Goal: Task Accomplishment & Management: Manage account settings

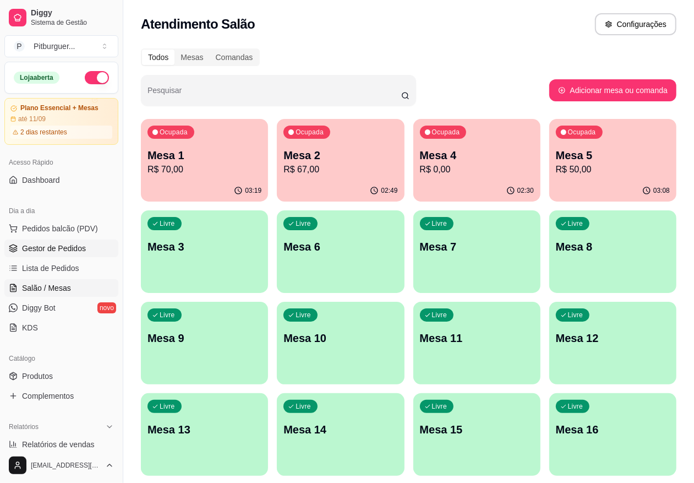
click at [44, 246] on span "Gestor de Pedidos" at bounding box center [54, 248] width 64 height 11
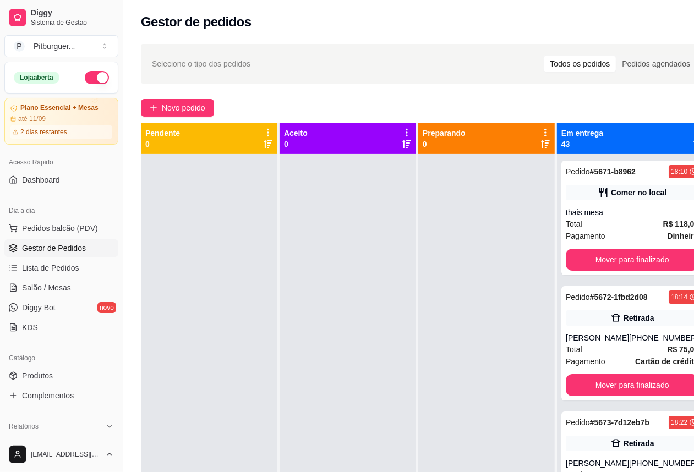
click at [324, 224] on div at bounding box center [348, 390] width 137 height 472
click at [493, 225] on div at bounding box center [486, 390] width 137 height 472
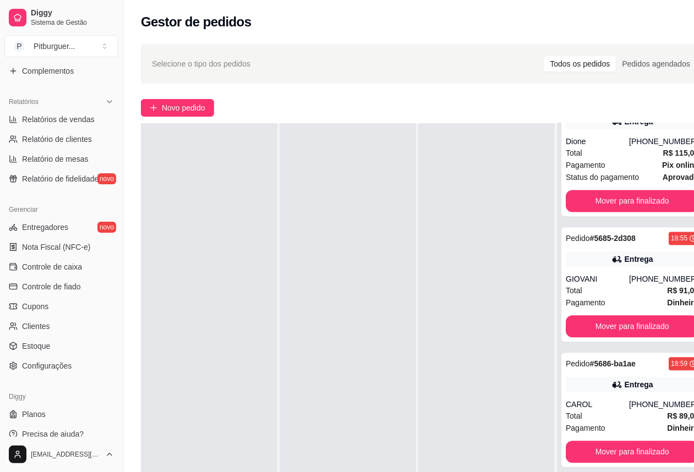
scroll to position [1239, 0]
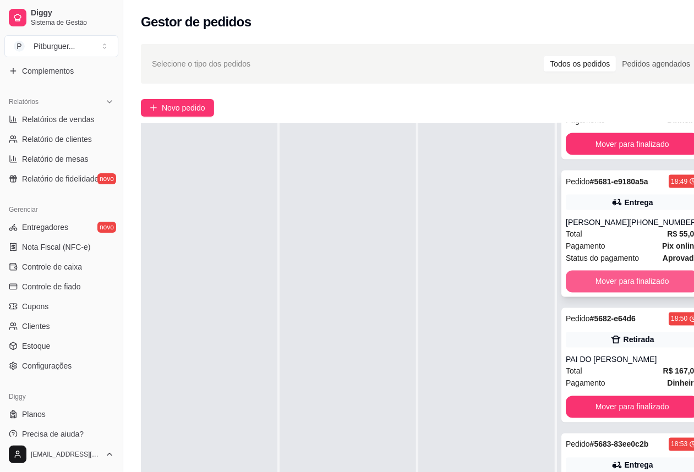
click at [615, 293] on button "Mover para finalizado" at bounding box center [632, 282] width 133 height 22
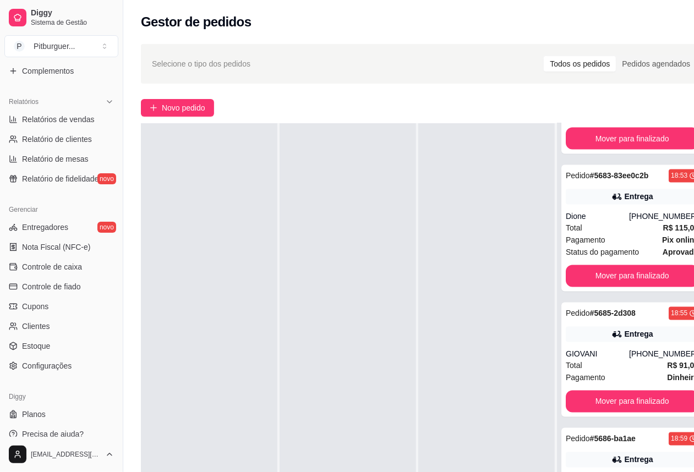
scroll to position [1379, 0]
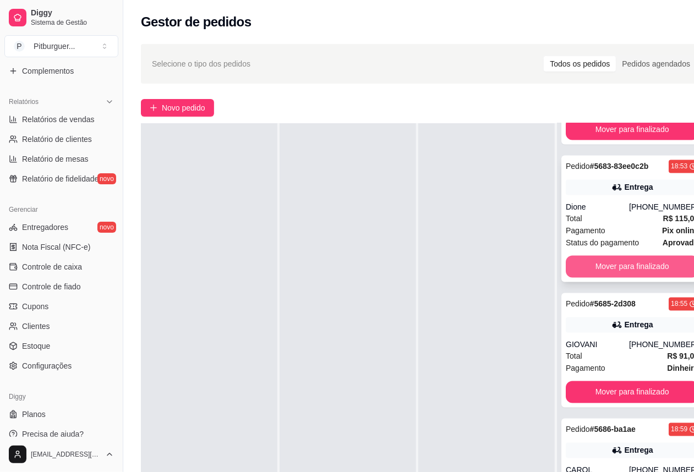
click at [637, 278] on button "Mover para finalizado" at bounding box center [632, 267] width 133 height 22
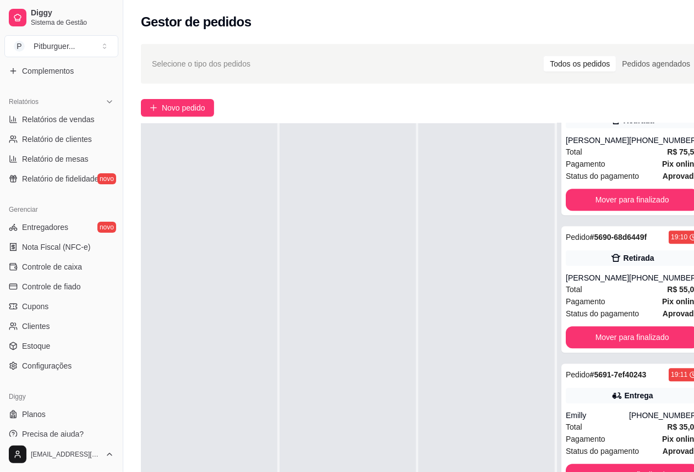
scroll to position [1839, 0]
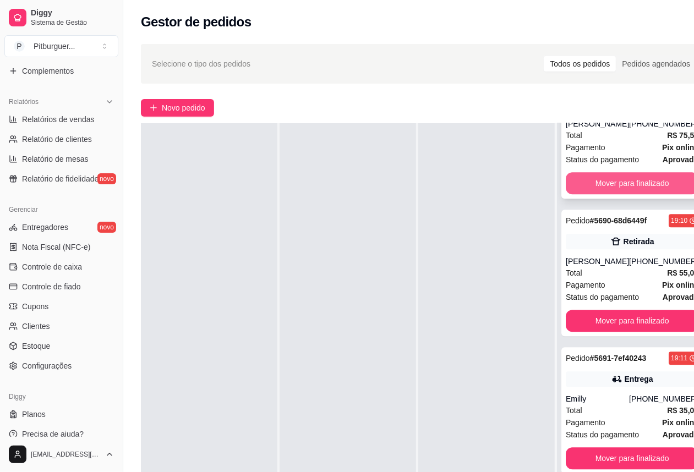
click at [640, 194] on button "Mover para finalizado" at bounding box center [632, 183] width 133 height 22
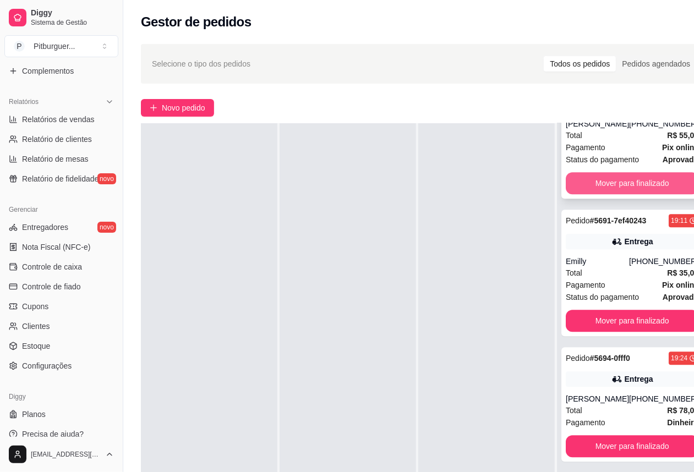
click at [645, 194] on button "Mover para finalizado" at bounding box center [632, 183] width 133 height 22
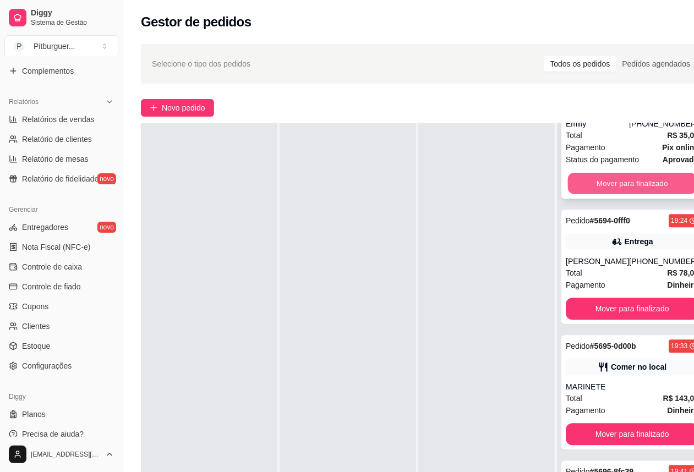
click at [657, 194] on button "Mover para finalizado" at bounding box center [632, 183] width 129 height 21
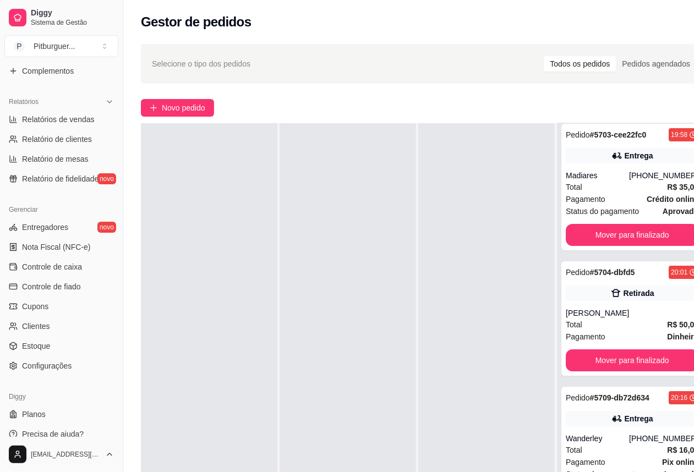
scroll to position [2685, 0]
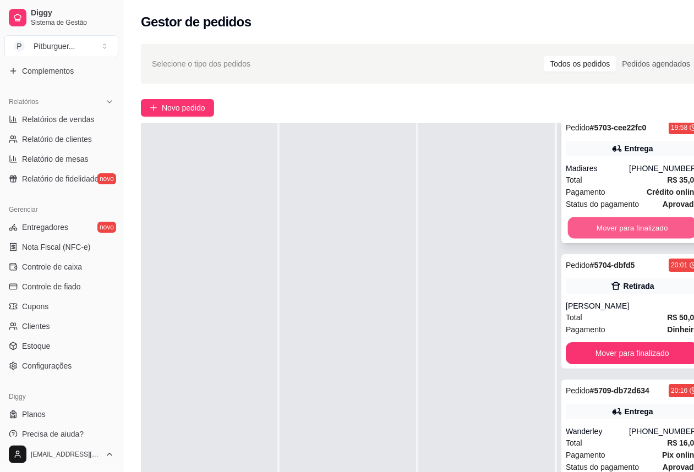
click at [653, 239] on button "Mover para finalizado" at bounding box center [632, 227] width 129 height 21
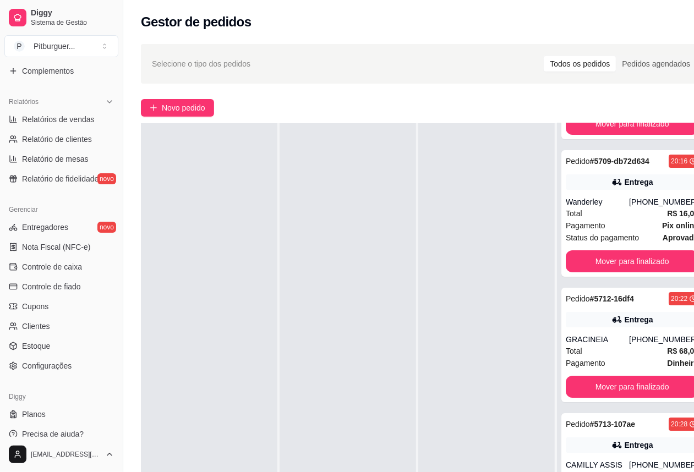
scroll to position [2792, 0]
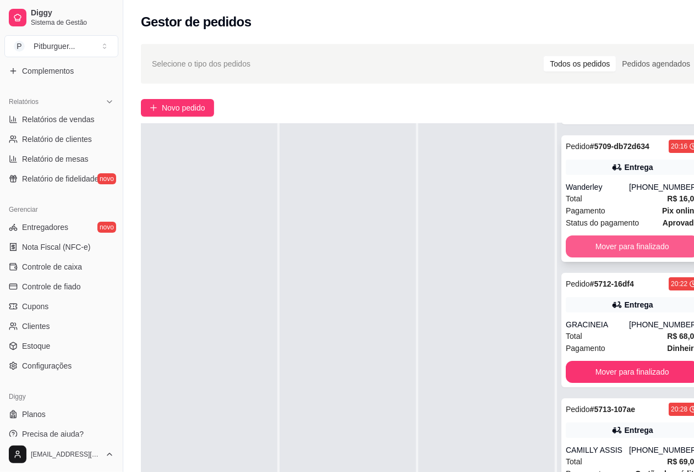
click at [637, 258] on button "Mover para finalizado" at bounding box center [632, 247] width 133 height 22
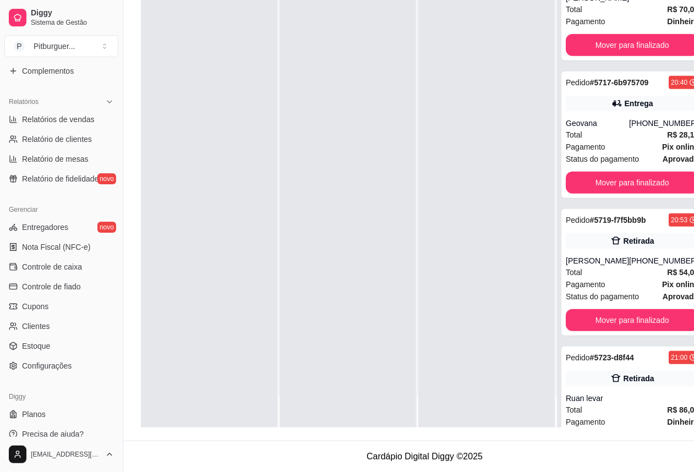
scroll to position [3323, 0]
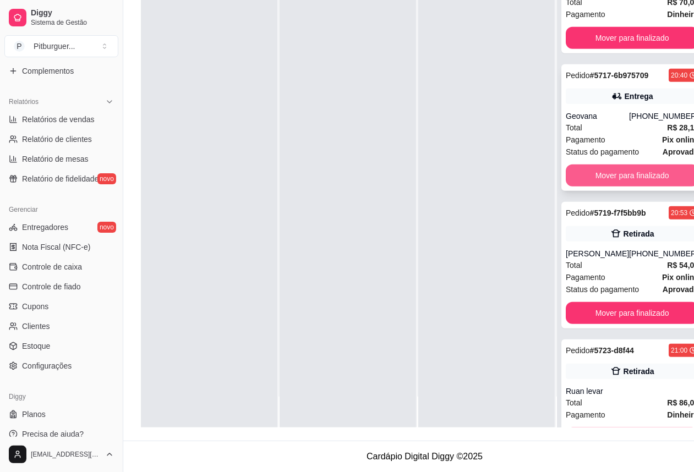
click at [656, 187] on button "Mover para finalizado" at bounding box center [632, 176] width 133 height 22
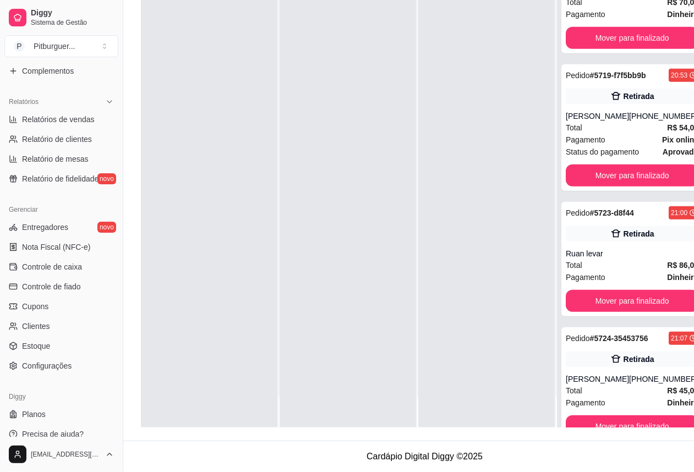
scroll to position [3337, 0]
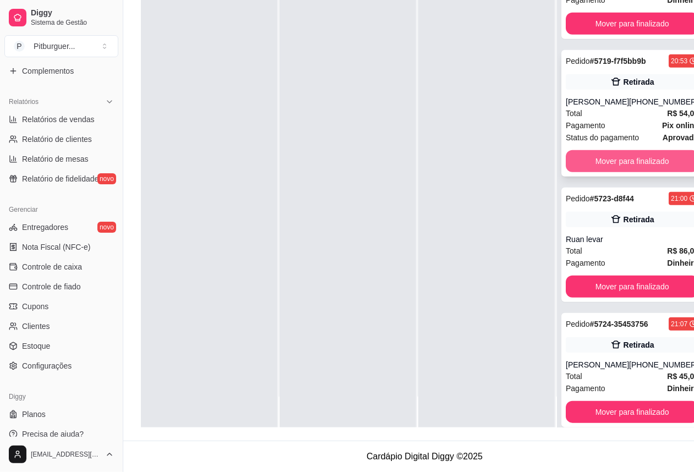
click at [660, 172] on button "Mover para finalizado" at bounding box center [632, 161] width 133 height 22
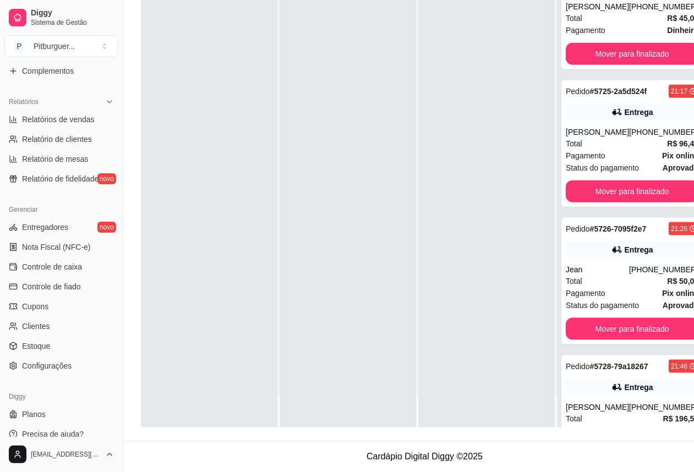
scroll to position [3621, 0]
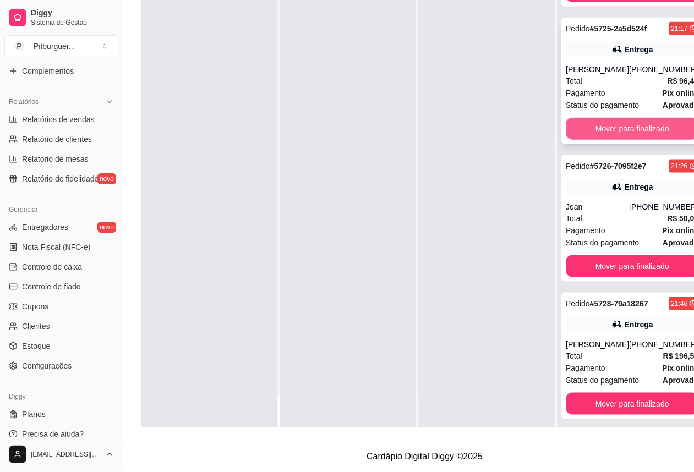
click at [654, 140] on button "Mover para finalizado" at bounding box center [632, 129] width 133 height 22
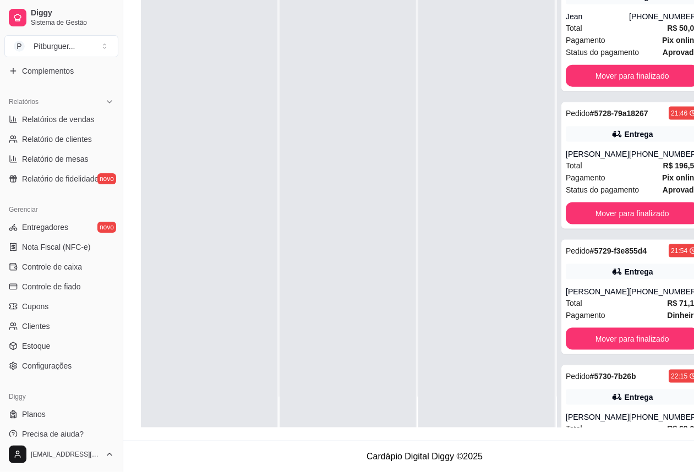
scroll to position [3687, 0]
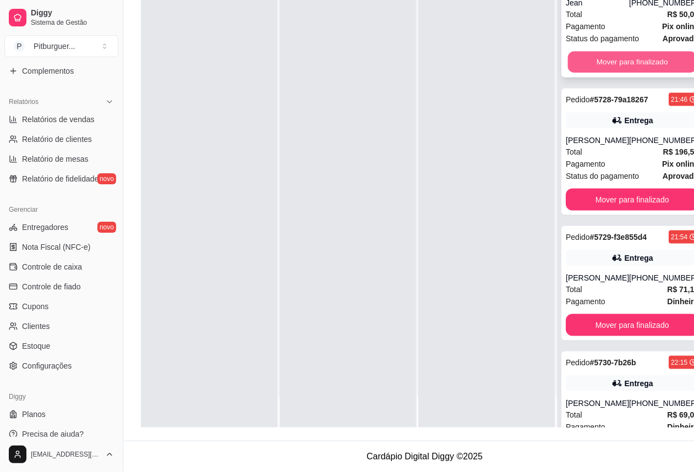
click at [653, 73] on button "Mover para finalizado" at bounding box center [632, 62] width 129 height 21
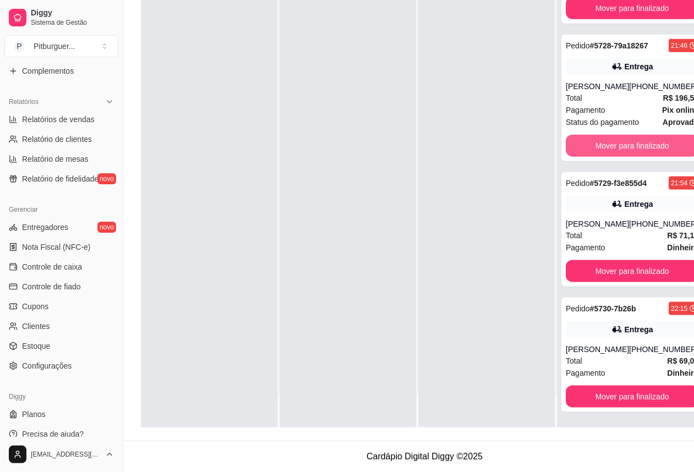
click at [653, 157] on button "Mover para finalizado" at bounding box center [632, 146] width 133 height 22
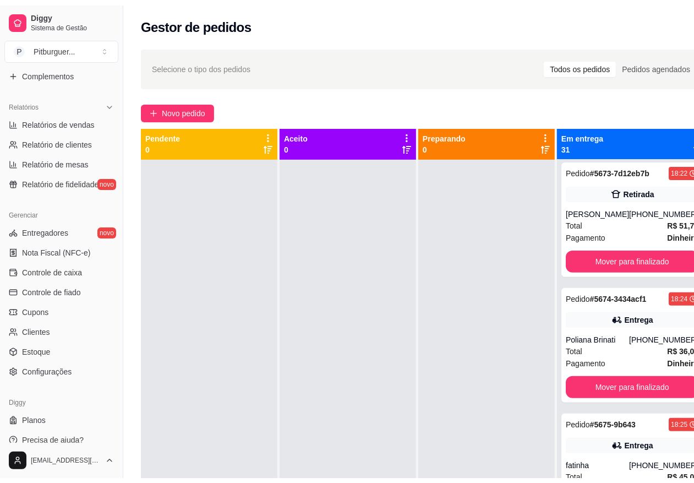
scroll to position [0, 0]
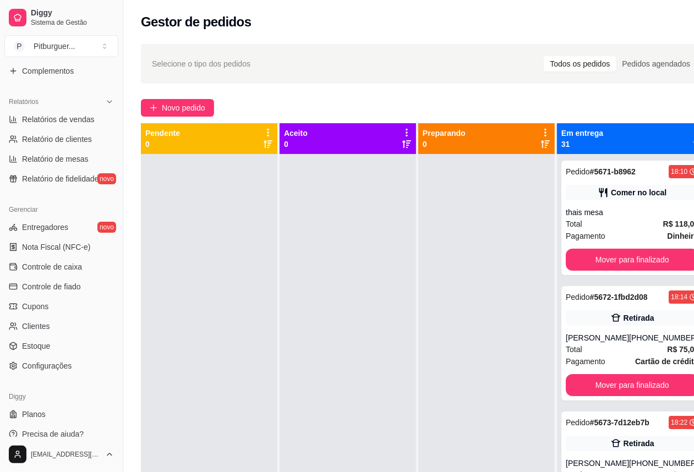
drag, startPoint x: 118, startPoint y: 317, endPoint x: 114, endPoint y: 310, distance: 7.9
click at [119, 325] on button "Toggle Sidebar" at bounding box center [122, 236] width 9 height 472
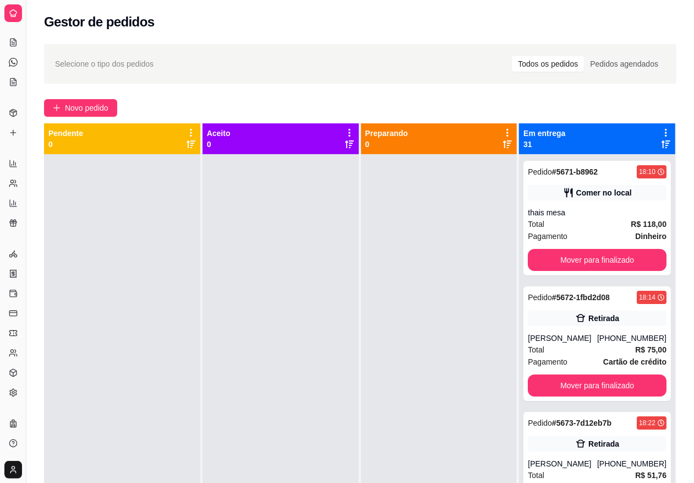
scroll to position [86, 0]
click at [23, 192] on button "Toggle Sidebar" at bounding box center [25, 241] width 9 height 483
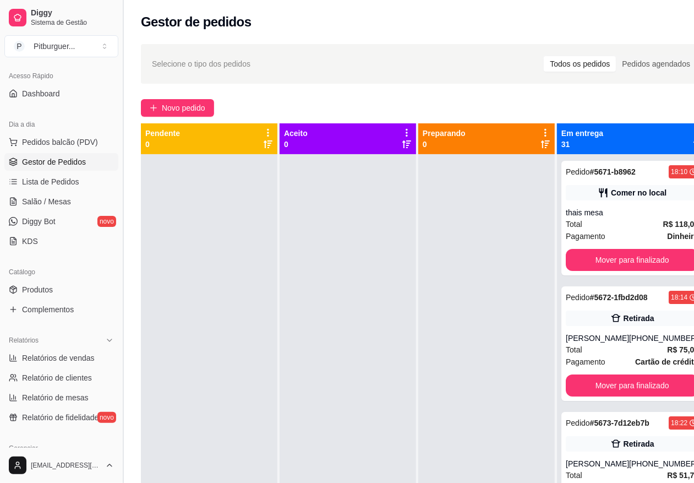
scroll to position [325, 0]
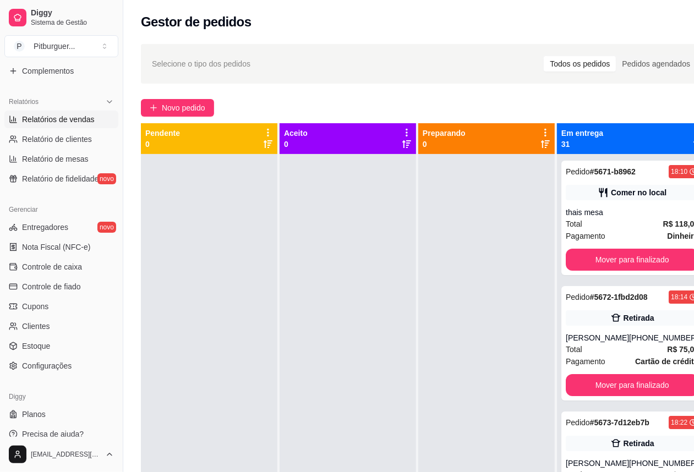
click at [70, 118] on span "Relatórios de vendas" at bounding box center [58, 119] width 73 height 11
select select "ALL"
select select "0"
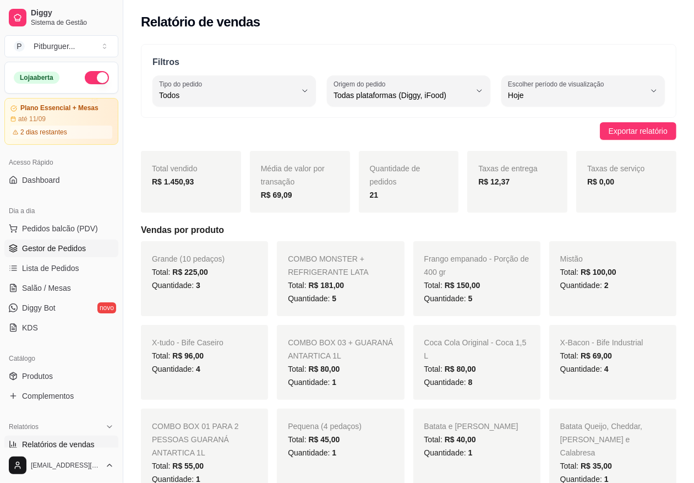
click at [59, 248] on span "Gestor de Pedidos" at bounding box center [54, 248] width 64 height 11
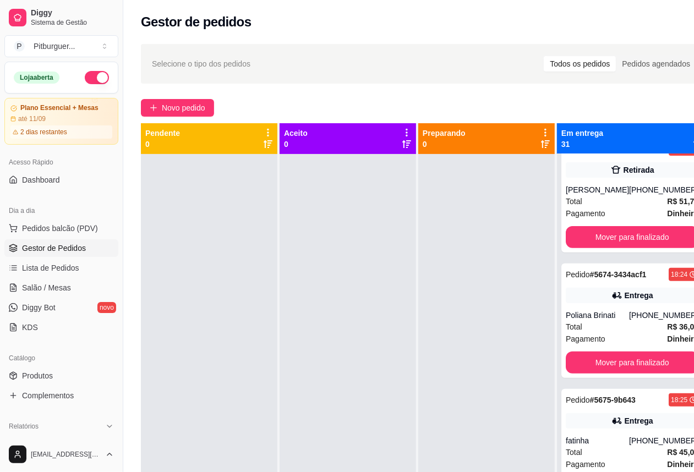
scroll to position [312, 0]
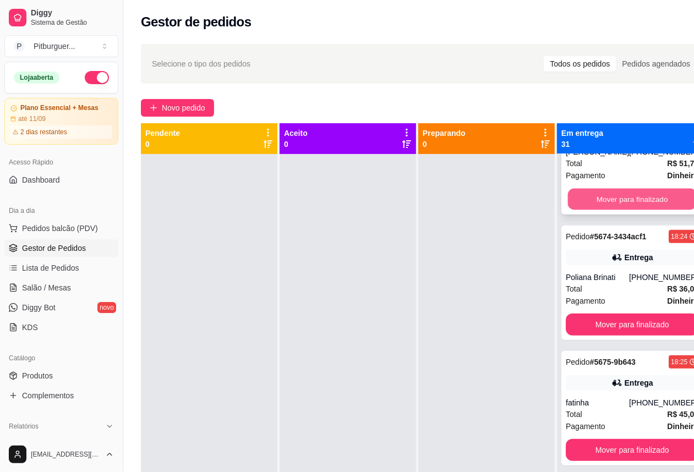
click at [661, 210] on button "Mover para finalizado" at bounding box center [632, 199] width 129 height 21
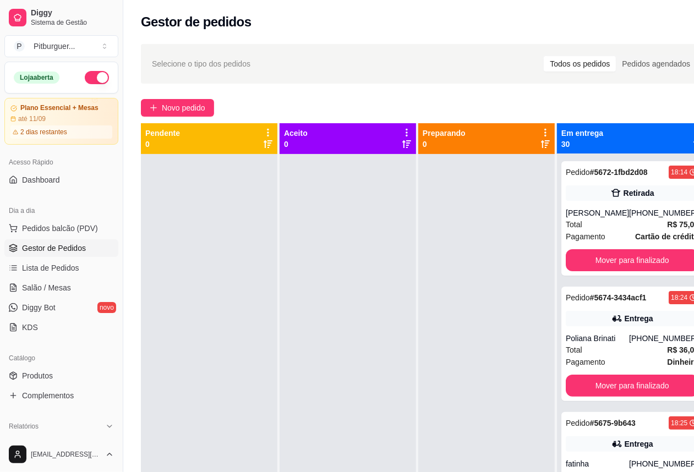
scroll to position [173, 0]
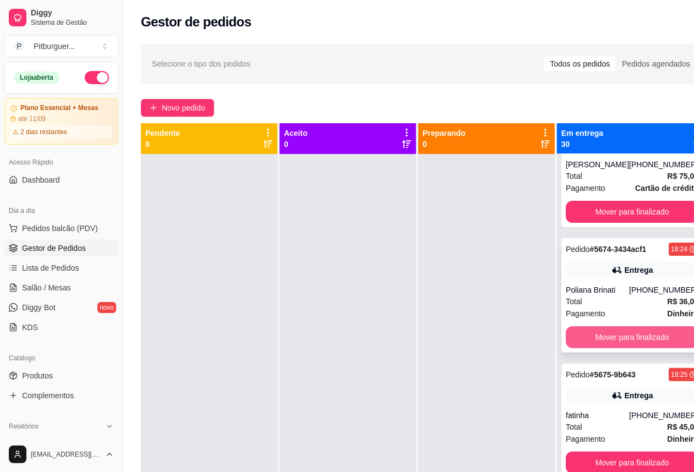
click at [636, 348] on button "Mover para finalizado" at bounding box center [632, 337] width 133 height 22
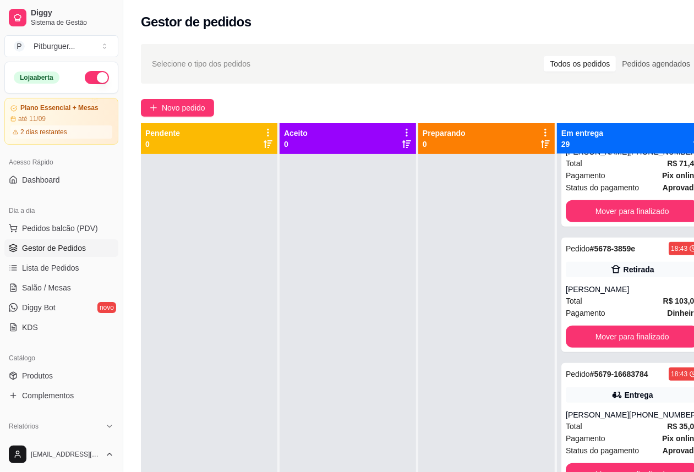
scroll to position [540, 0]
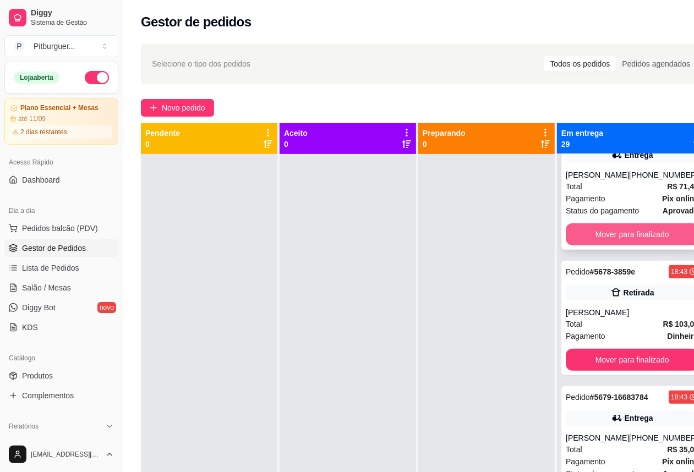
click at [649, 246] on button "Mover para finalizado" at bounding box center [632, 235] width 133 height 22
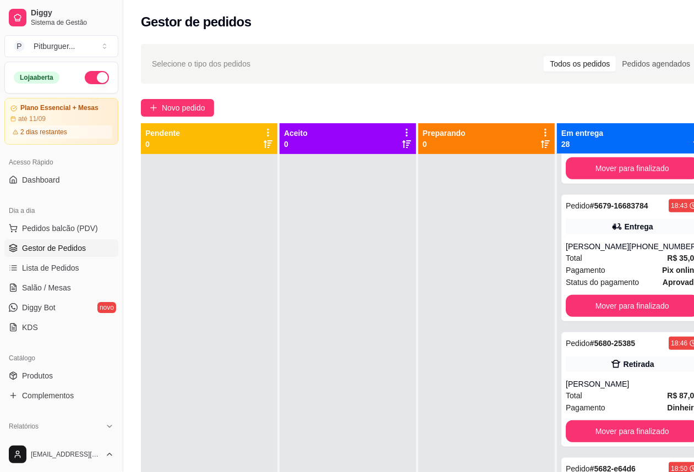
scroll to position [622, 0]
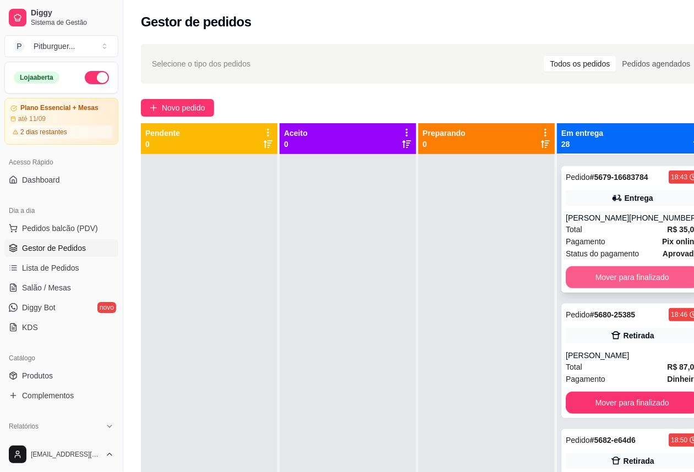
click at [665, 288] on button "Mover para finalizado" at bounding box center [632, 277] width 133 height 22
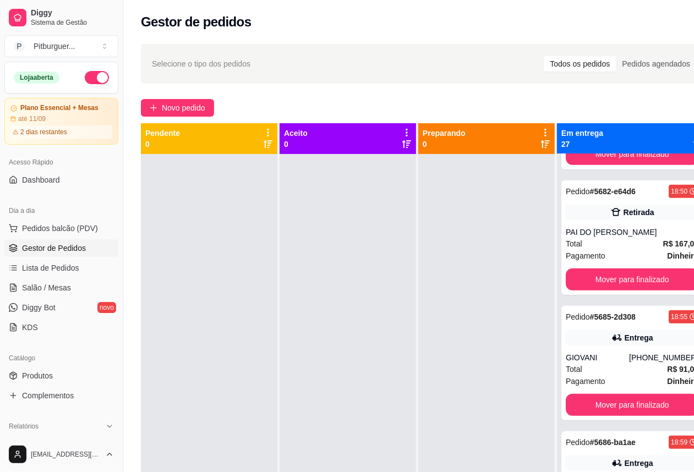
scroll to position [744, 0]
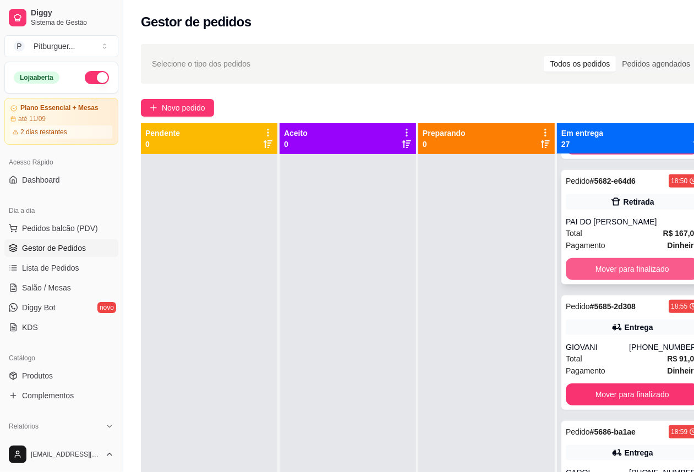
click at [667, 280] on button "Mover para finalizado" at bounding box center [632, 269] width 133 height 22
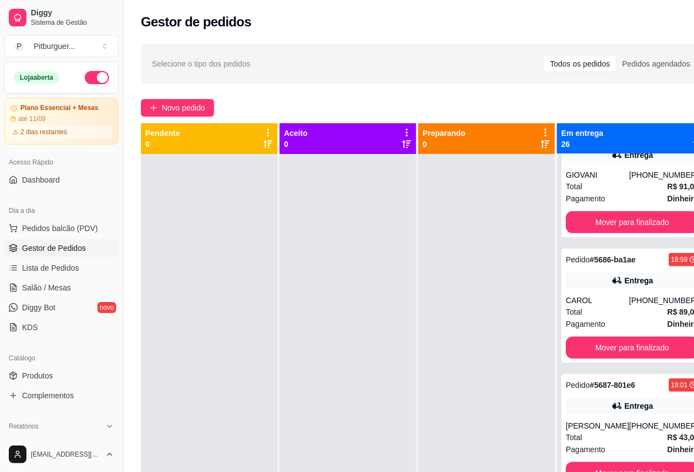
scroll to position [800, 0]
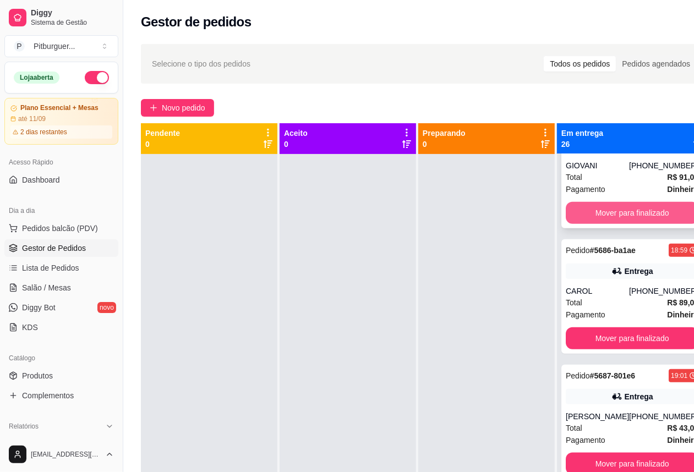
click at [631, 224] on button "Mover para finalizado" at bounding box center [632, 213] width 133 height 22
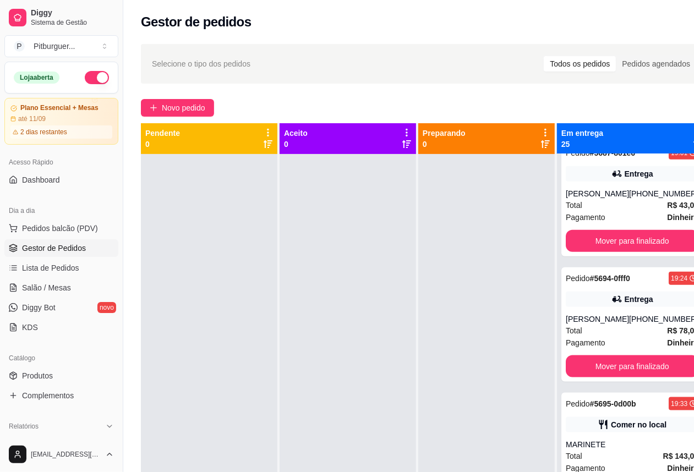
scroll to position [892, 0]
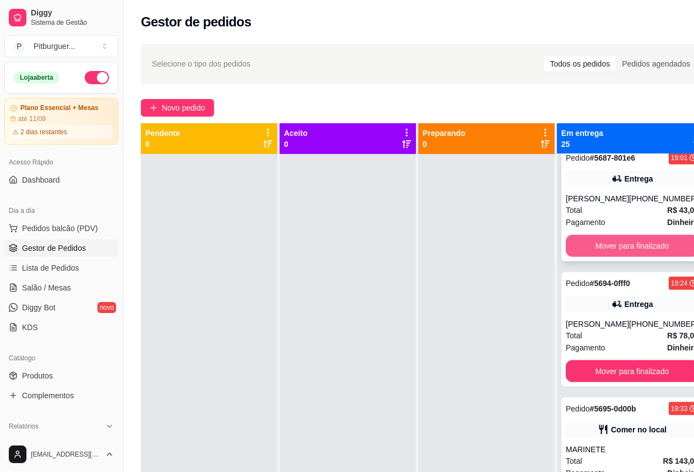
click at [651, 257] on button "Mover para finalizado" at bounding box center [632, 246] width 133 height 22
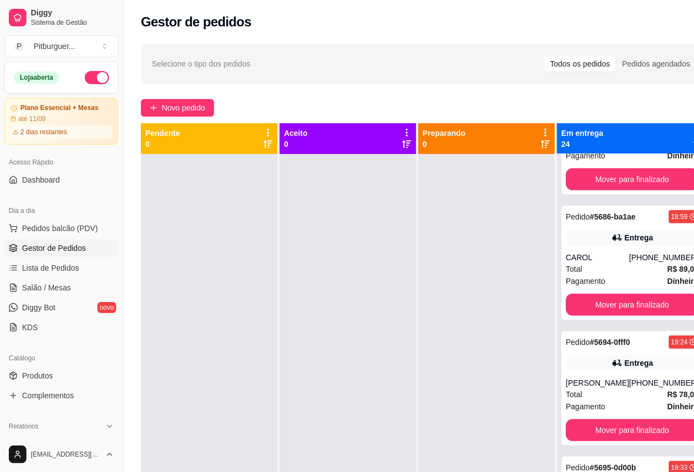
scroll to position [684, 0]
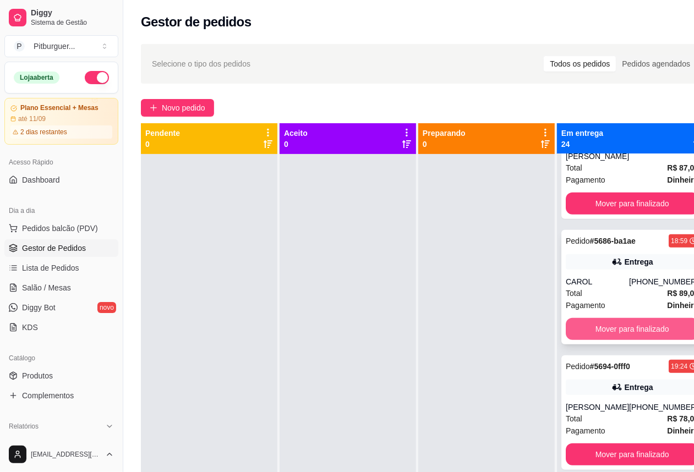
click at [655, 337] on button "Mover para finalizado" at bounding box center [632, 329] width 133 height 22
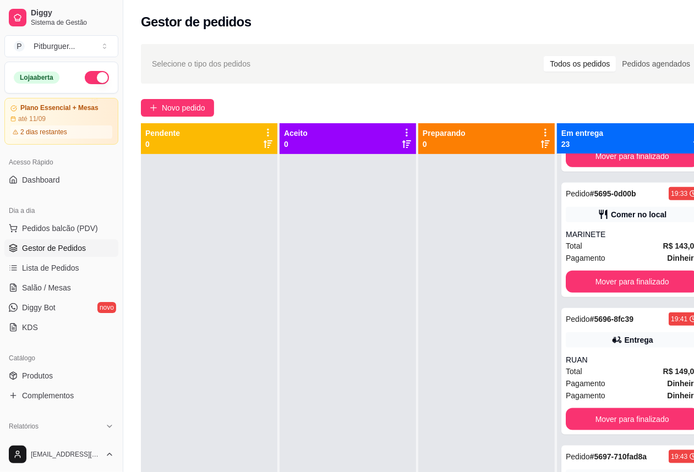
scroll to position [866, 0]
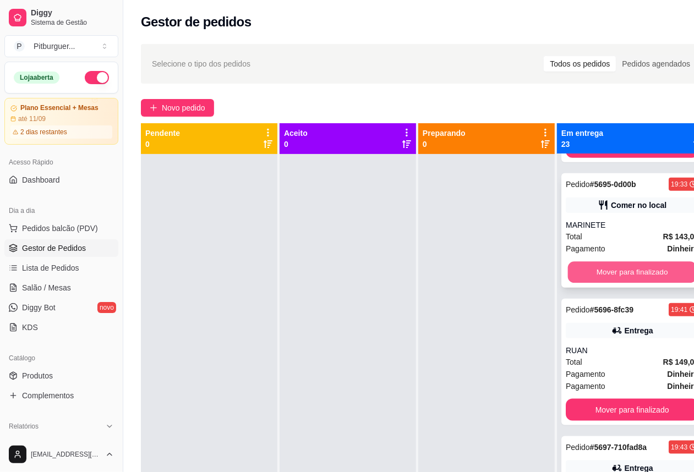
click at [655, 284] on button "Mover para finalizado" at bounding box center [632, 272] width 129 height 21
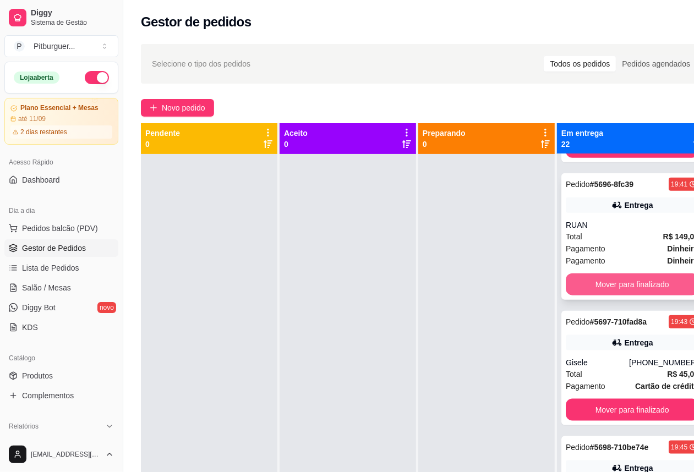
click at [653, 296] on button "Mover para finalizado" at bounding box center [632, 285] width 133 height 22
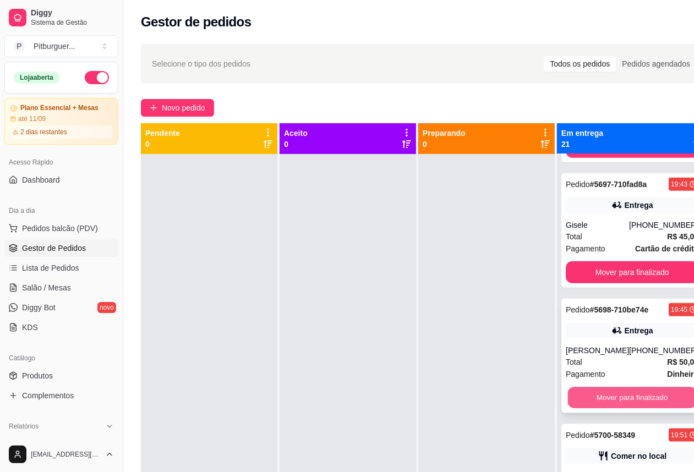
click at [636, 409] on button "Mover para finalizado" at bounding box center [632, 398] width 129 height 21
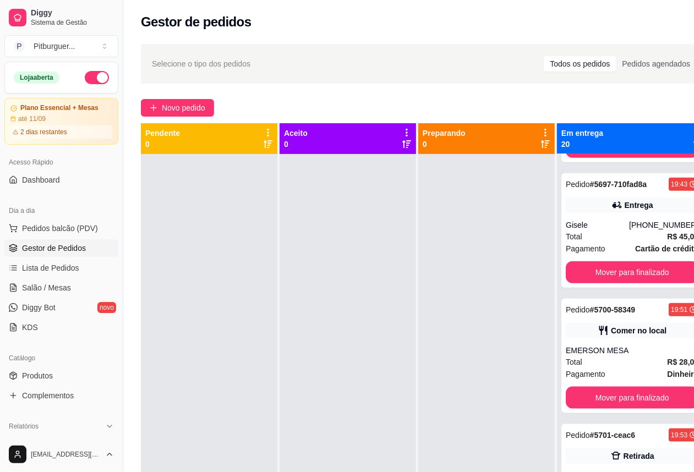
scroll to position [965, 0]
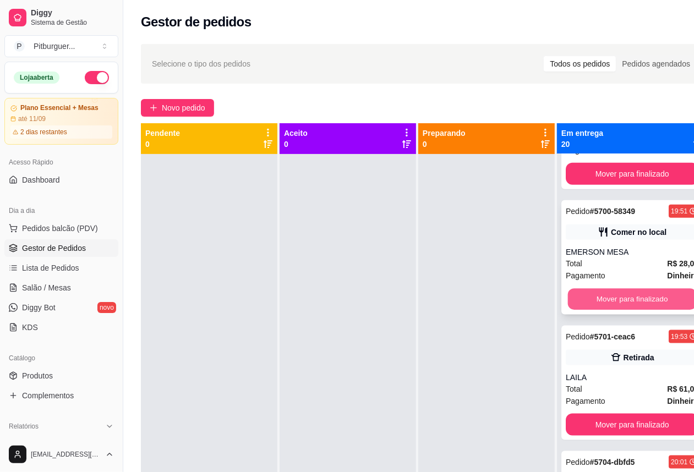
click at [636, 310] on button "Mover para finalizado" at bounding box center [632, 299] width 129 height 21
click at [653, 310] on button "Mover para finalizado" at bounding box center [632, 299] width 133 height 22
click at [645, 310] on button "Mover para finalizado" at bounding box center [632, 299] width 133 height 22
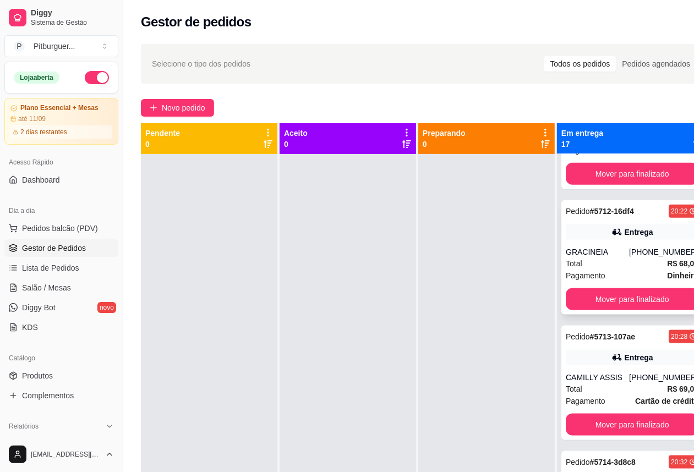
click at [631, 270] on div "Total R$ 68,00" at bounding box center [632, 264] width 133 height 12
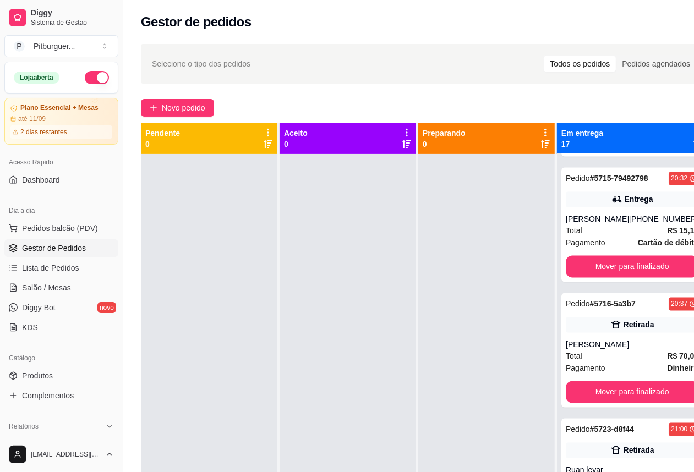
scroll to position [1383, 0]
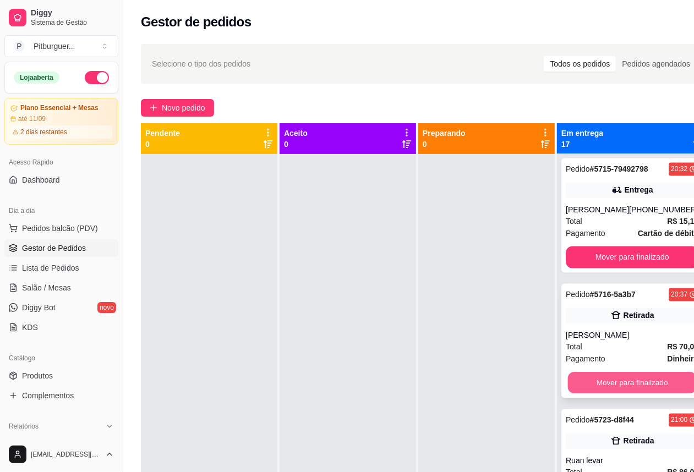
click at [636, 394] on button "Mover para finalizado" at bounding box center [632, 383] width 129 height 21
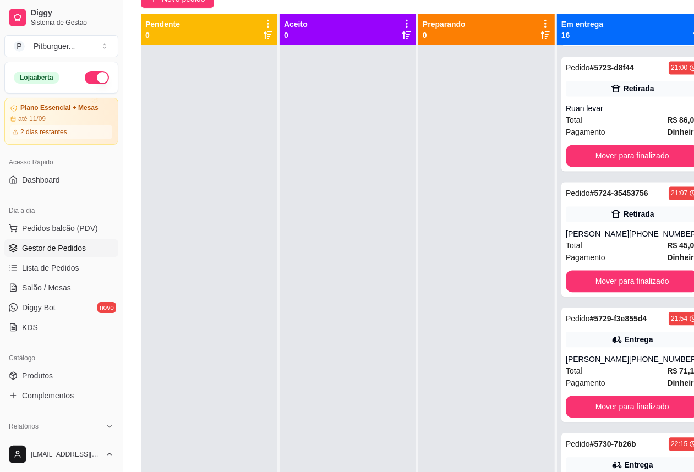
scroll to position [1488, 0]
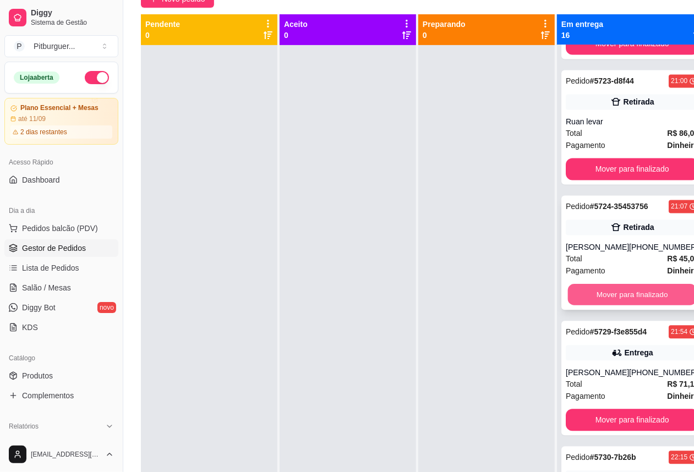
click at [662, 306] on button "Mover para finalizado" at bounding box center [632, 294] width 129 height 21
click at [662, 306] on div "Mover para finalizado" at bounding box center [632, 295] width 133 height 22
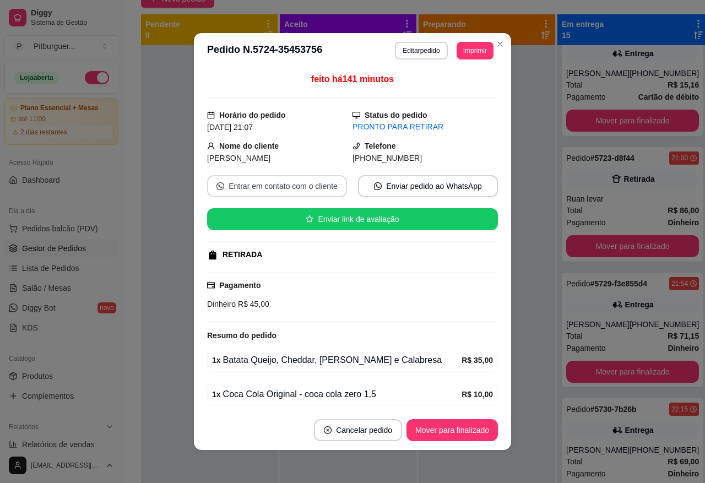
click at [301, 183] on button "Entrar em contato com o cliente" at bounding box center [277, 186] width 140 height 22
click at [452, 432] on button "Mover para finalizado" at bounding box center [451, 430] width 91 height 22
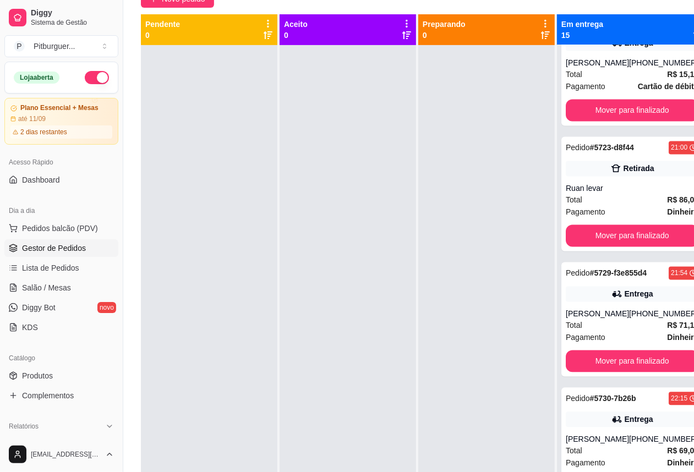
click at [508, 284] on div at bounding box center [486, 281] width 137 height 472
click at [652, 372] on button "Mover para finalizado" at bounding box center [632, 361] width 133 height 22
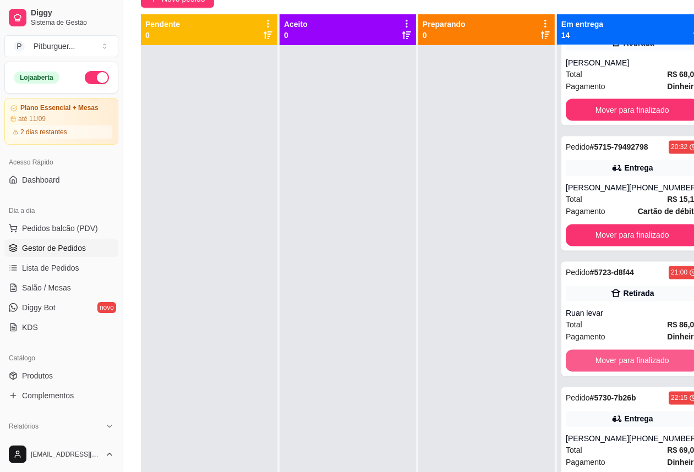
scroll to position [1350, 0]
drag, startPoint x: 455, startPoint y: 335, endPoint x: 467, endPoint y: 334, distance: 11.6
click at [455, 336] on div at bounding box center [486, 281] width 137 height 472
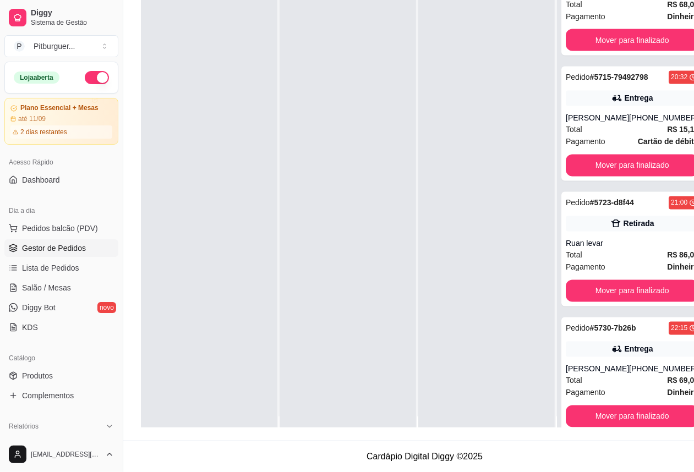
scroll to position [0, 0]
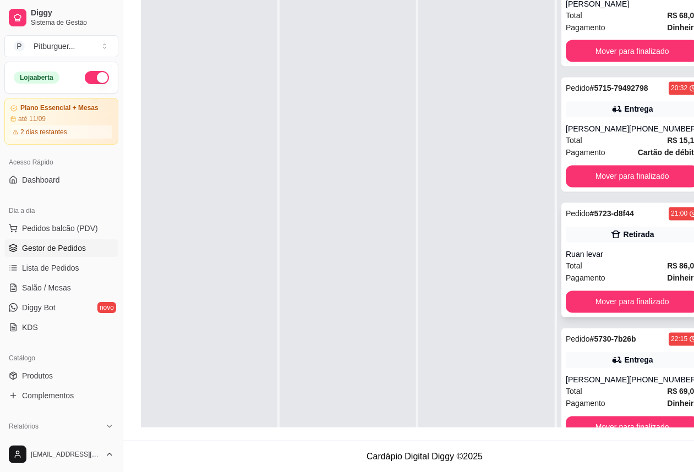
click at [592, 270] on div "Total R$ 86,00" at bounding box center [632, 266] width 133 height 12
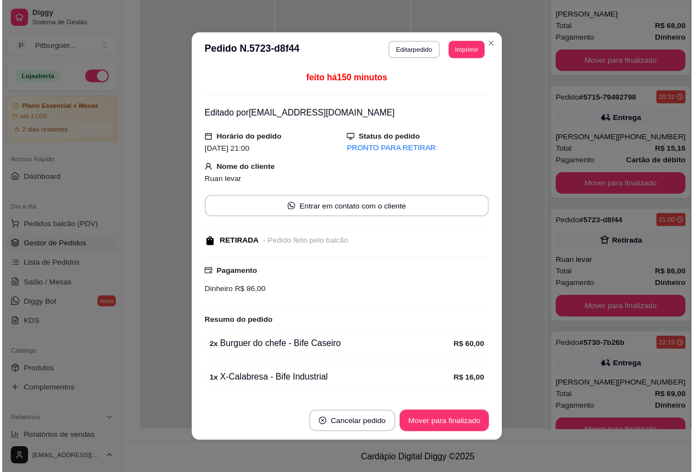
scroll to position [72, 0]
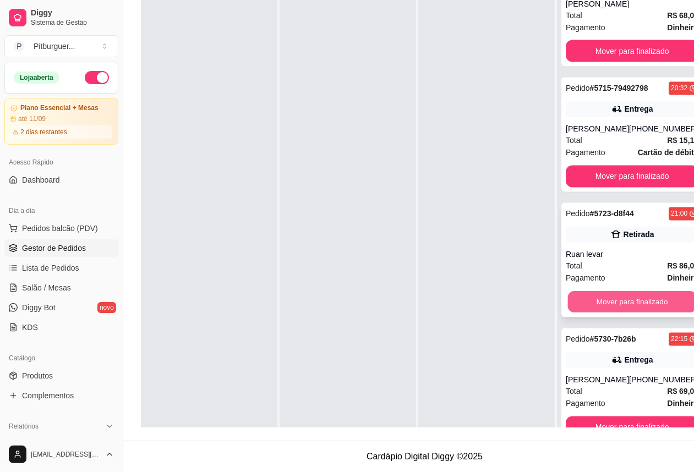
click at [656, 313] on button "Mover para finalizado" at bounding box center [632, 302] width 129 height 21
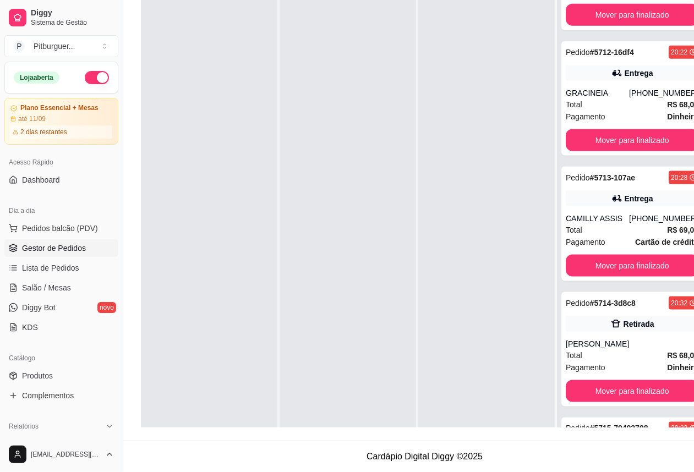
scroll to position [1027, 0]
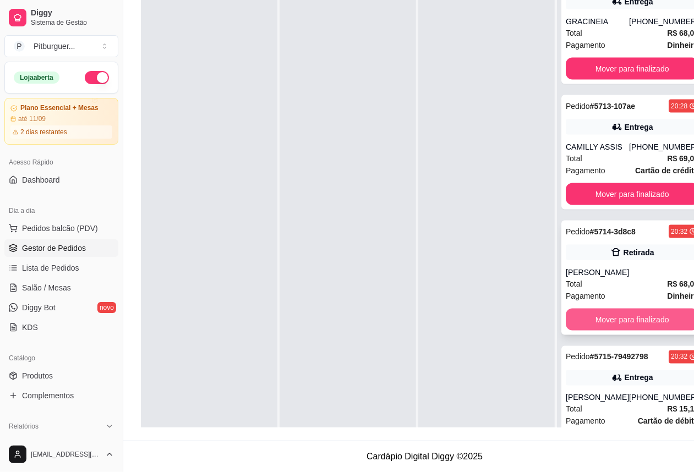
click at [662, 331] on button "Mover para finalizado" at bounding box center [632, 320] width 133 height 22
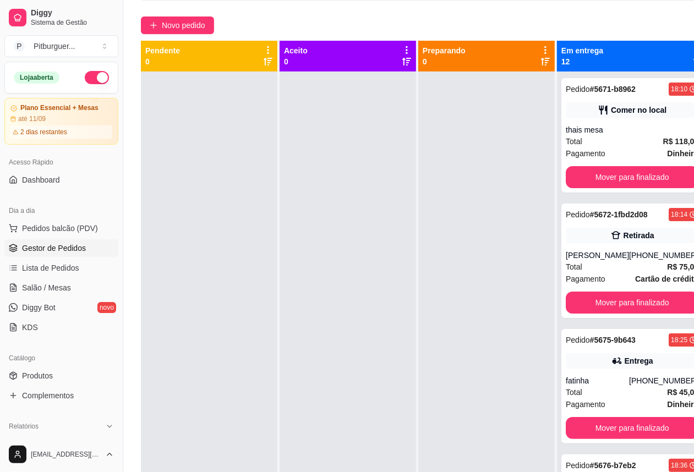
scroll to position [0, 0]
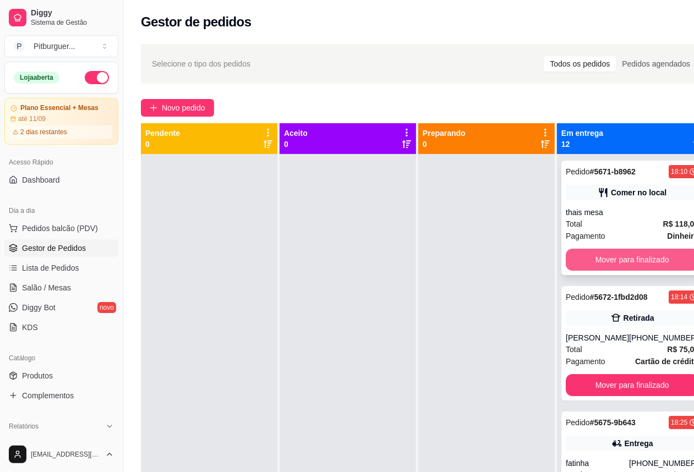
click at [619, 260] on button "Mover para finalizado" at bounding box center [632, 260] width 133 height 22
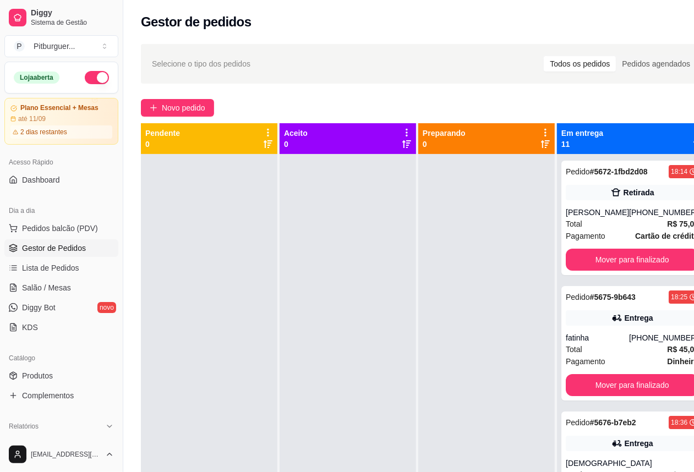
click at [477, 238] on div at bounding box center [486, 390] width 137 height 472
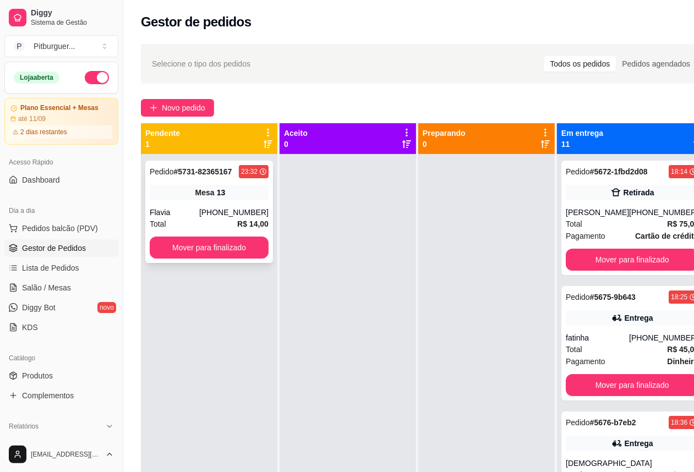
click at [195, 210] on div "Flavia" at bounding box center [175, 212] width 50 height 11
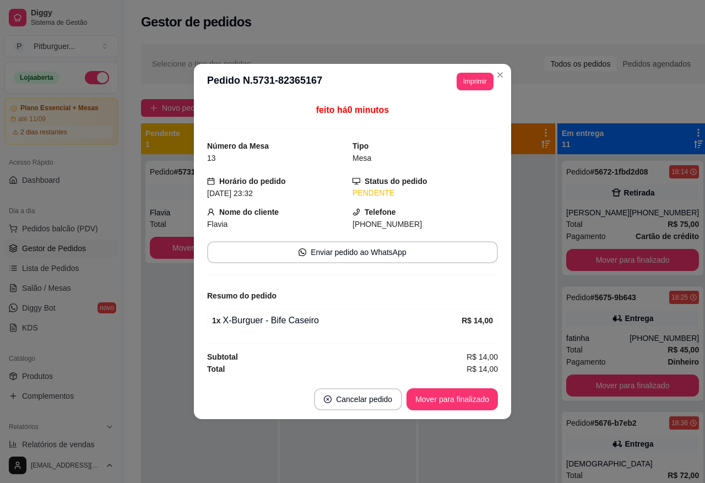
click at [358, 317] on div "1 x X-Burguer - Bife Caseiro" at bounding box center [336, 320] width 249 height 13
click at [361, 315] on div "1 x X-Burguer - Bife Caseiro" at bounding box center [336, 320] width 249 height 13
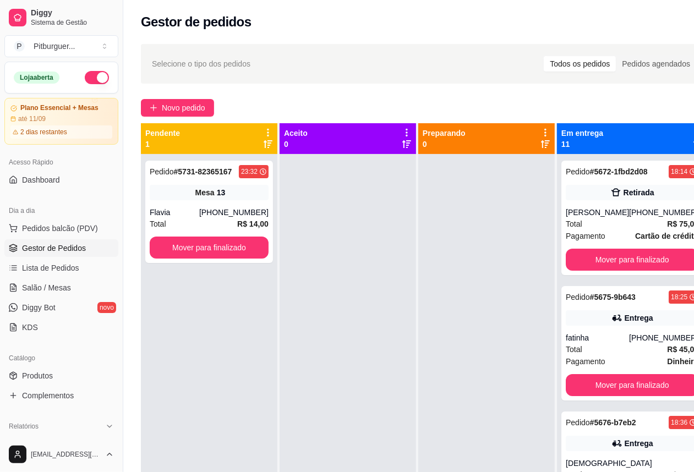
click at [304, 286] on div at bounding box center [348, 390] width 137 height 472
click at [41, 288] on span "Salão / Mesas" at bounding box center [46, 287] width 49 height 11
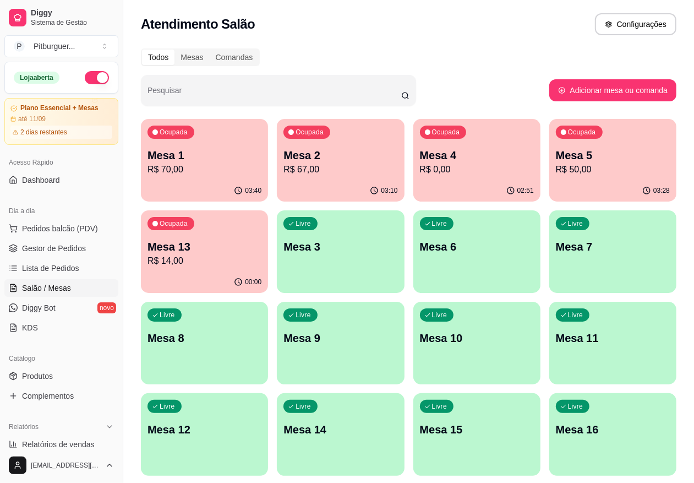
click at [261, 239] on p "Mesa 13" at bounding box center [205, 246] width 114 height 15
click at [310, 161] on p "Mesa 2" at bounding box center [340, 155] width 111 height 15
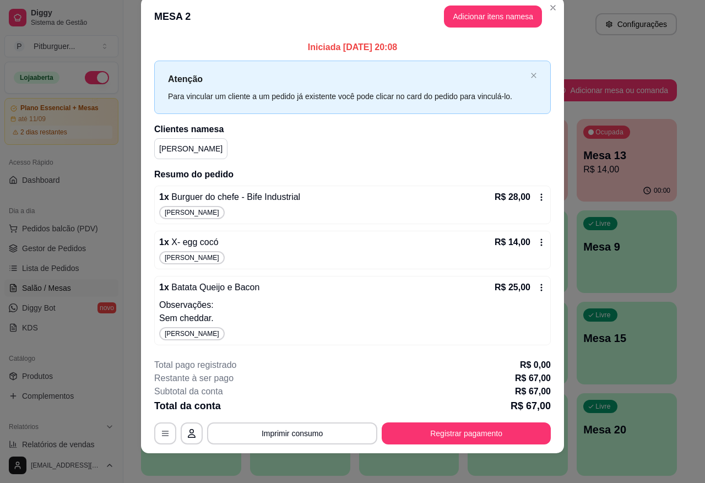
scroll to position [23, 0]
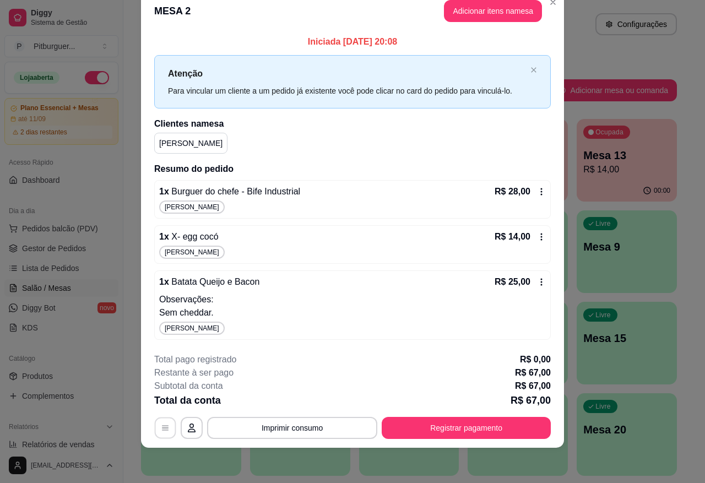
click at [161, 431] on icon "button" at bounding box center [165, 427] width 9 height 9
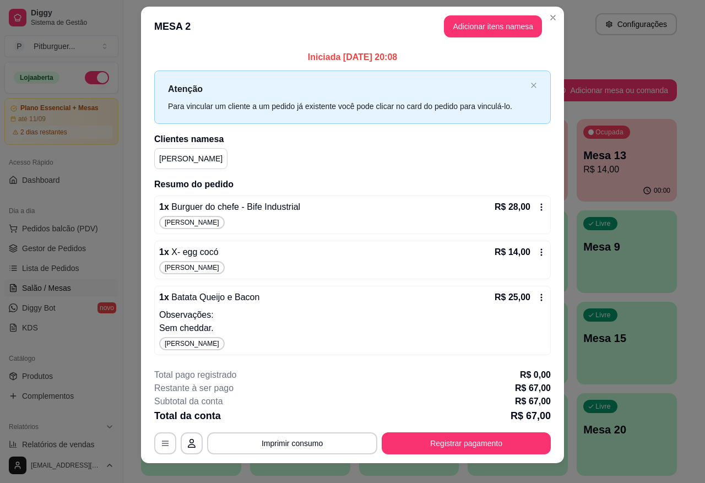
scroll to position [0, 0]
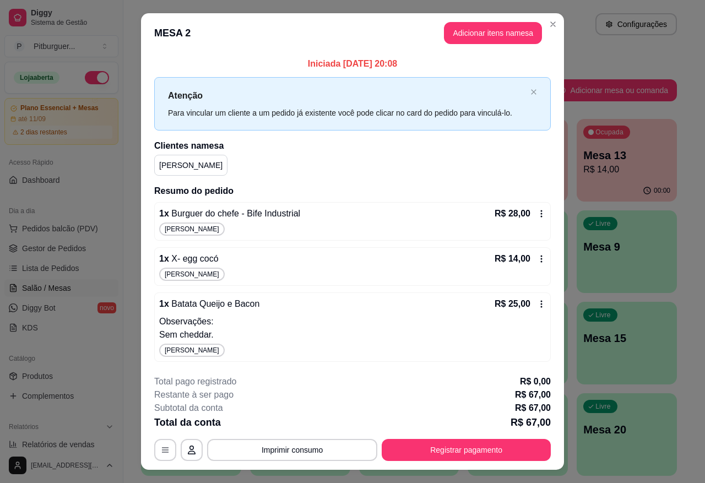
click at [537, 212] on icon at bounding box center [541, 213] width 9 height 9
click at [319, 454] on button "Imprimir consumo" at bounding box center [292, 450] width 170 height 22
click at [339, 375] on div "Total pago registrado R$ 0,00" at bounding box center [352, 381] width 396 height 13
click at [495, 32] on button "Adicionar itens na mesa" at bounding box center [493, 33] width 98 height 22
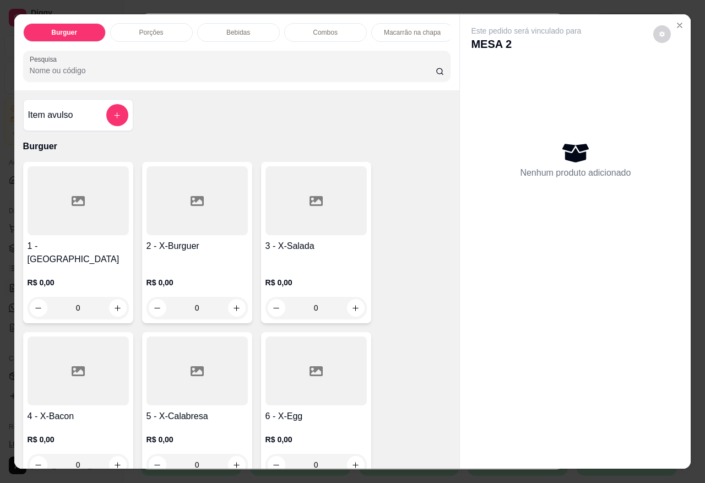
click at [250, 25] on div "Bebidas" at bounding box center [238, 32] width 83 height 19
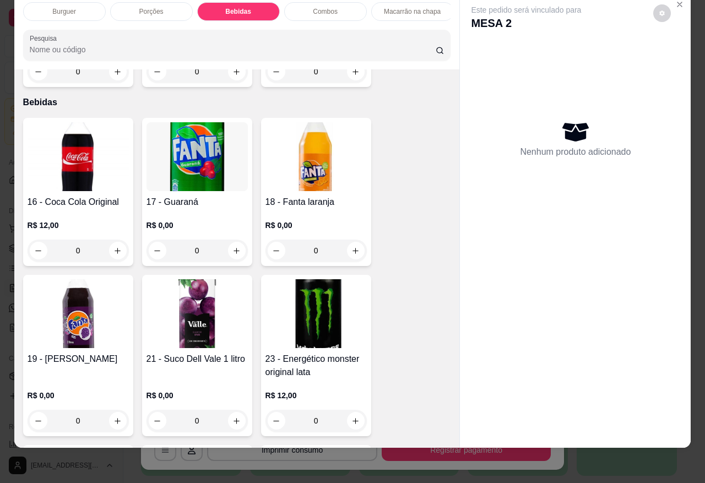
click at [102, 195] on h4 "16 - Coca Cola Original" at bounding box center [78, 201] width 101 height 13
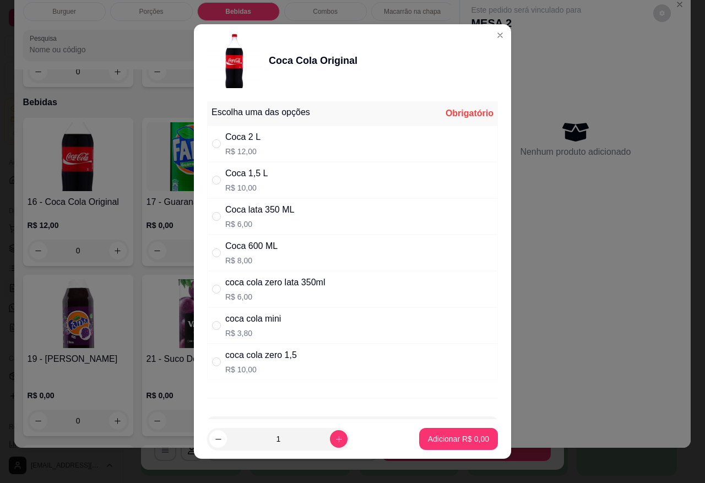
click at [210, 297] on div "coca cola zero lata 350ml R$ 6,00" at bounding box center [352, 289] width 291 height 36
radio input "true"
click at [428, 437] on p "Adicionar R$ 6,00" at bounding box center [457, 438] width 59 height 10
type input "1"
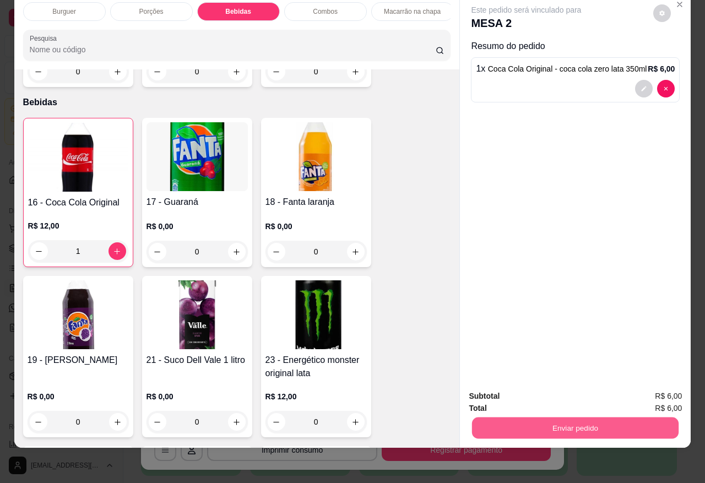
click at [533, 422] on button "Enviar pedido" at bounding box center [575, 427] width 206 height 21
click at [663, 393] on button "Sim, quero registrar" at bounding box center [642, 390] width 82 height 21
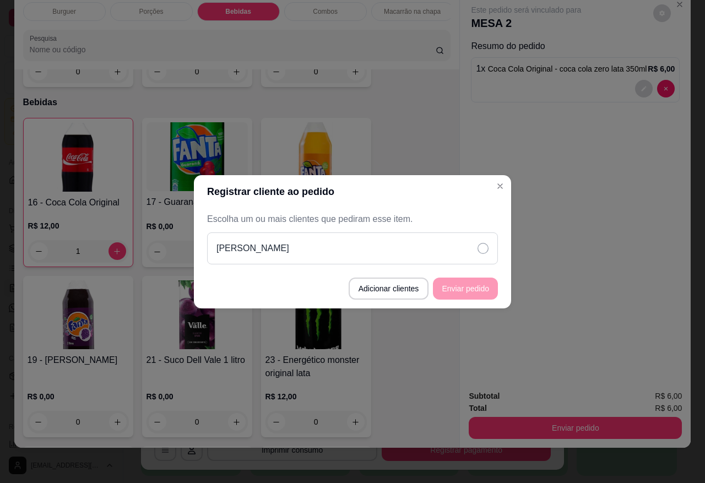
click at [481, 249] on icon at bounding box center [482, 248] width 11 height 11
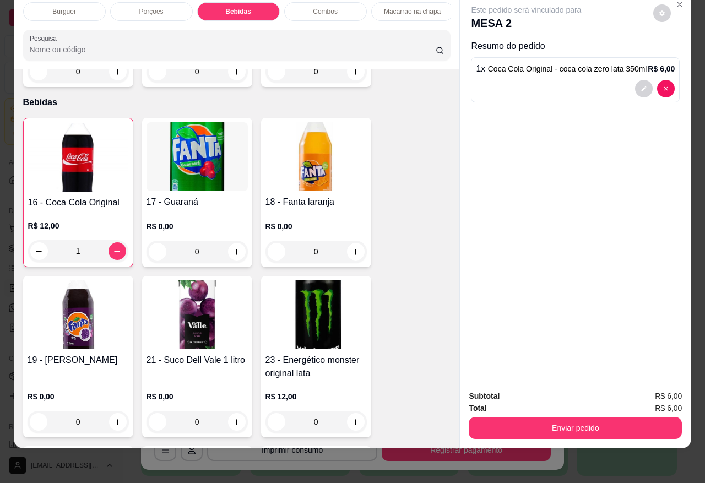
scroll to position [0, 0]
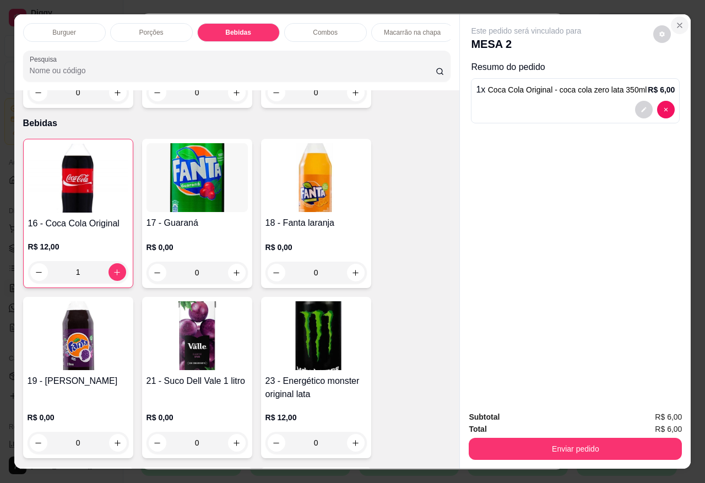
click at [677, 23] on icon "Close" at bounding box center [679, 25] width 4 height 4
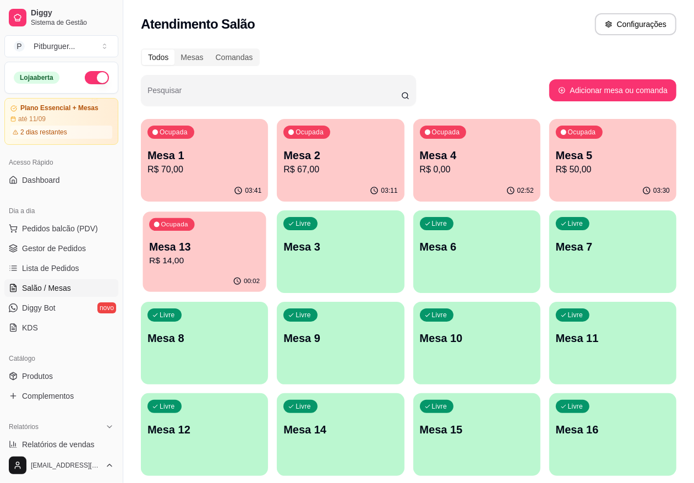
click at [260, 239] on p "Mesa 13" at bounding box center [204, 246] width 111 height 15
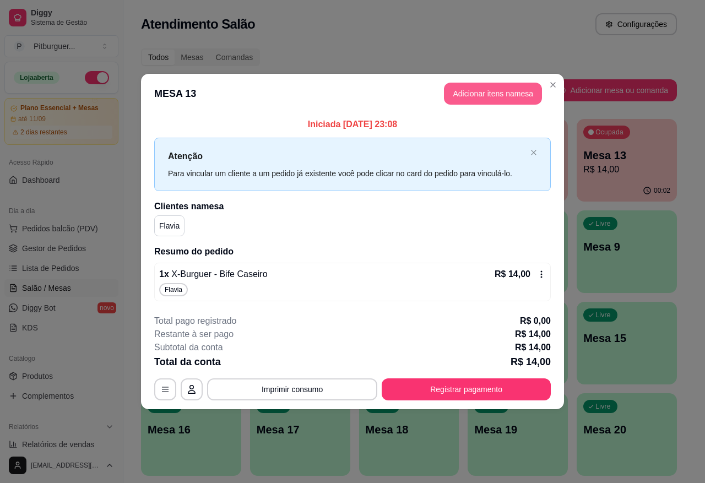
click at [479, 89] on button "Adicionar itens na mesa" at bounding box center [493, 94] width 98 height 22
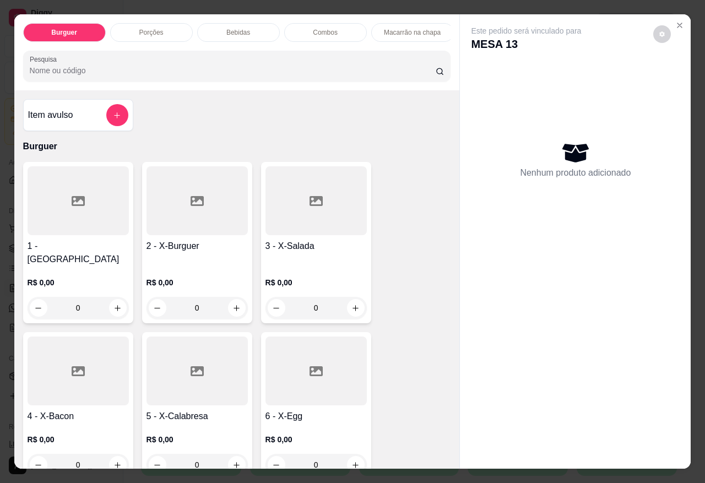
click at [249, 28] on div "Bebidas" at bounding box center [238, 32] width 83 height 19
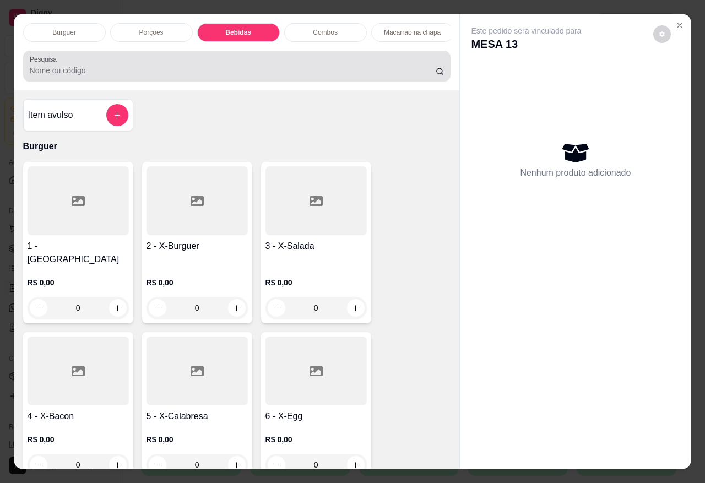
scroll to position [26, 0]
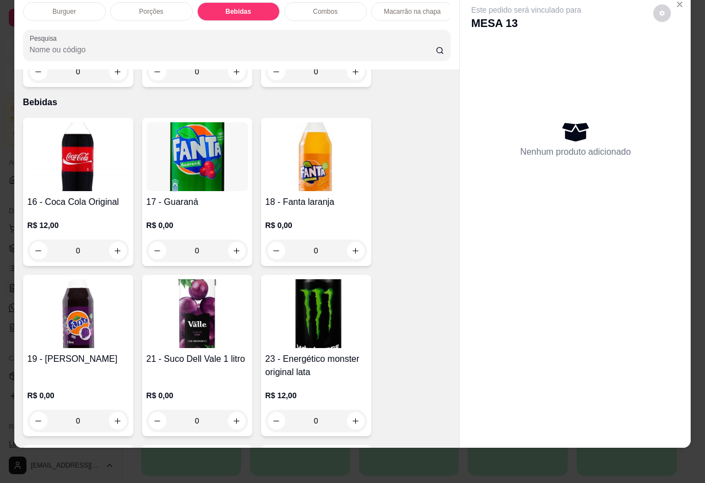
click at [83, 220] on p "R$ 12,00" at bounding box center [78, 225] width 101 height 11
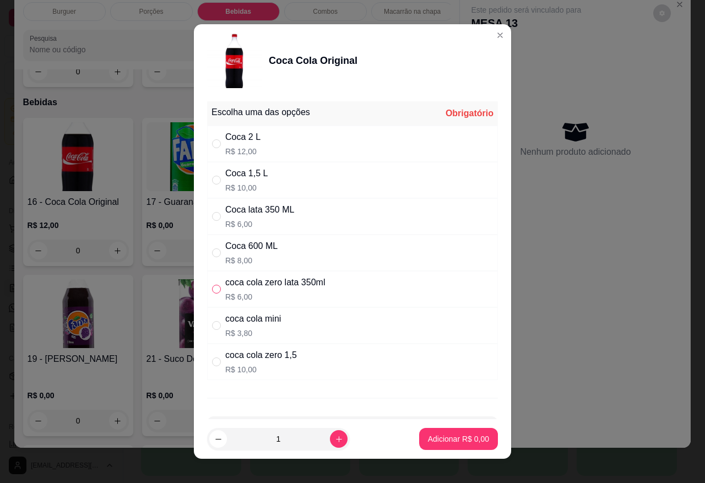
click at [212, 284] on label "" at bounding box center [216, 289] width 9 height 12
click at [212, 285] on input "" at bounding box center [216, 289] width 9 height 9
click at [212, 286] on input "" at bounding box center [216, 289] width 9 height 9
radio input "true"
click at [448, 435] on p "Adicionar R$ 6,00" at bounding box center [458, 438] width 61 height 11
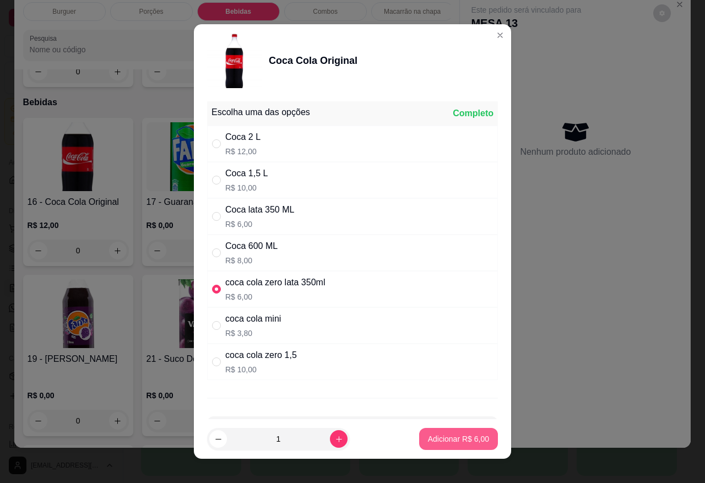
type input "1"
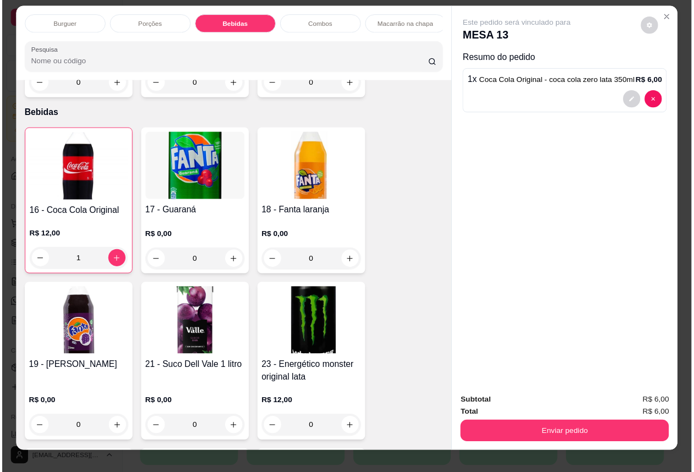
scroll to position [0, 0]
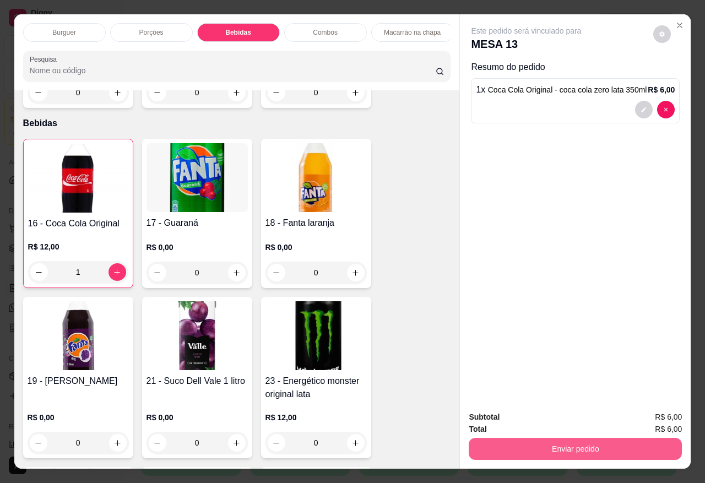
click at [587, 438] on button "Enviar pedido" at bounding box center [574, 449] width 213 height 22
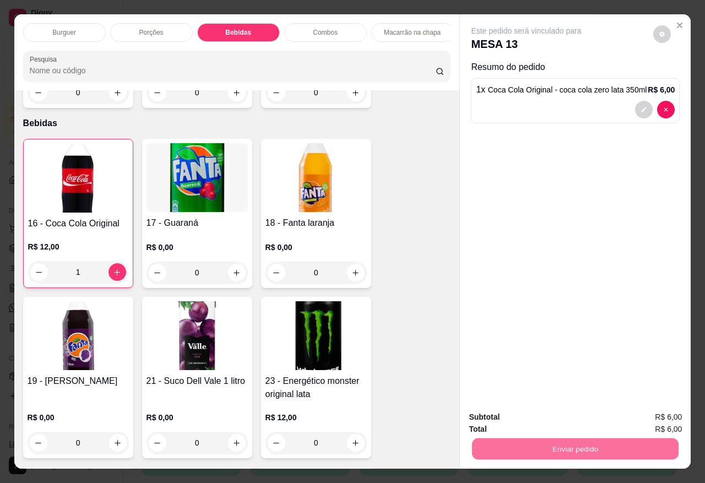
click at [633, 409] on button "Sim, quero registrar" at bounding box center [642, 416] width 82 height 21
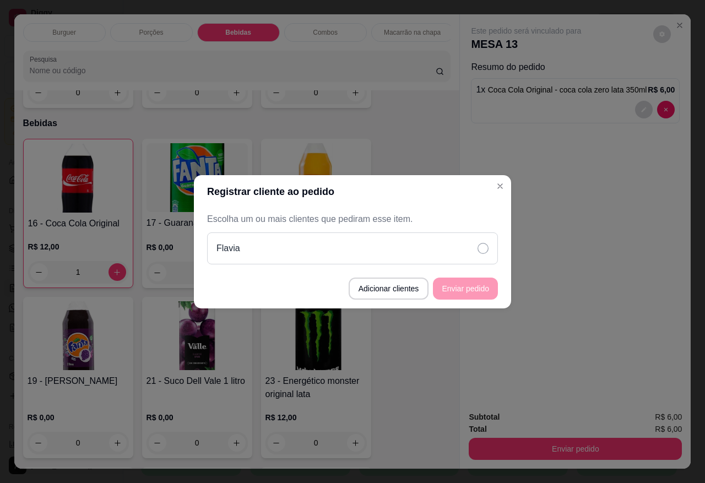
click at [481, 251] on icon at bounding box center [482, 248] width 11 height 11
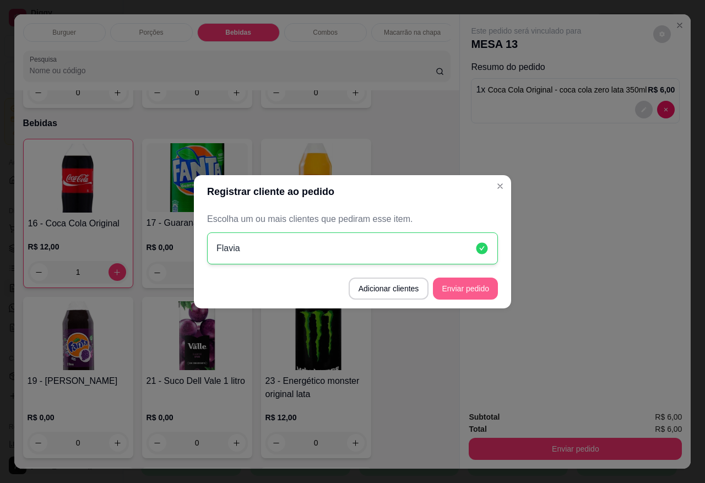
click at [464, 290] on button "Enviar pedido" at bounding box center [465, 288] width 65 height 22
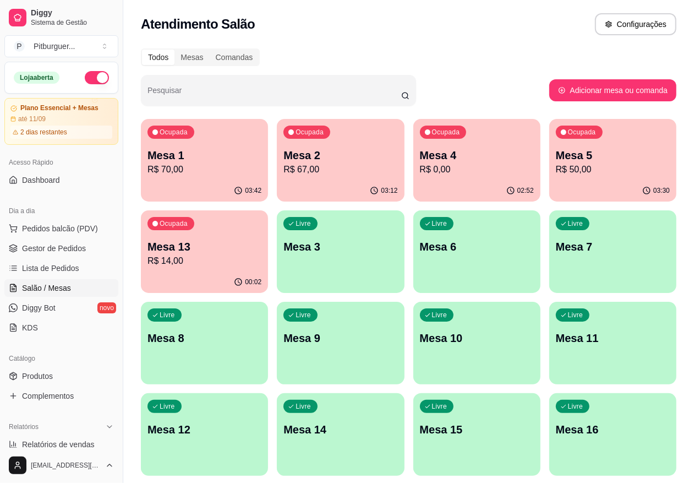
drag, startPoint x: 64, startPoint y: 249, endPoint x: 135, endPoint y: 116, distance: 151.2
click at [135, 116] on div "Todos Mesas Comandas Pesquisar Adicionar mesa ou comanda Ocupada Mesa 1 R$ 70,0…" at bounding box center [408, 311] width 571 height 538
click at [59, 248] on span "Gestor de Pedidos" at bounding box center [54, 248] width 64 height 11
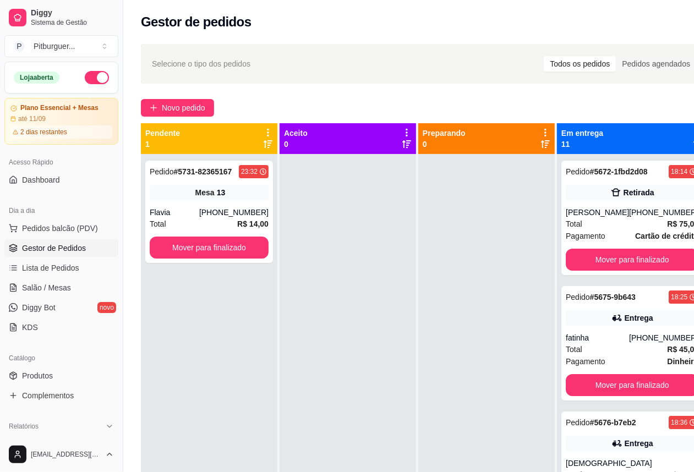
click at [339, 223] on div at bounding box center [348, 390] width 137 height 472
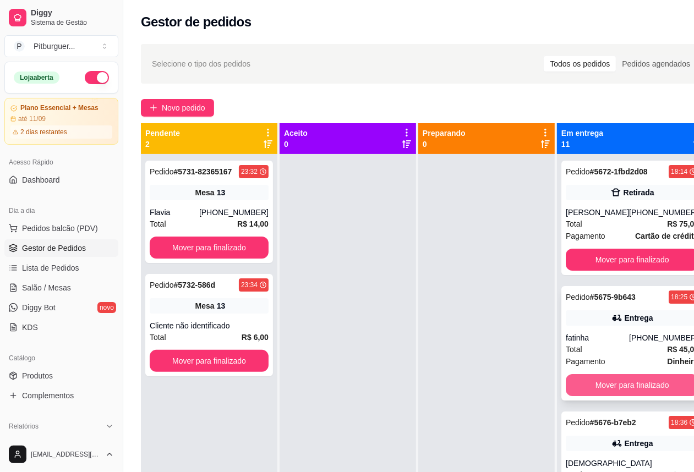
click at [606, 396] on button "Mover para finalizado" at bounding box center [632, 385] width 133 height 22
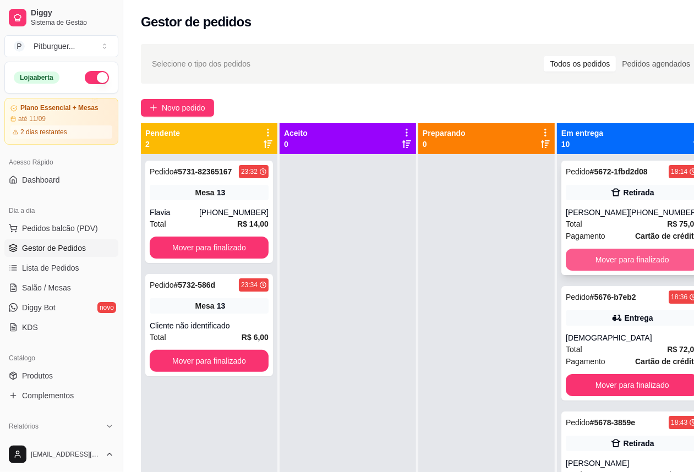
click at [613, 271] on button "Mover para finalizado" at bounding box center [632, 260] width 133 height 22
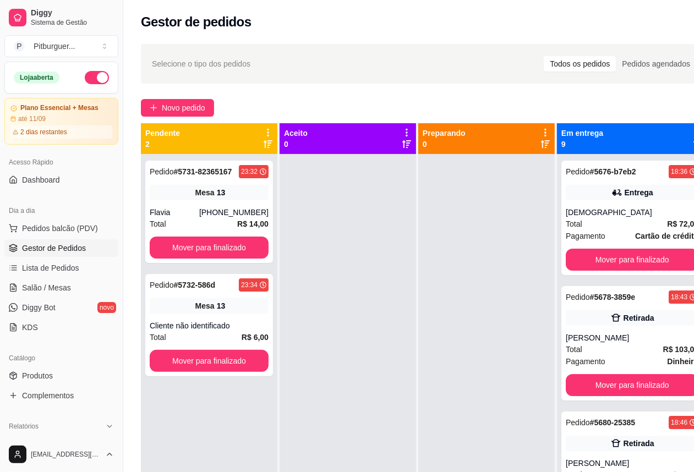
click at [485, 355] on div at bounding box center [486, 390] width 137 height 472
click at [633, 260] on button "Mover para finalizado" at bounding box center [632, 260] width 133 height 22
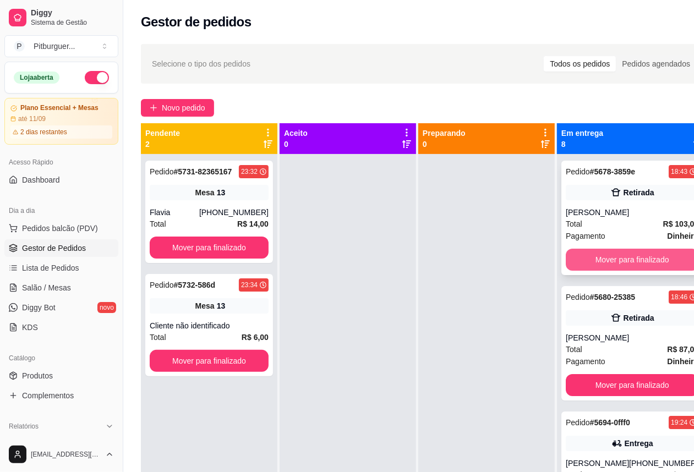
click at [634, 260] on button "Mover para finalizado" at bounding box center [632, 260] width 133 height 22
click at [634, 260] on button "Mover para finalizado" at bounding box center [632, 259] width 129 height 21
click at [640, 270] on button "Mover para finalizado" at bounding box center [632, 259] width 129 height 21
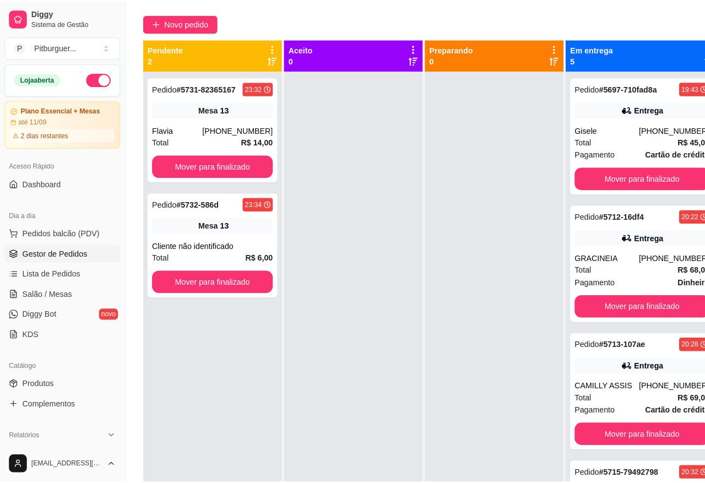
scroll to position [91, 0]
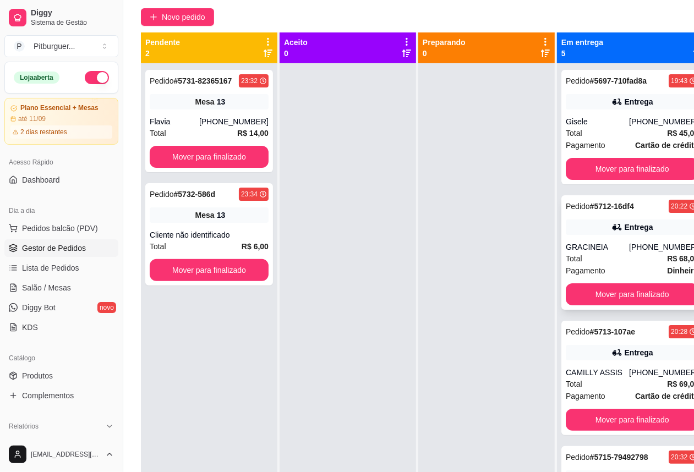
click at [593, 265] on div "Total R$ 68,00" at bounding box center [632, 259] width 133 height 12
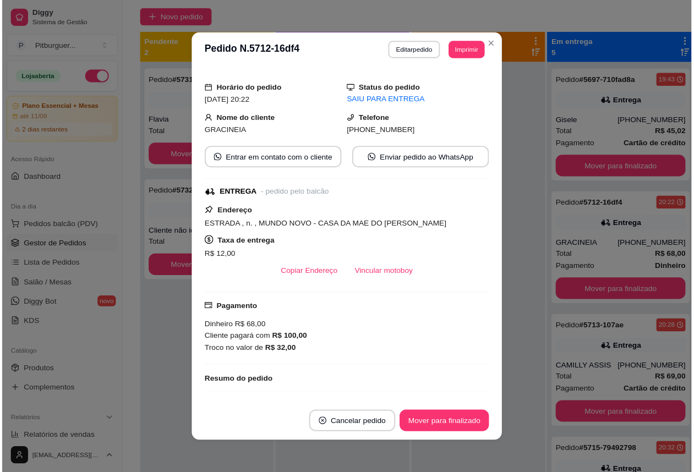
scroll to position [90, 0]
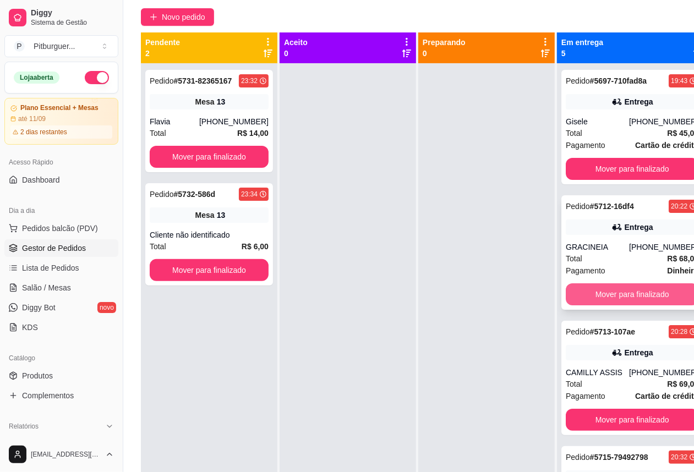
click at [640, 306] on button "Mover para finalizado" at bounding box center [632, 295] width 133 height 22
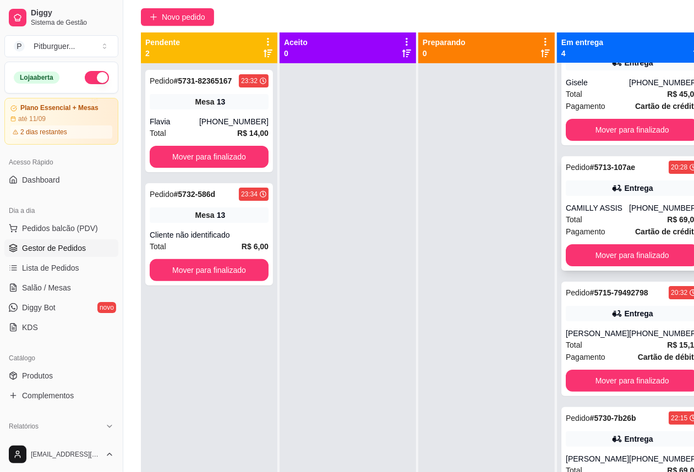
scroll to position [69, 0]
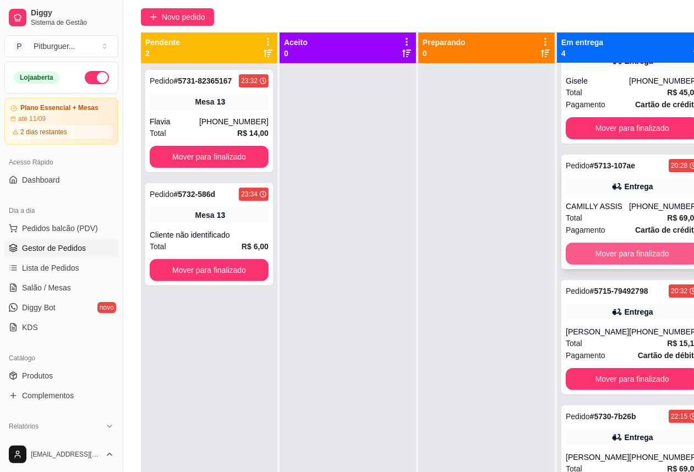
click at [639, 243] on button "Mover para finalizado" at bounding box center [632, 254] width 133 height 22
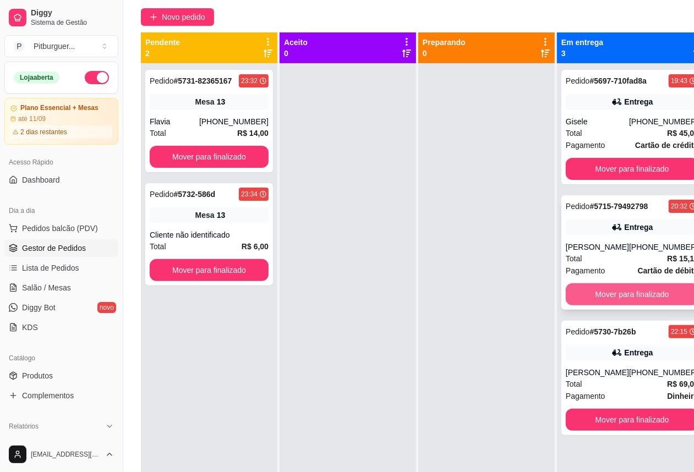
click at [643, 306] on button "Mover para finalizado" at bounding box center [632, 295] width 133 height 22
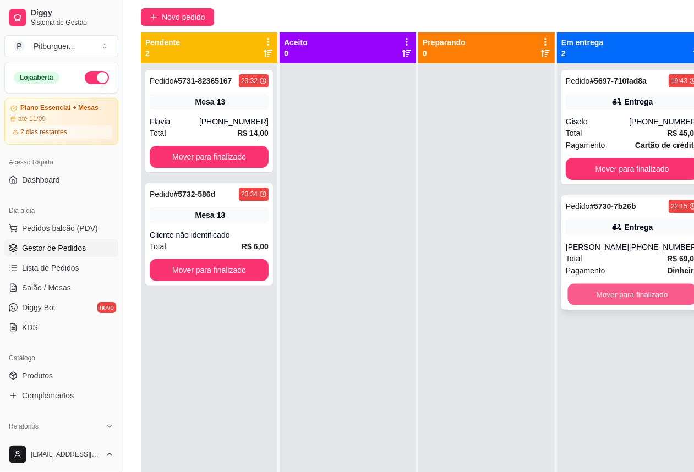
click at [637, 297] on button "Mover para finalizado" at bounding box center [632, 294] width 129 height 21
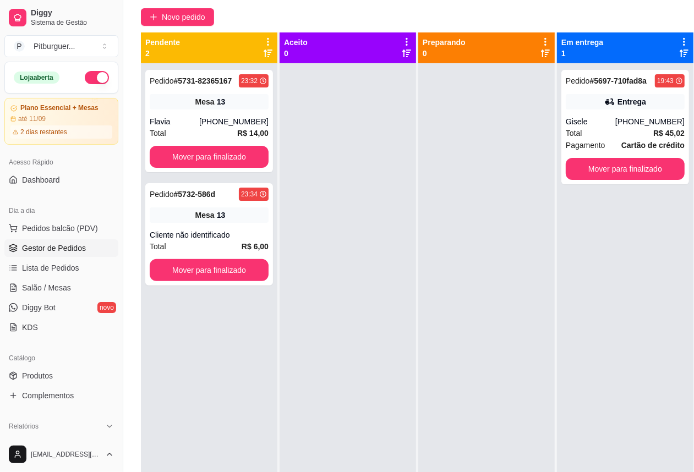
click at [446, 202] on div at bounding box center [486, 299] width 137 height 472
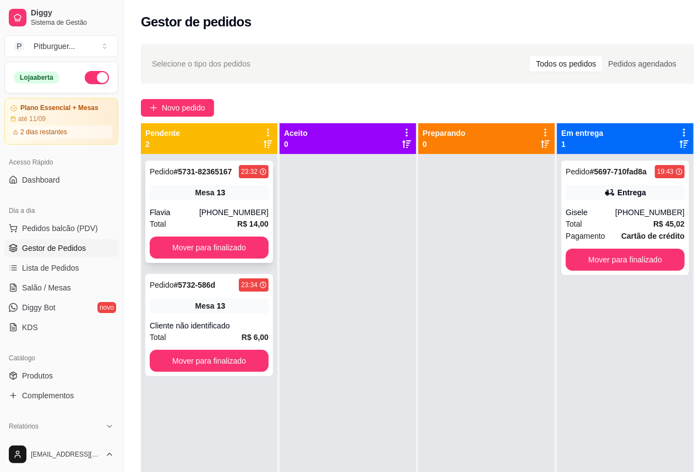
click at [223, 210] on div "[PHONE_NUMBER]" at bounding box center [233, 212] width 69 height 11
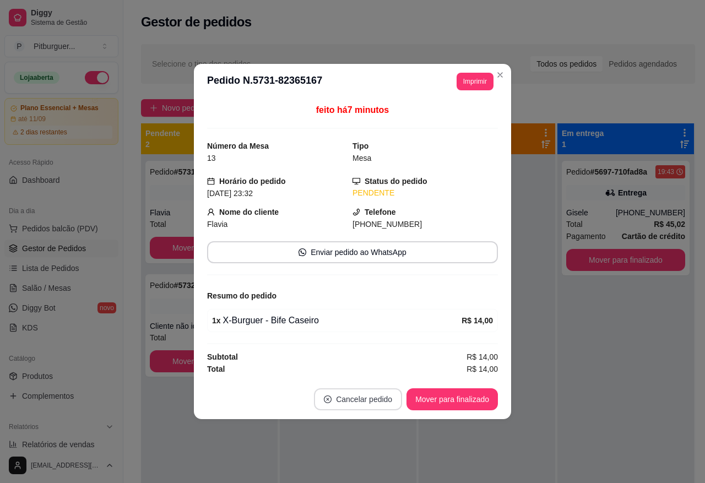
click at [339, 399] on button "Cancelar pedido" at bounding box center [358, 399] width 88 height 22
click at [387, 372] on button "Sim" at bounding box center [389, 373] width 44 height 22
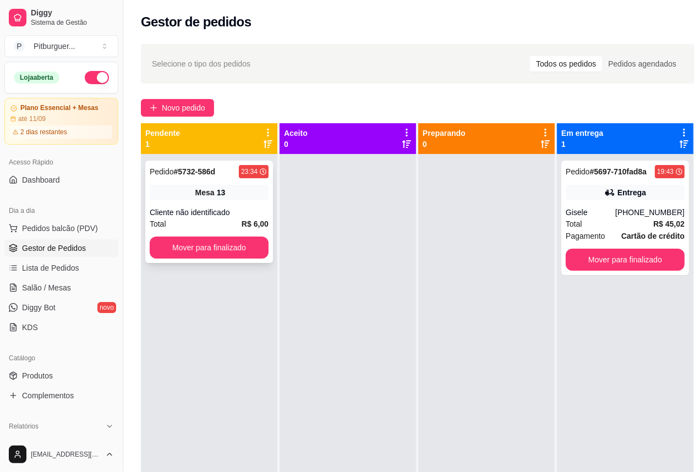
click at [209, 199] on div "Mesa 13" at bounding box center [209, 192] width 119 height 15
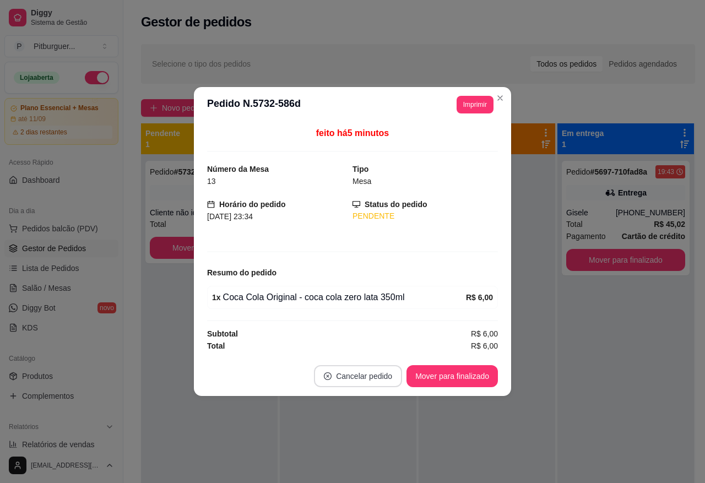
click at [358, 375] on button "Cancelar pedido" at bounding box center [358, 376] width 88 height 22
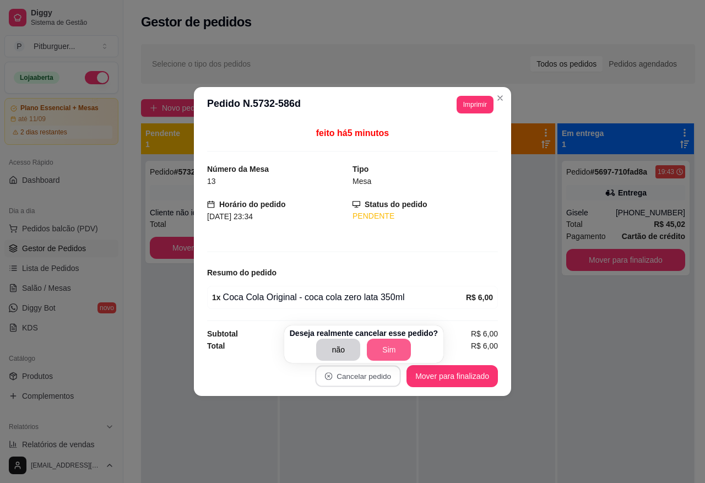
click at [384, 348] on button "Sim" at bounding box center [389, 350] width 44 height 22
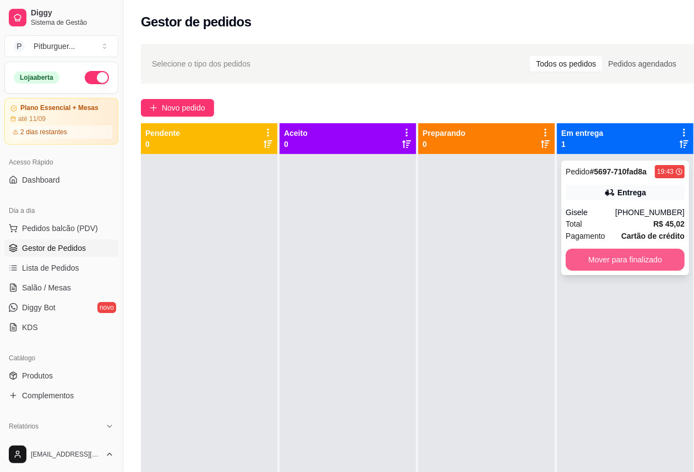
click at [634, 257] on button "Mover para finalizado" at bounding box center [625, 260] width 119 height 22
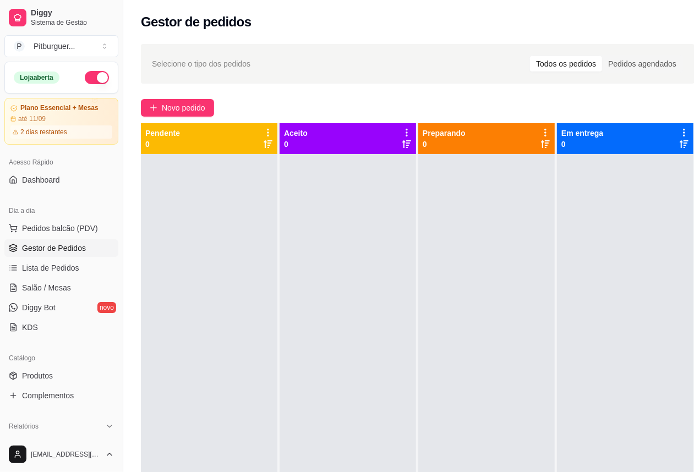
click at [412, 265] on div at bounding box center [348, 390] width 137 height 472
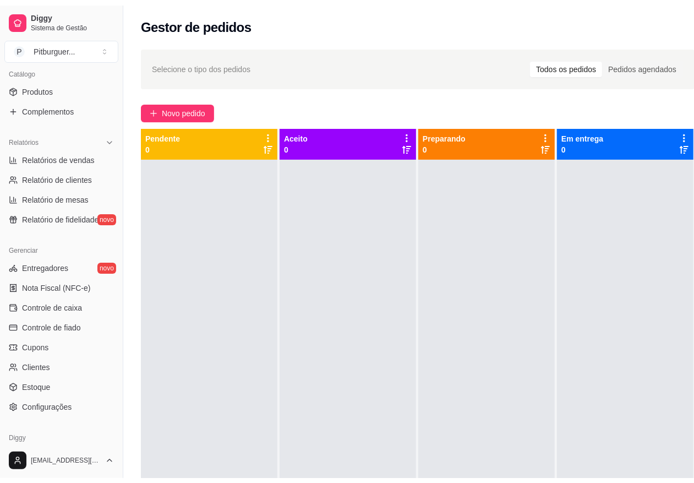
scroll to position [292, 0]
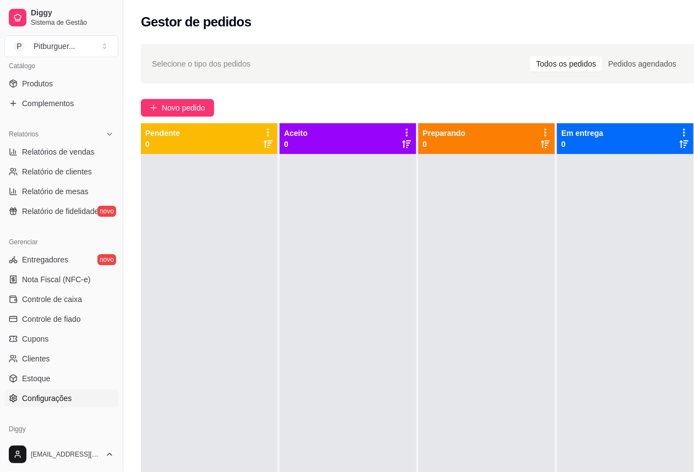
click at [78, 399] on link "Configurações" at bounding box center [61, 399] width 114 height 18
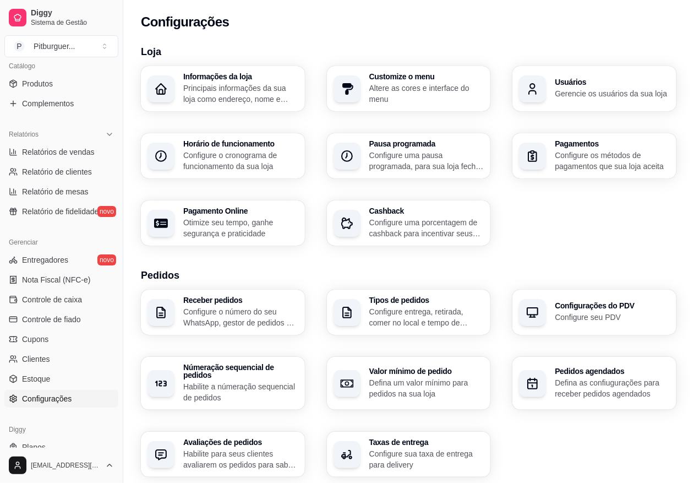
click at [618, 222] on div "Informações da loja Principais informações da sua loja como endereço, nome e ma…" at bounding box center [409, 155] width 536 height 179
click at [220, 146] on h3 "Horário de funcionamento" at bounding box center [240, 144] width 115 height 8
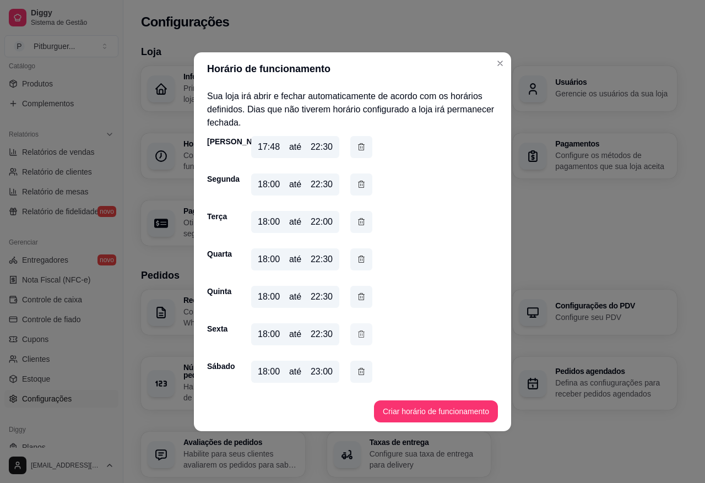
click at [362, 334] on icon "button" at bounding box center [361, 334] width 9 height 12
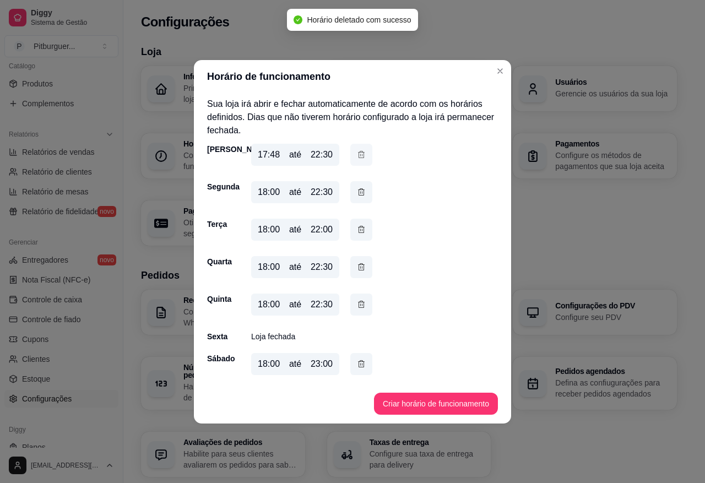
click at [358, 155] on icon "button" at bounding box center [361, 155] width 9 height 12
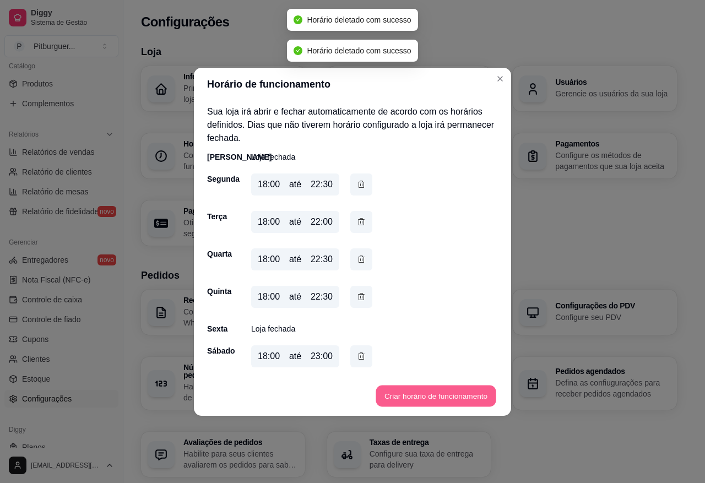
click at [454, 395] on button "Criar horário de funcionamento" at bounding box center [435, 395] width 120 height 21
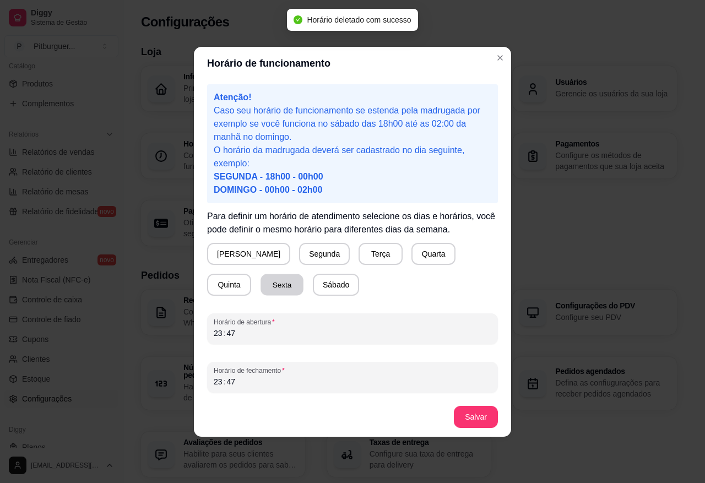
click at [260, 287] on button "Sexta" at bounding box center [281, 284] width 43 height 21
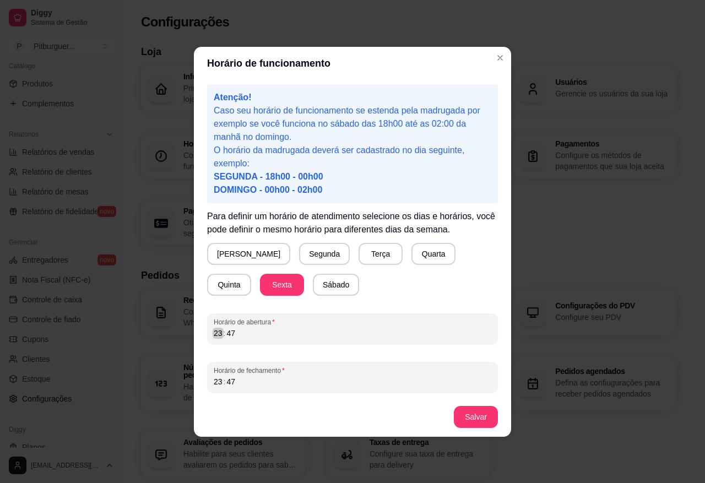
click at [218, 337] on div "23" at bounding box center [217, 333] width 11 height 11
click at [231, 375] on div "23 : 47" at bounding box center [352, 381] width 277 height 13
click at [493, 417] on button "Salvar" at bounding box center [475, 416] width 43 height 21
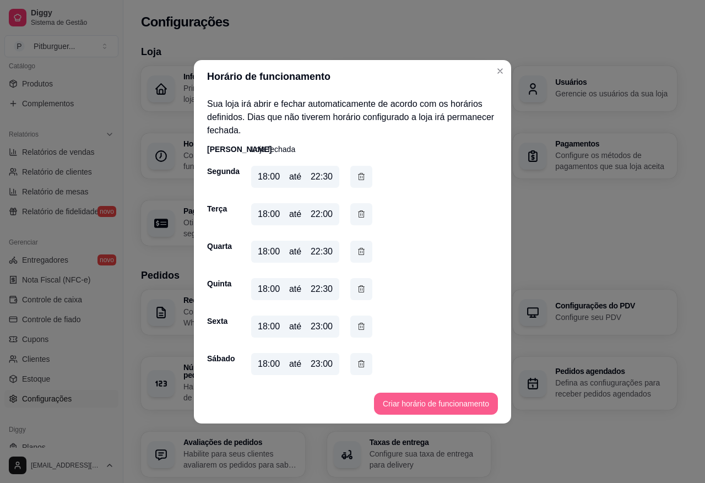
click at [452, 402] on button "Criar horário de funcionamento" at bounding box center [436, 404] width 124 height 22
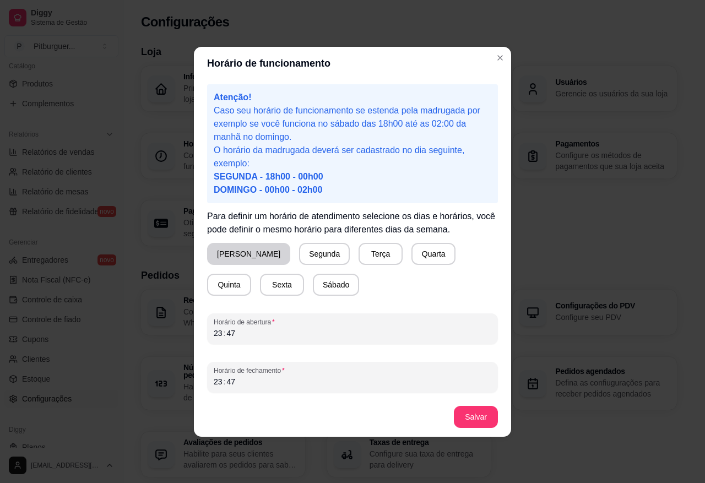
click at [242, 255] on button "[PERSON_NAME]" at bounding box center [248, 254] width 83 height 22
click at [213, 332] on div "23" at bounding box center [217, 333] width 11 height 11
click at [232, 380] on div "47" at bounding box center [230, 381] width 11 height 11
click at [475, 418] on button "Salvar" at bounding box center [475, 416] width 43 height 21
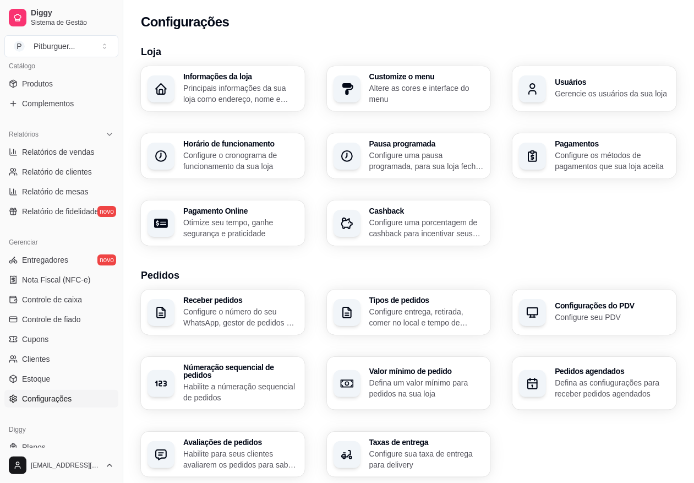
click at [523, 254] on div "Loja Informações da loja Principais informações da sua loja como endereço, nome…" at bounding box center [409, 391] width 536 height 695
click at [573, 310] on div "Configurações do PDV Configure seu PDV" at bounding box center [611, 312] width 111 height 20
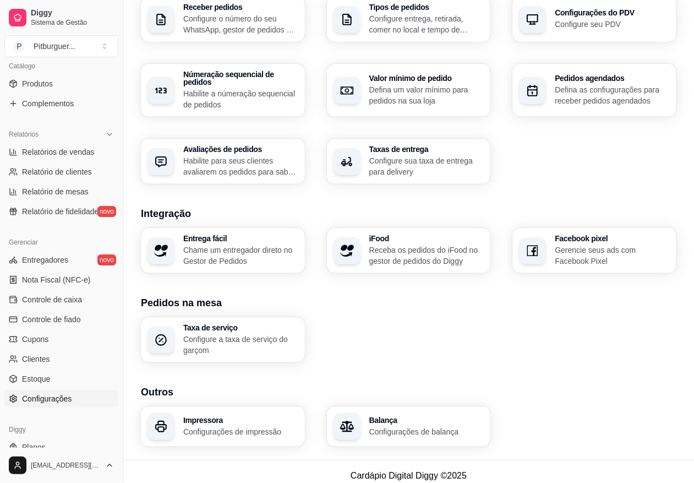
click at [397, 406] on div "Balança Configurações de balança" at bounding box center [409, 426] width 164 height 40
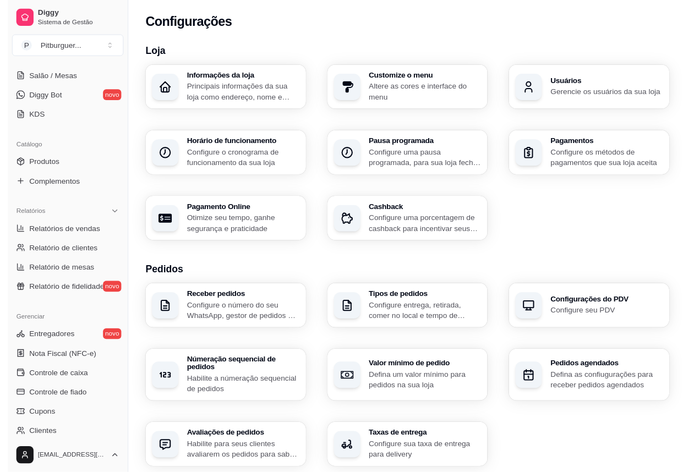
scroll to position [0, 0]
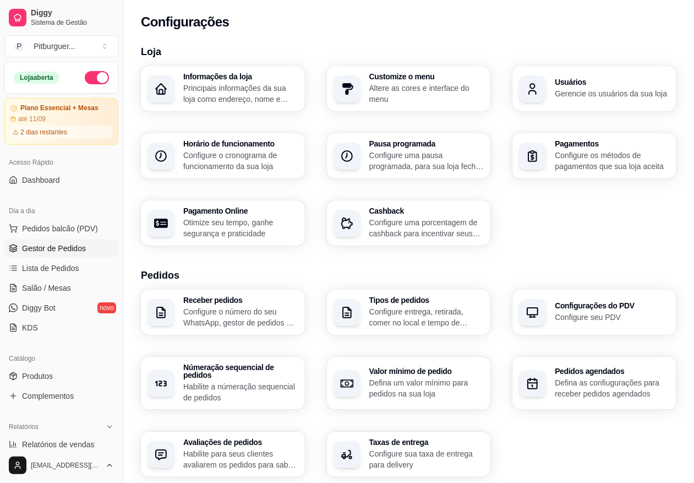
click at [53, 253] on span "Gestor de Pedidos" at bounding box center [54, 248] width 64 height 11
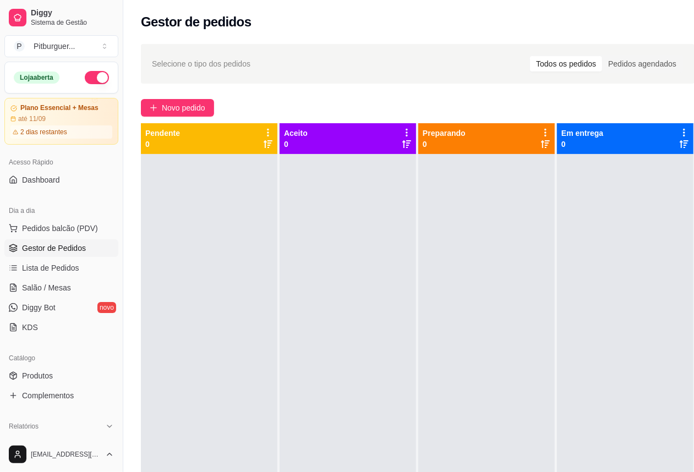
click at [221, 201] on div at bounding box center [209, 390] width 137 height 472
click at [302, 180] on div at bounding box center [348, 390] width 137 height 472
click at [381, 308] on div at bounding box center [348, 390] width 137 height 472
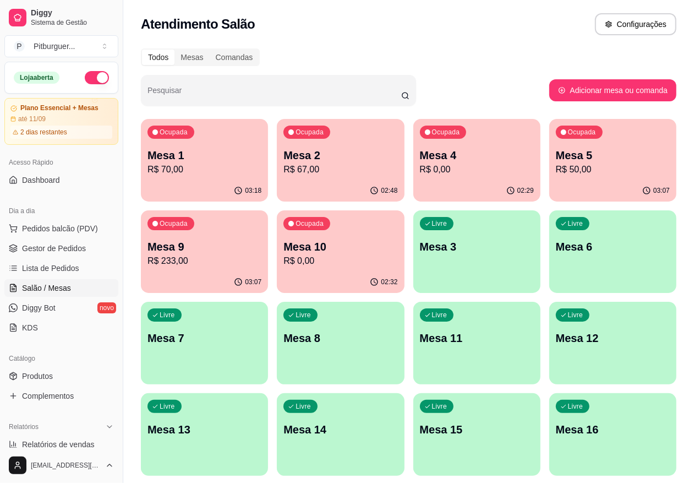
click at [284, 241] on p "Mesa 10" at bounding box center [341, 246] width 114 height 15
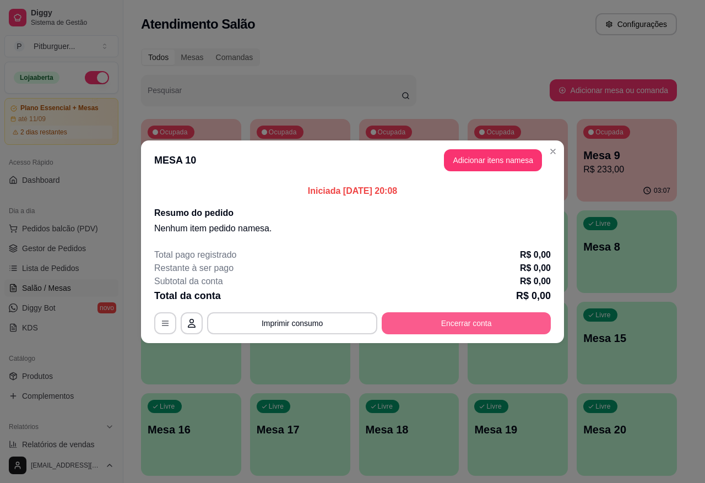
click at [458, 319] on button "Encerrar conta" at bounding box center [466, 323] width 169 height 22
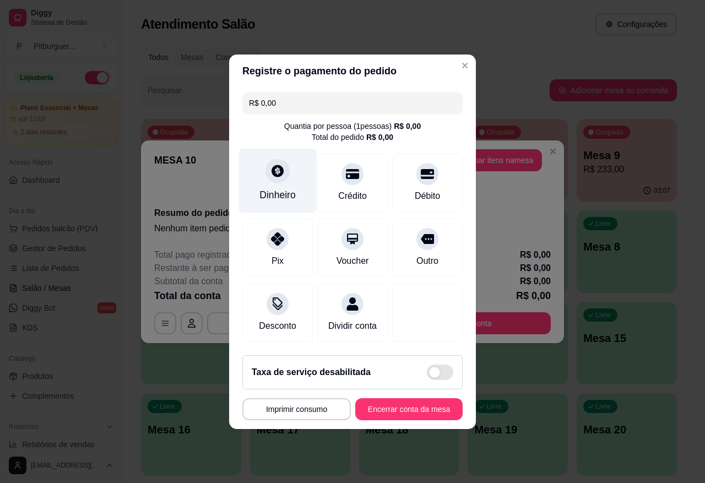
click at [277, 188] on div "Dinheiro" at bounding box center [277, 195] width 36 height 14
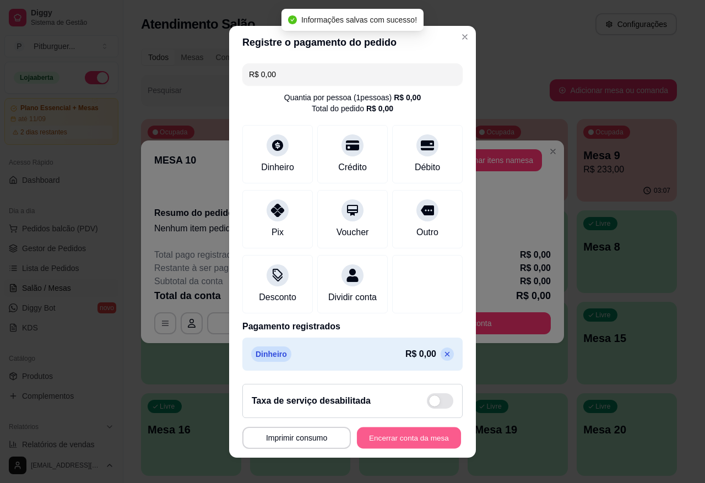
click at [412, 439] on button "Encerrar conta da mesa" at bounding box center [409, 437] width 104 height 21
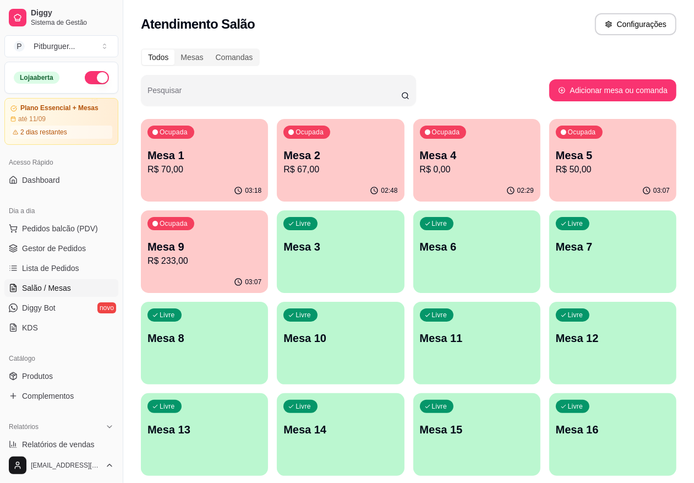
click at [261, 239] on p "Mesa 9" at bounding box center [205, 246] width 114 height 15
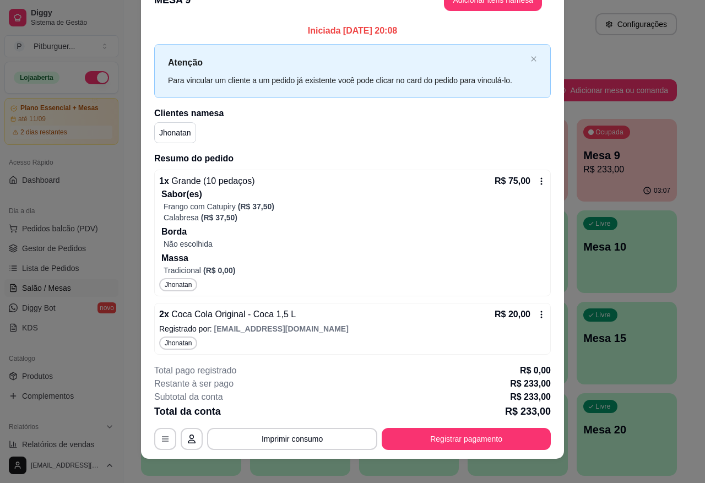
scroll to position [33, 0]
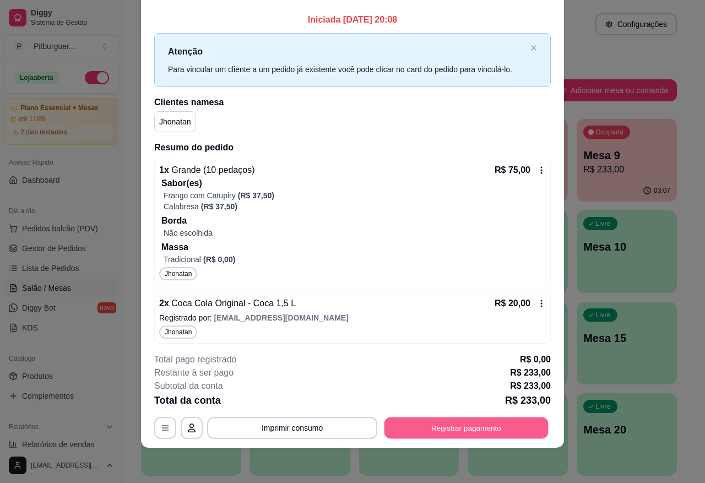
click at [455, 427] on button "Registrar pagamento" at bounding box center [466, 427] width 164 height 21
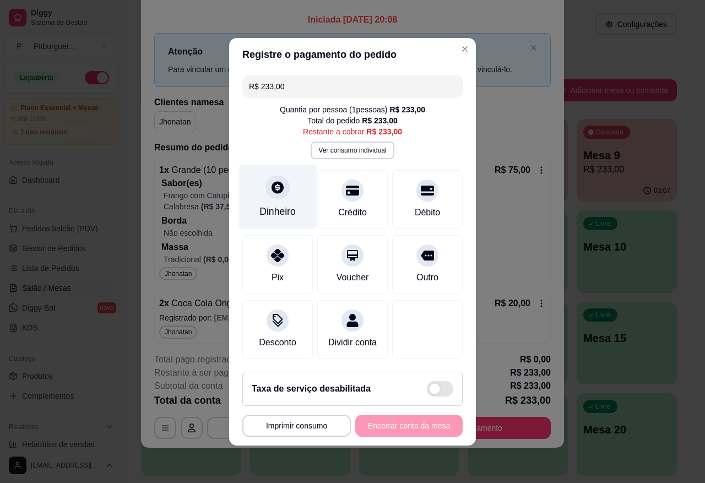
click at [287, 215] on div "Dinheiro" at bounding box center [278, 197] width 78 height 64
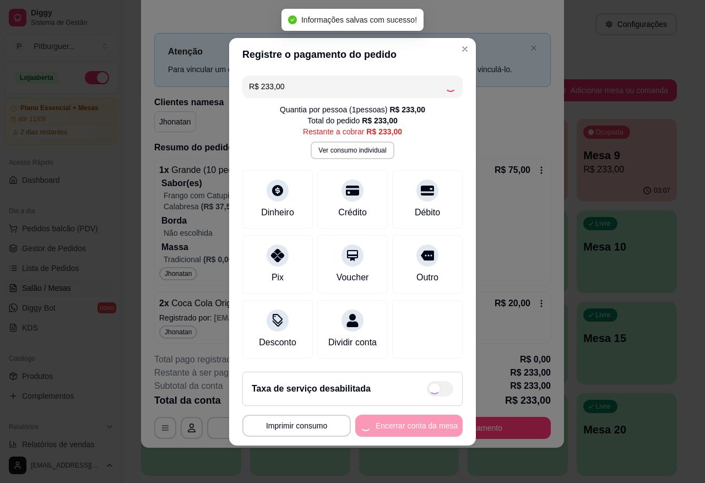
type input "R$ 0,00"
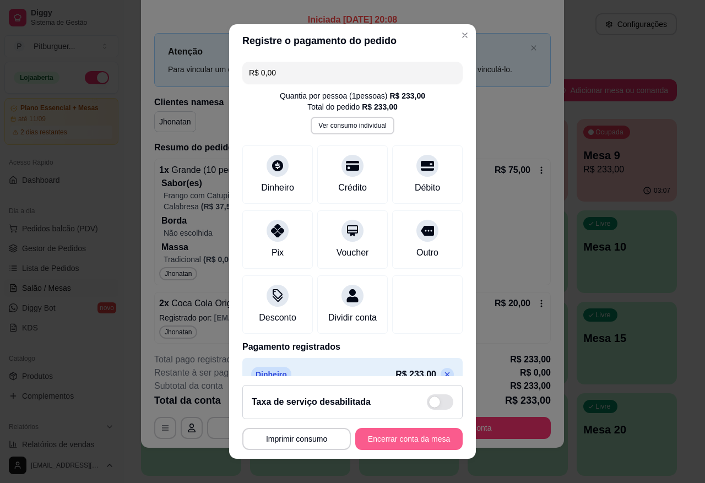
click at [392, 444] on button "Encerrar conta da mesa" at bounding box center [408, 439] width 107 height 22
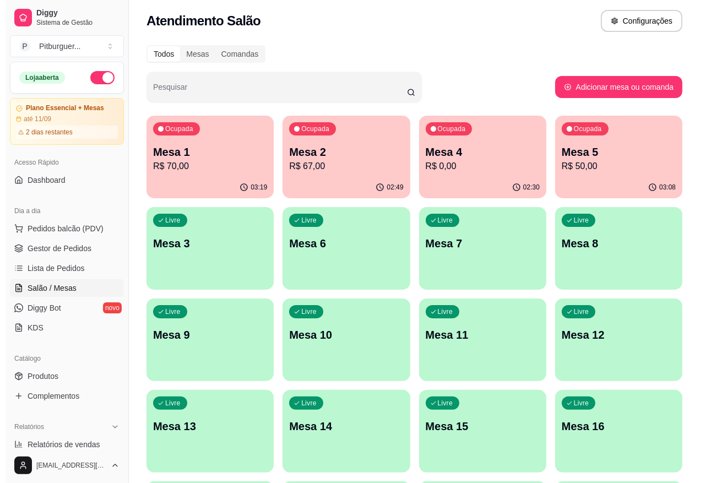
scroll to position [0, 0]
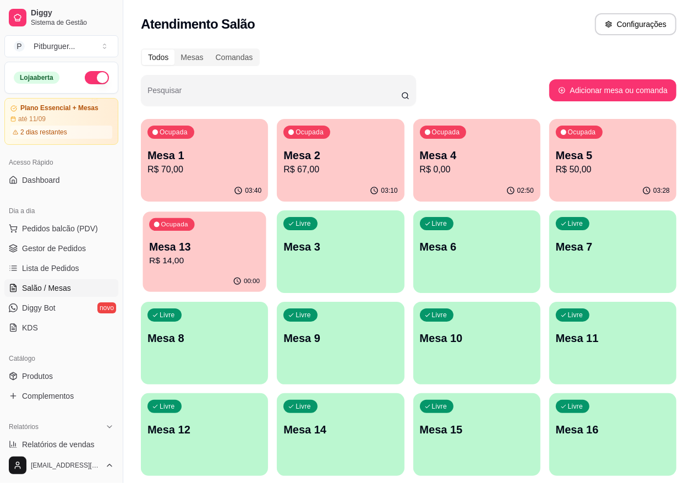
click at [260, 254] on p "R$ 14,00" at bounding box center [204, 260] width 111 height 13
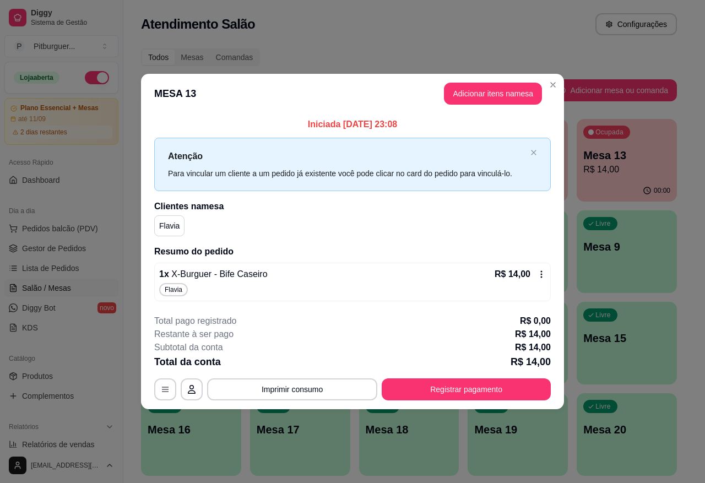
click at [350, 324] on div "Total pago registrado R$ 0,00" at bounding box center [352, 320] width 396 height 13
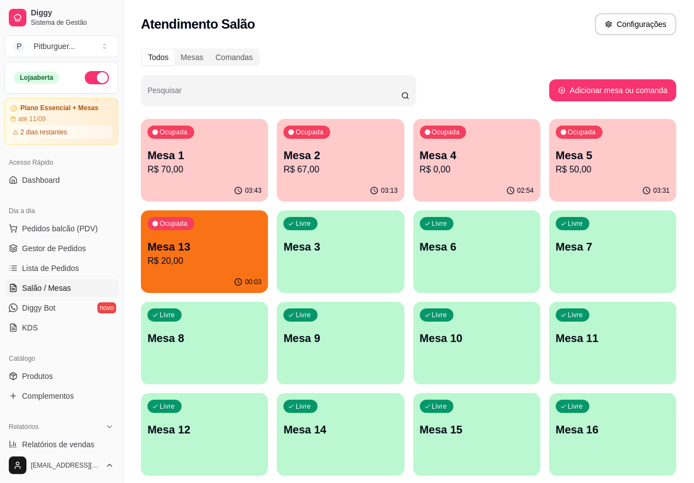
click at [261, 254] on p "R$ 20,00" at bounding box center [205, 260] width 114 height 13
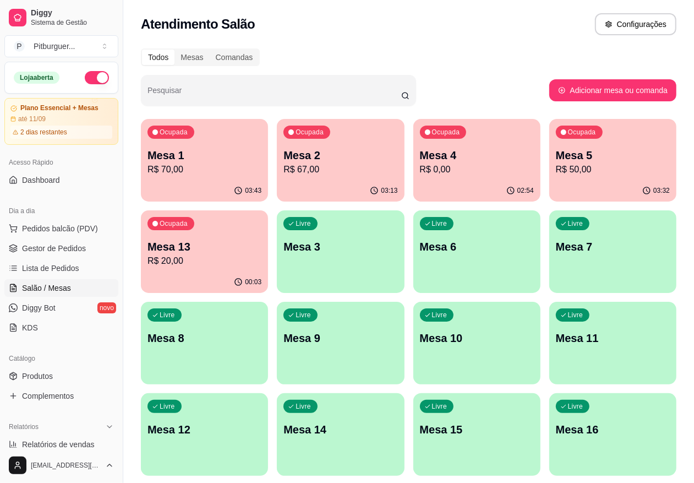
click at [444, 95] on div "Pesquisar" at bounding box center [345, 90] width 408 height 31
click at [189, 164] on p "R$ 70,00" at bounding box center [205, 169] width 114 height 13
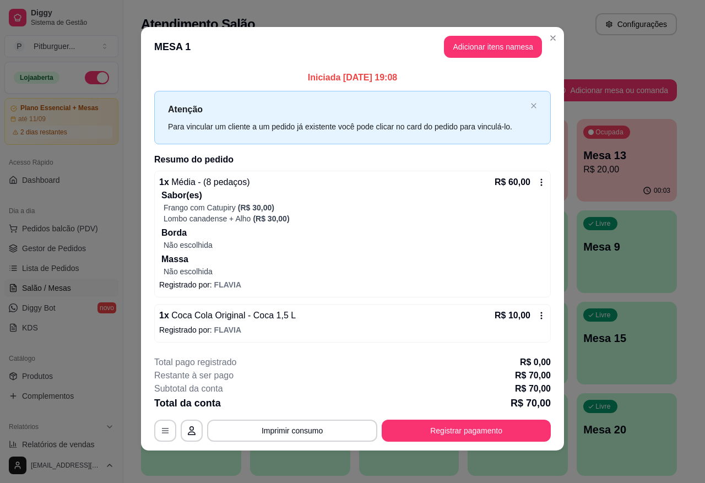
scroll to position [6, 0]
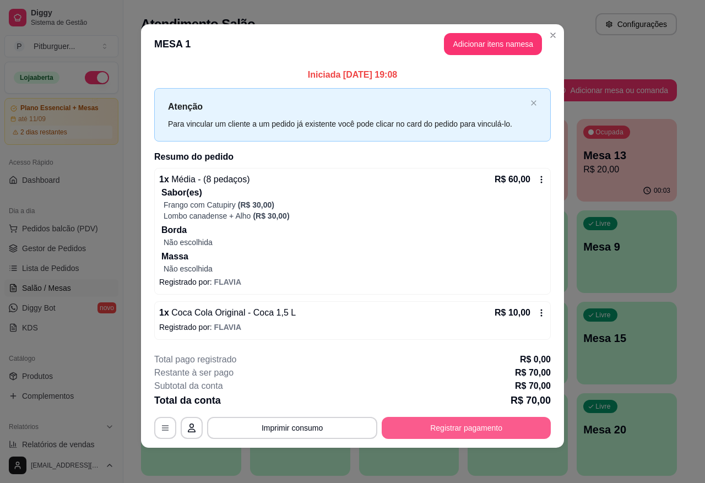
click at [439, 424] on button "Registrar pagamento" at bounding box center [466, 428] width 169 height 22
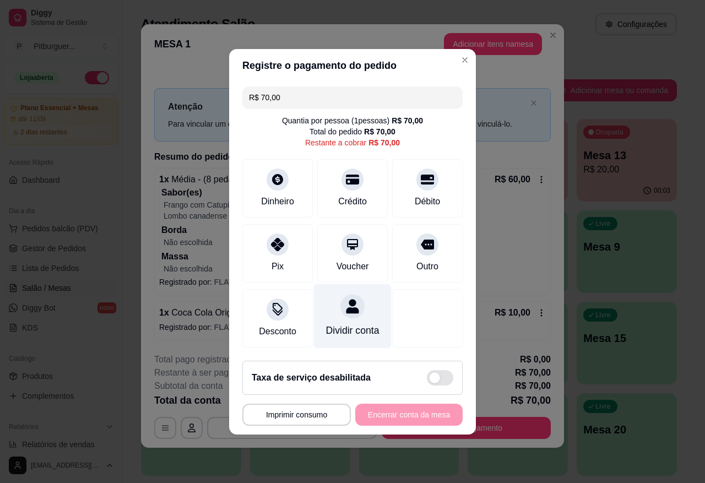
click at [364, 323] on div "Dividir conta" at bounding box center [352, 330] width 53 height 14
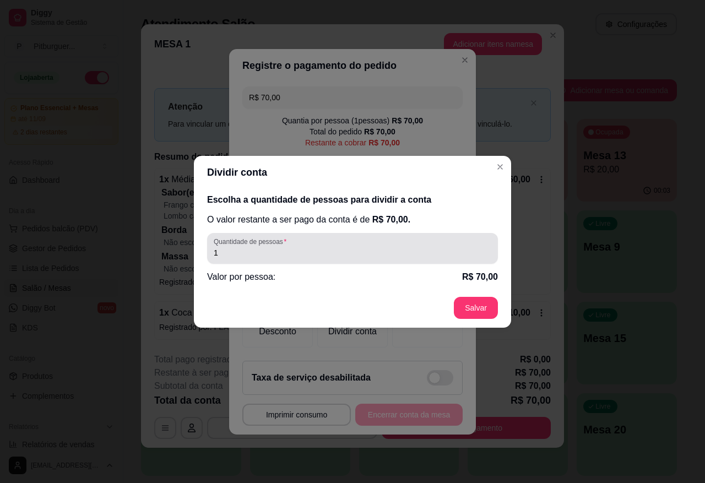
click at [359, 248] on input "1" at bounding box center [352, 252] width 277 height 11
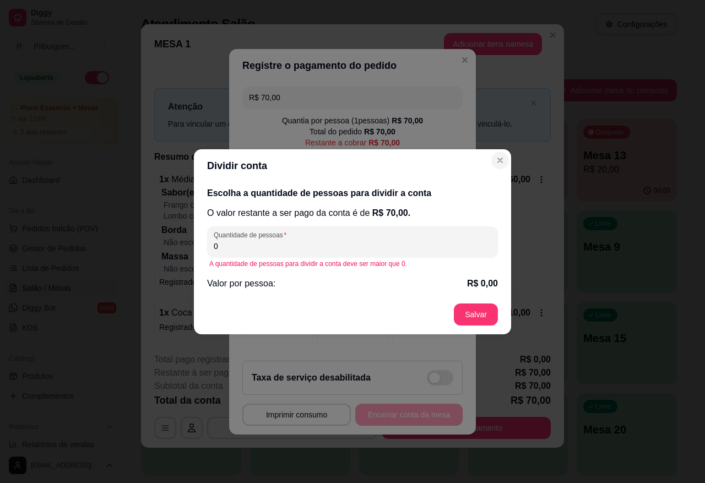
type input "0"
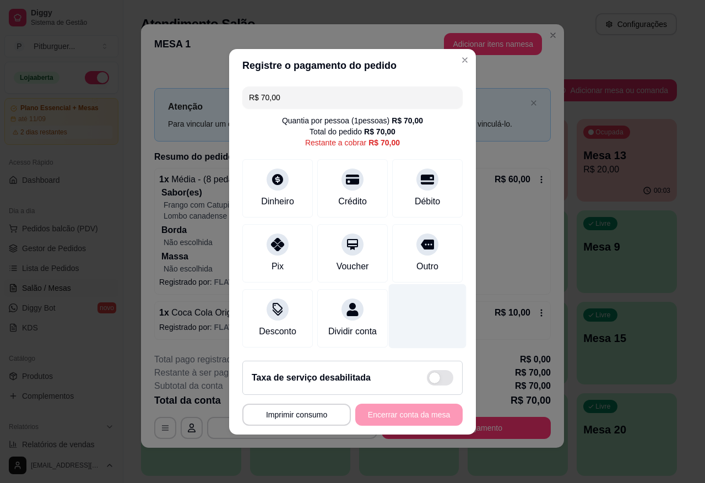
click at [391, 318] on div at bounding box center [428, 316] width 78 height 64
click at [428, 309] on div at bounding box center [428, 316] width 78 height 64
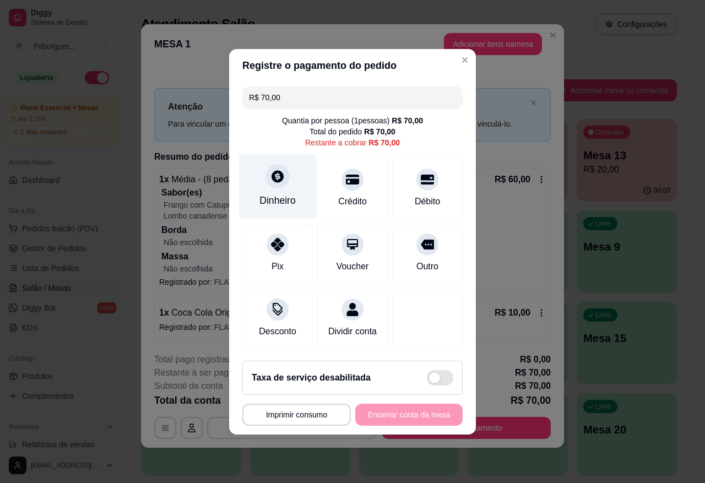
click at [269, 193] on div "Dinheiro" at bounding box center [277, 200] width 36 height 14
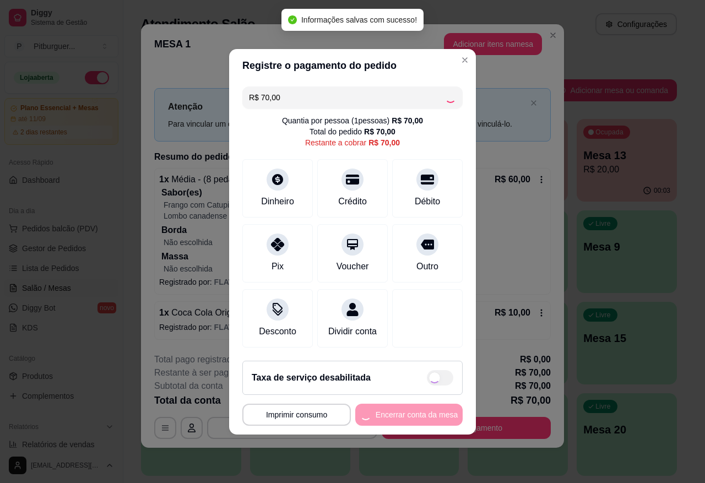
type input "R$ 0,00"
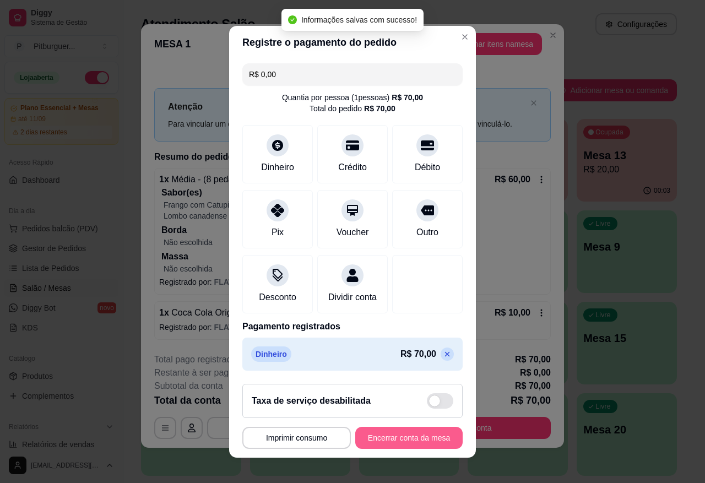
click at [403, 439] on button "Encerrar conta da mesa" at bounding box center [408, 438] width 107 height 22
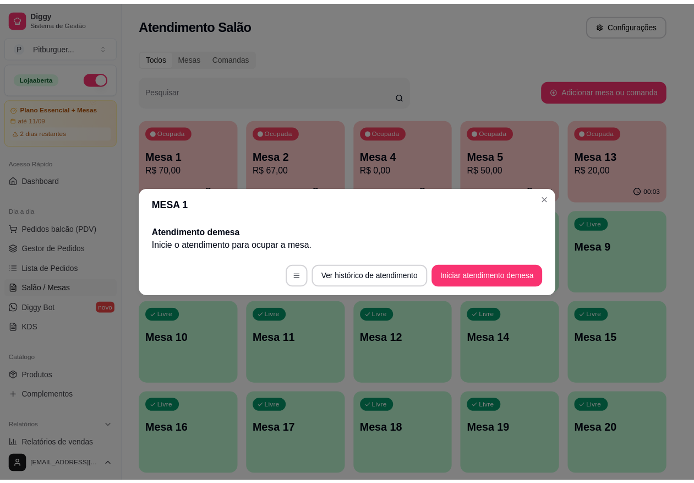
scroll to position [0, 0]
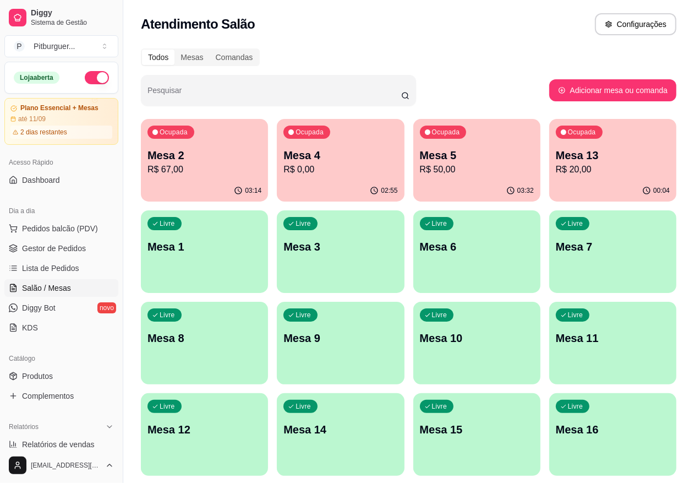
click at [556, 152] on p "Mesa 13" at bounding box center [613, 155] width 114 height 15
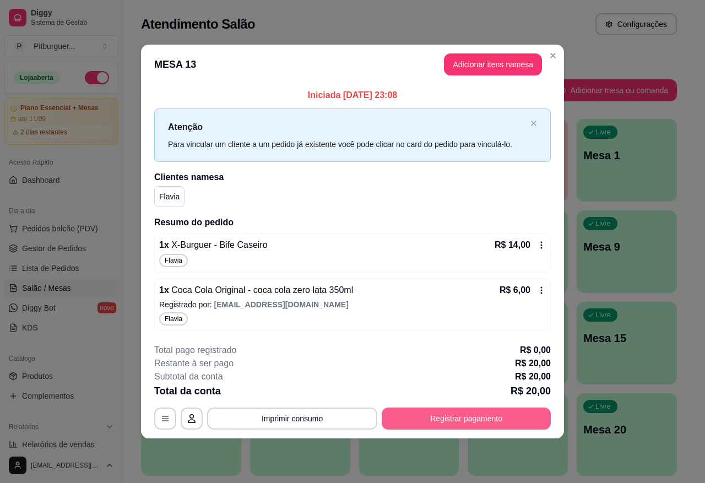
click at [497, 425] on button "Registrar pagamento" at bounding box center [466, 418] width 169 height 22
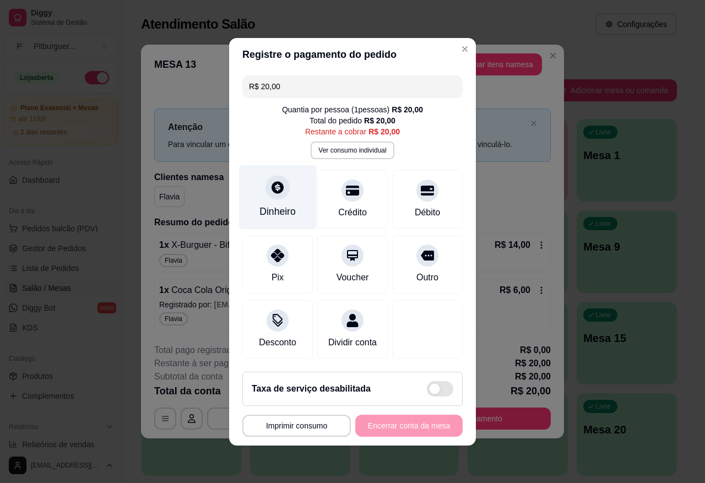
click at [277, 196] on div "Dinheiro" at bounding box center [278, 197] width 78 height 64
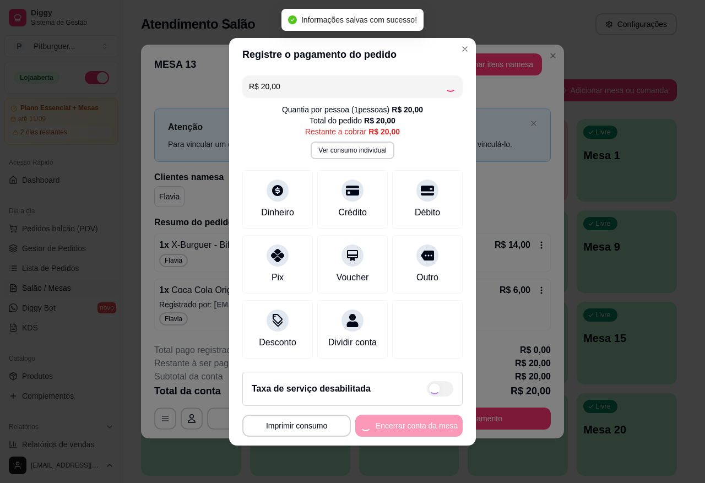
type input "R$ 0,00"
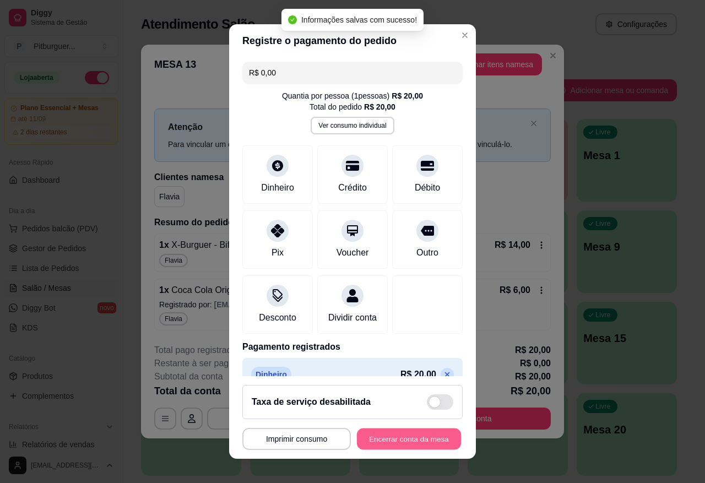
click at [418, 443] on button "Encerrar conta da mesa" at bounding box center [409, 438] width 104 height 21
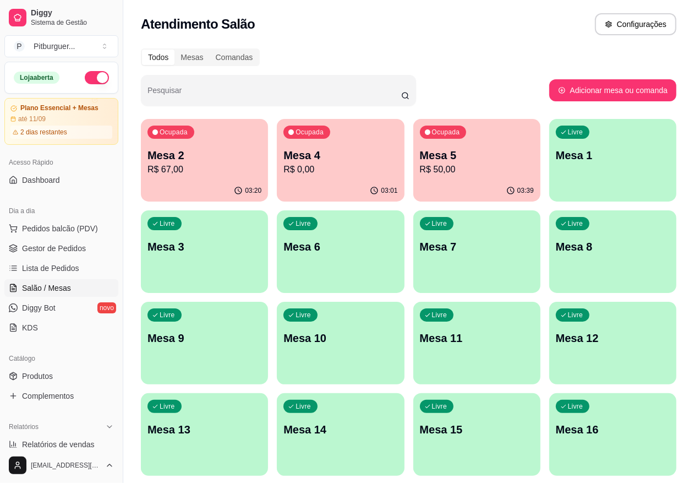
click at [420, 160] on p "Mesa 5" at bounding box center [477, 155] width 114 height 15
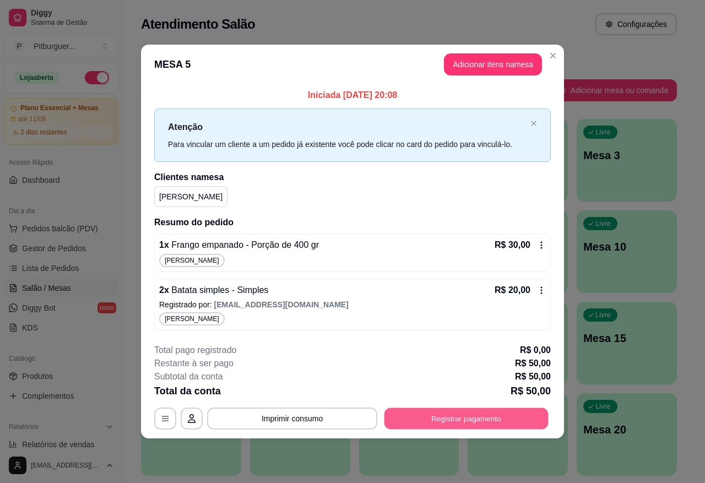
click at [409, 419] on button "Registrar pagamento" at bounding box center [466, 418] width 164 height 21
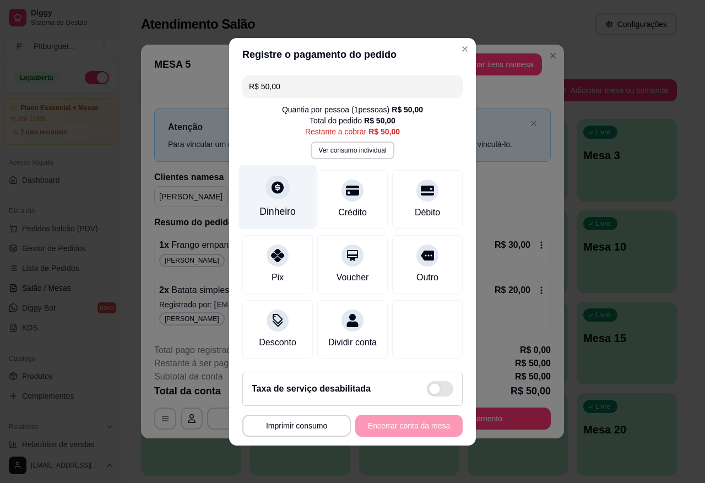
click at [263, 206] on div "Dinheiro" at bounding box center [277, 211] width 36 height 14
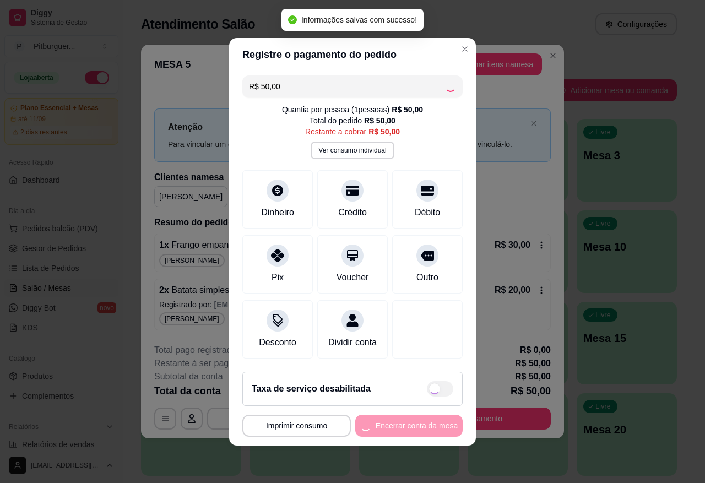
type input "R$ 0,00"
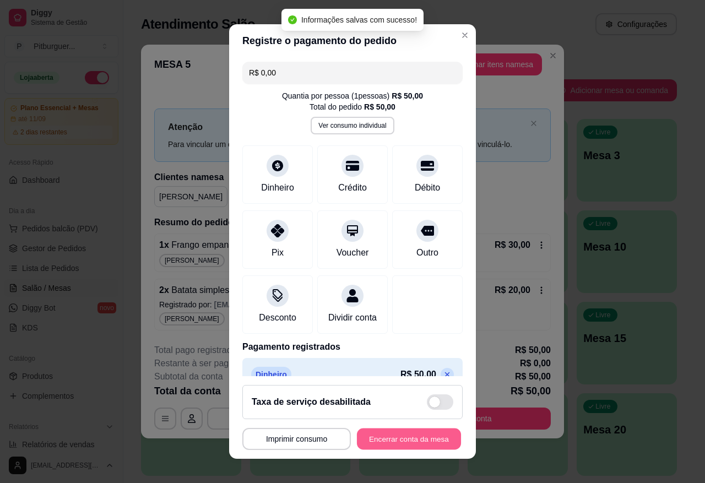
click at [409, 444] on button "Encerrar conta da mesa" at bounding box center [409, 438] width 104 height 21
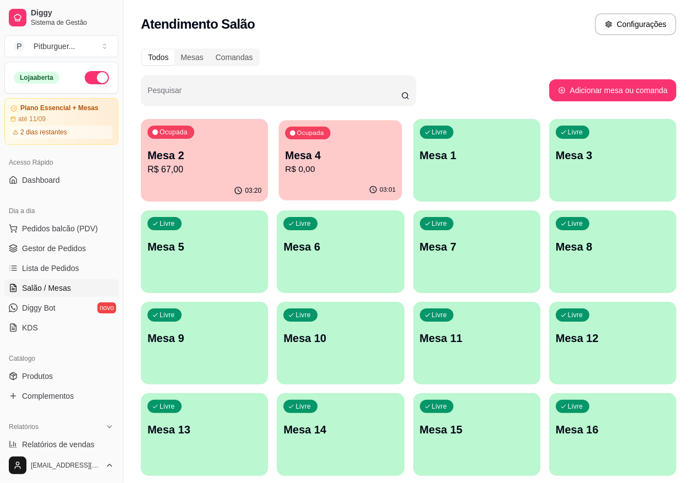
click at [292, 161] on p "Mesa 4" at bounding box center [340, 155] width 111 height 15
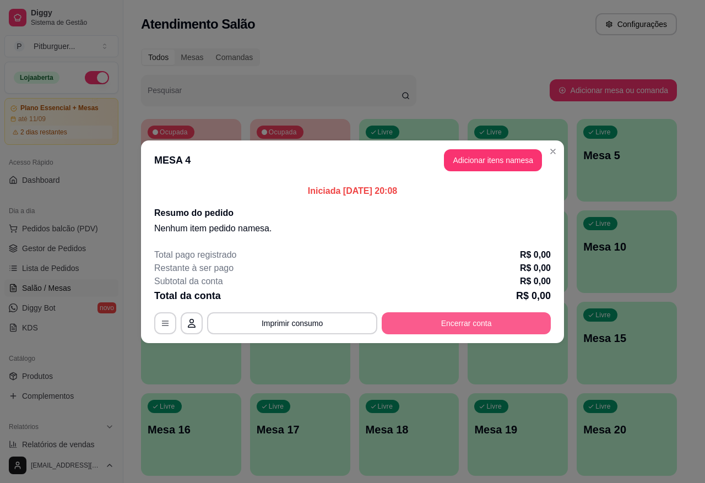
click at [436, 328] on button "Encerrar conta" at bounding box center [466, 323] width 169 height 22
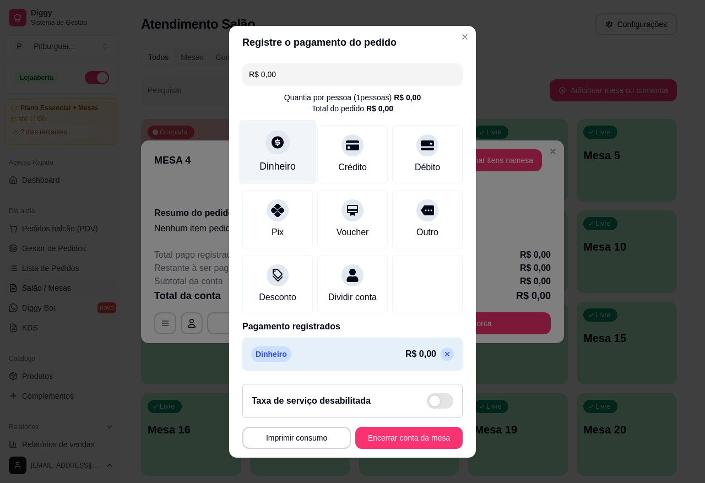
click at [259, 159] on div "Dinheiro" at bounding box center [277, 166] width 36 height 14
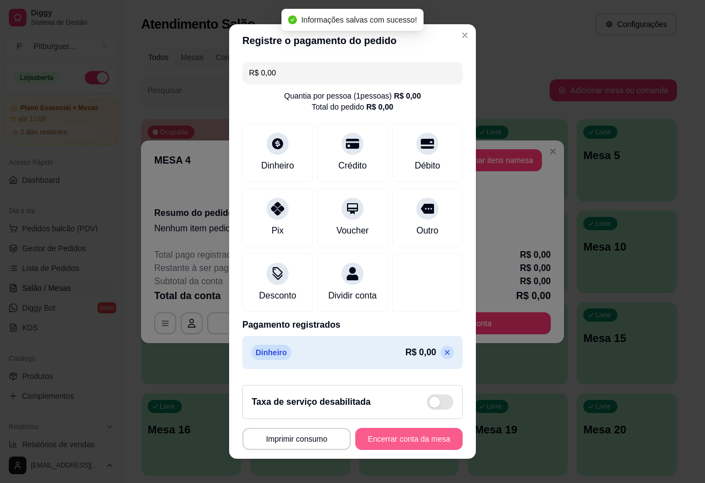
click at [400, 441] on button "Encerrar conta da mesa" at bounding box center [408, 439] width 107 height 22
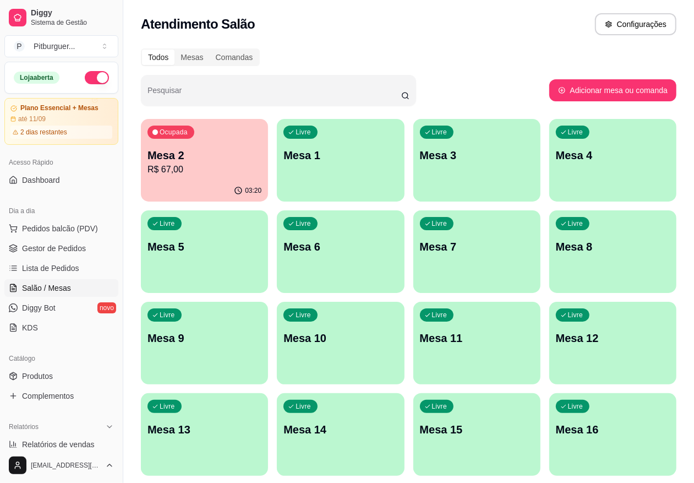
click at [161, 194] on div "03:20" at bounding box center [204, 190] width 127 height 21
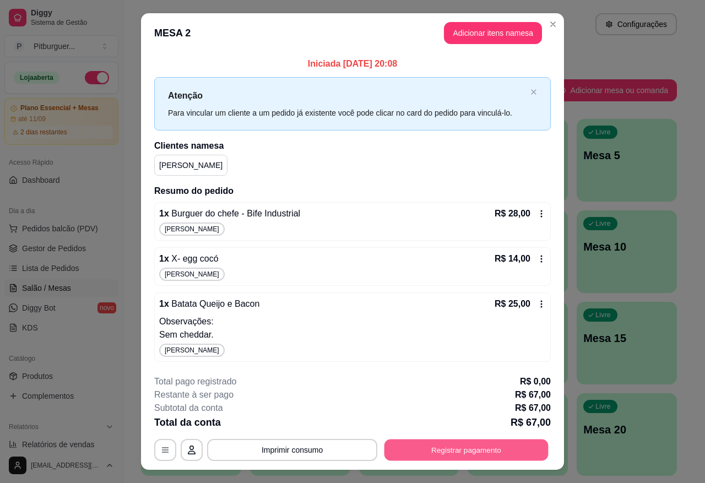
click at [433, 449] on button "Registrar pagamento" at bounding box center [466, 449] width 164 height 21
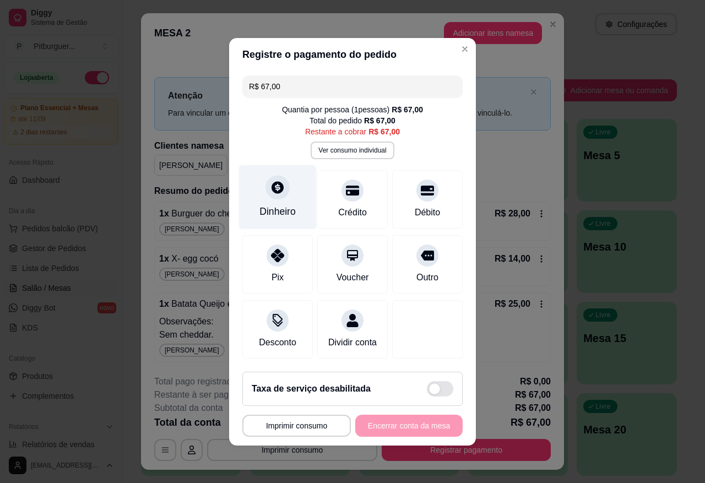
click at [274, 190] on div at bounding box center [277, 187] width 24 height 24
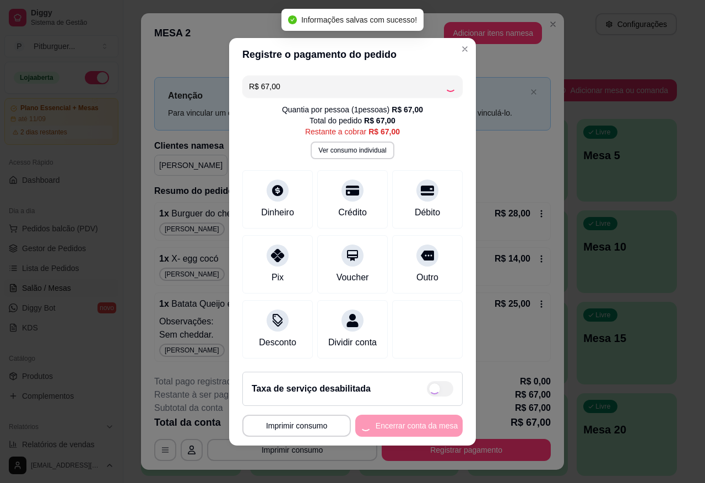
type input "R$ 0,00"
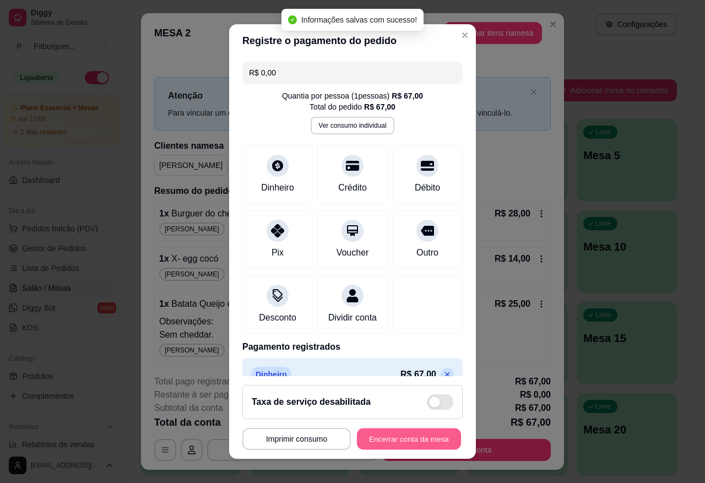
click at [423, 444] on button "Encerrar conta da mesa" at bounding box center [409, 438] width 104 height 21
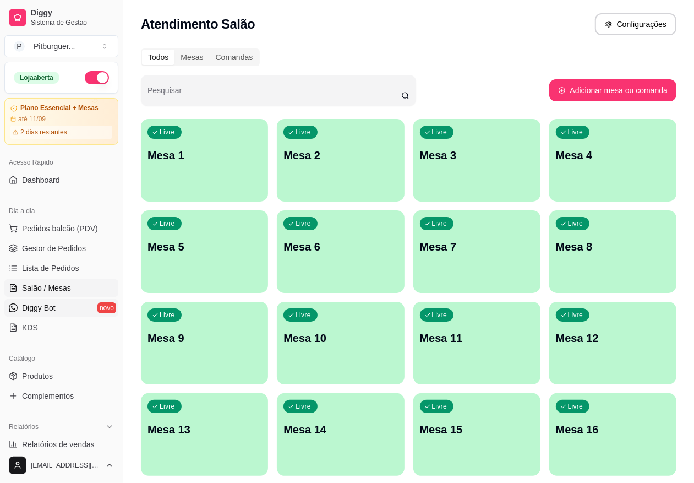
click at [69, 307] on link "Diggy Bot novo" at bounding box center [61, 308] width 114 height 18
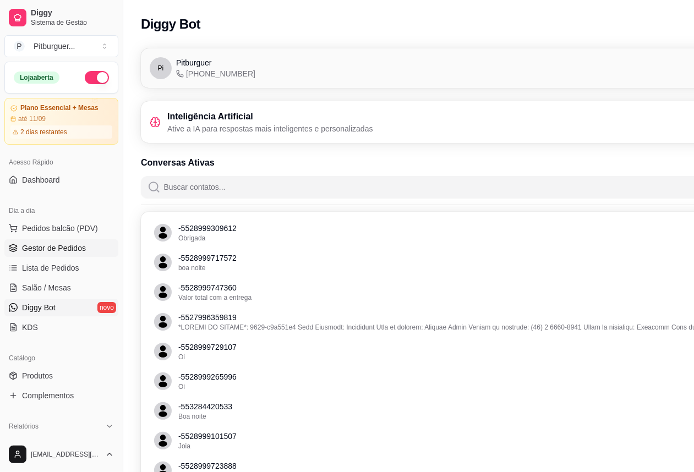
click at [53, 250] on span "Gestor de Pedidos" at bounding box center [54, 248] width 64 height 11
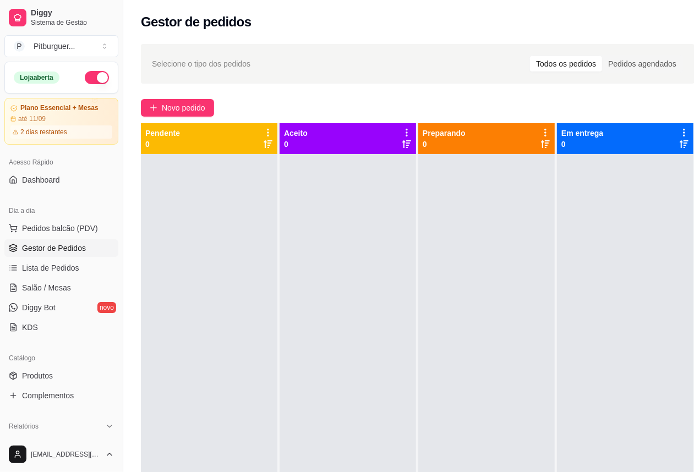
click at [257, 219] on div at bounding box center [209, 390] width 137 height 472
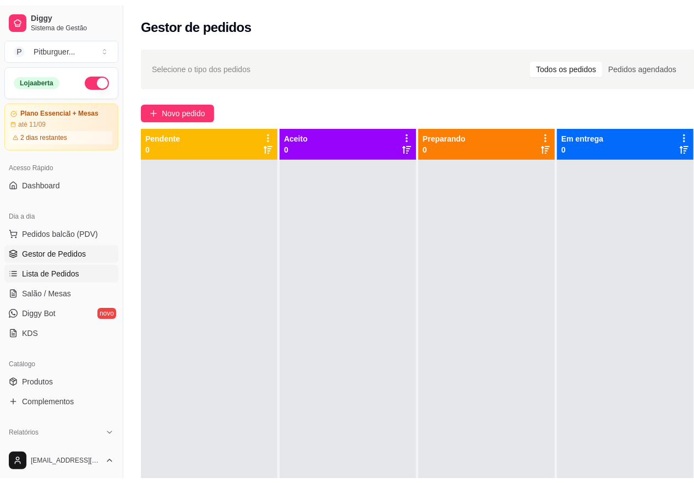
scroll to position [325, 0]
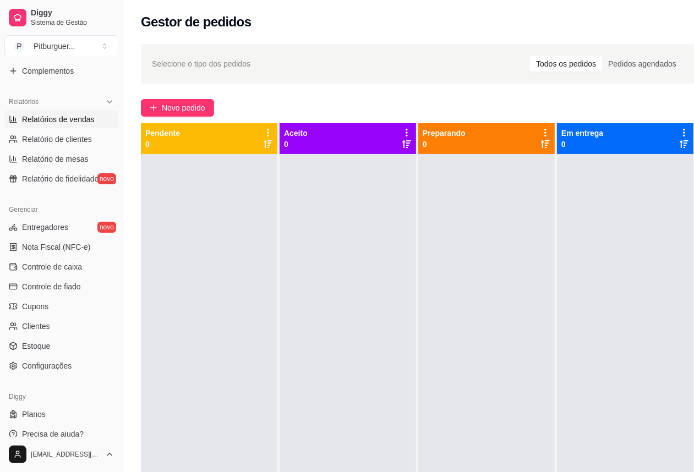
click at [73, 117] on span "Relatórios de vendas" at bounding box center [58, 119] width 73 height 11
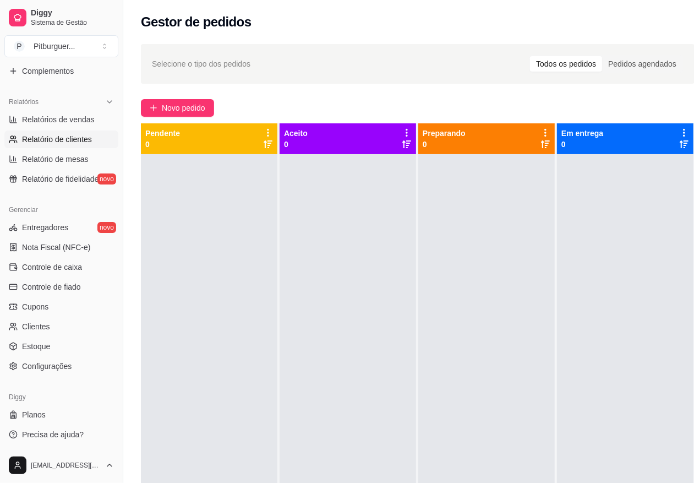
select select "ALL"
select select "0"
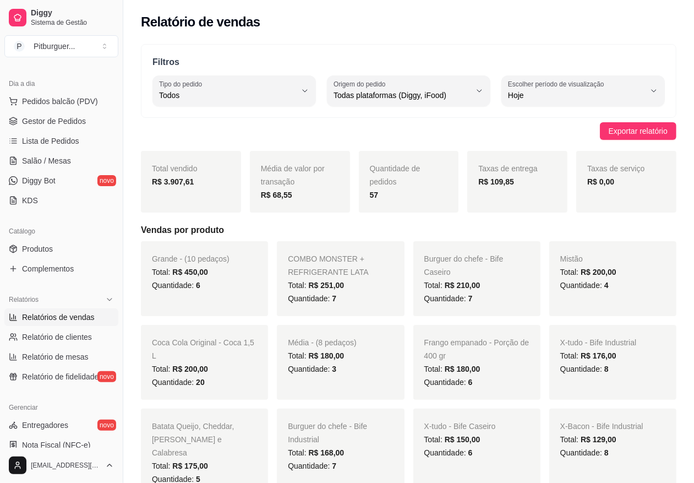
scroll to position [106, 0]
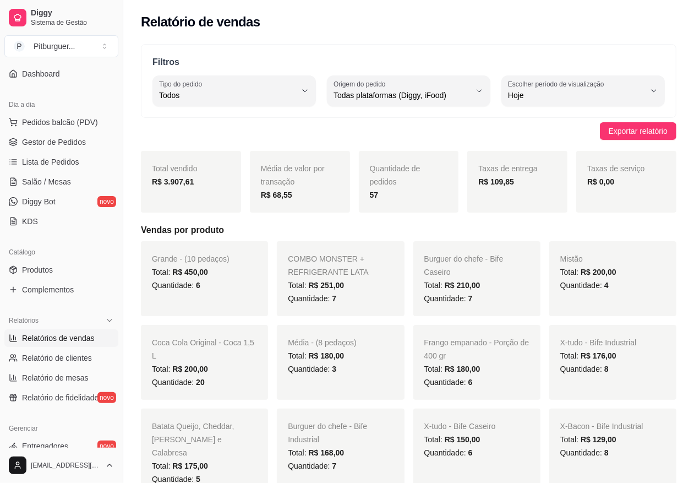
drag, startPoint x: 129, startPoint y: 126, endPoint x: 132, endPoint y: 108, distance: 17.8
drag, startPoint x: 490, startPoint y: 180, endPoint x: 520, endPoint y: 188, distance: 31.2
click at [520, 188] on div "R$ 109,85" at bounding box center [517, 181] width 78 height 13
click at [510, 204] on div "Taxas de entrega R$ 109,85" at bounding box center [517, 182] width 100 height 62
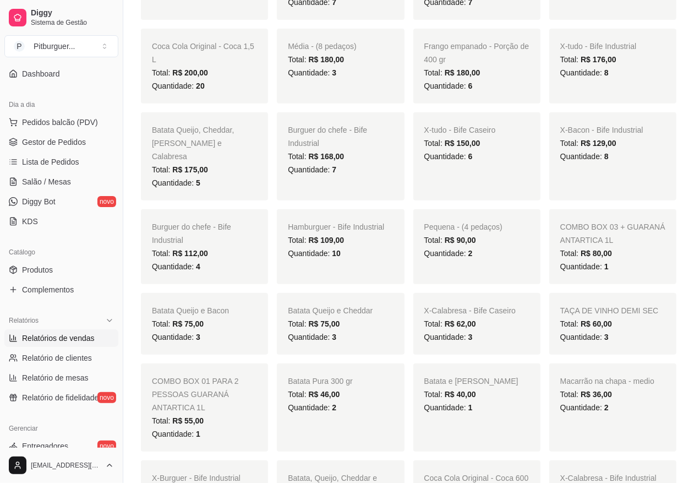
scroll to position [0, 0]
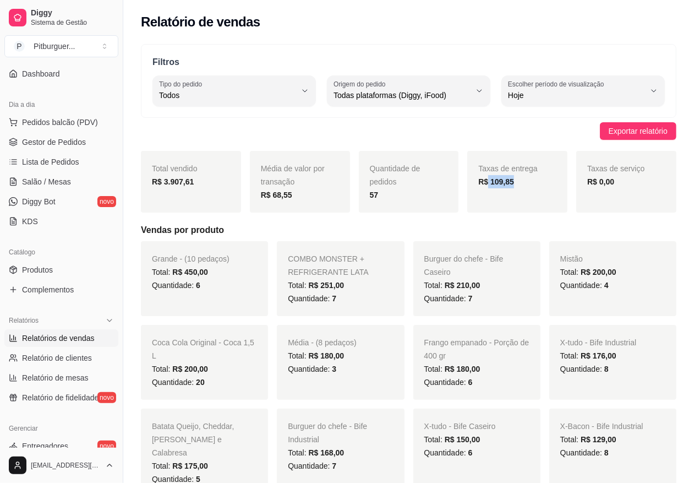
drag, startPoint x: 488, startPoint y: 182, endPoint x: 511, endPoint y: 185, distance: 22.8
click at [511, 185] on strong "R$ 109,85" at bounding box center [496, 181] width 36 height 9
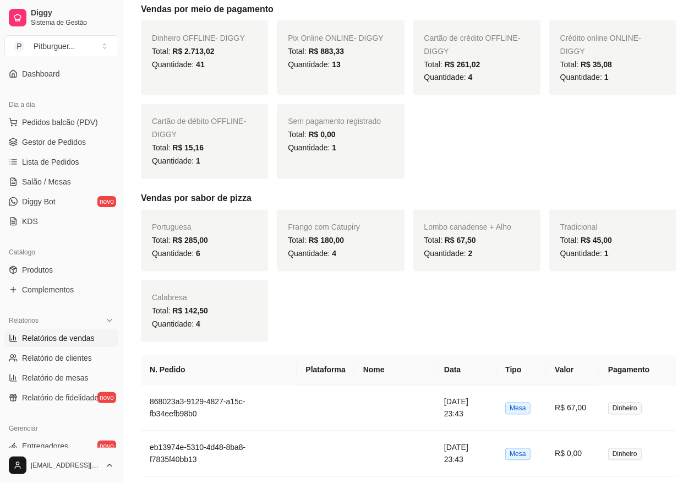
scroll to position [1303, 0]
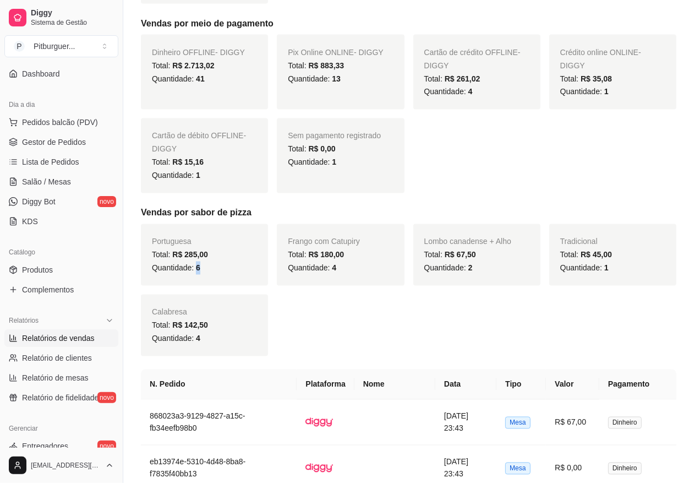
click at [198, 273] on span "6" at bounding box center [198, 268] width 4 height 9
drag, startPoint x: 331, startPoint y: 276, endPoint x: 337, endPoint y: 277, distance: 5.6
click at [337, 275] on div "Quantidade: 4" at bounding box center [340, 267] width 105 height 13
drag, startPoint x: 194, startPoint y: 343, endPoint x: 215, endPoint y: 328, distance: 25.5
click at [194, 342] on span "Quantidade: 4" at bounding box center [176, 338] width 48 height 9
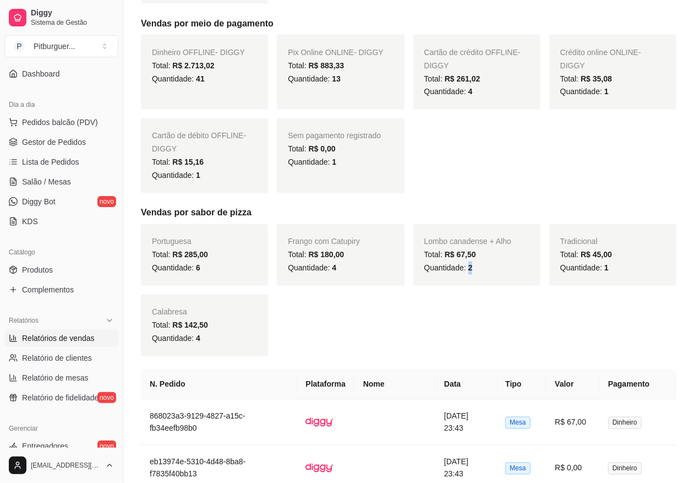
drag, startPoint x: 470, startPoint y: 271, endPoint x: 498, endPoint y: 278, distance: 29.5
click at [493, 275] on div "Quantidade: 2" at bounding box center [476, 267] width 105 height 13
drag, startPoint x: 581, startPoint y: 268, endPoint x: 564, endPoint y: 266, distance: 17.2
click at [581, 270] on span "Quantidade: 1" at bounding box center [584, 268] width 48 height 9
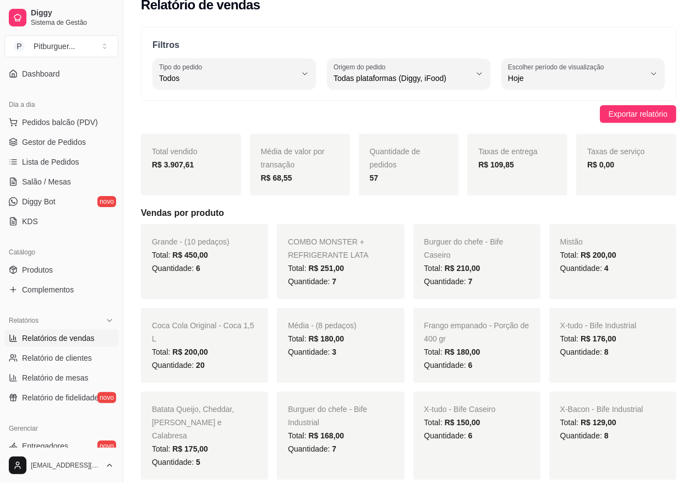
scroll to position [0, 0]
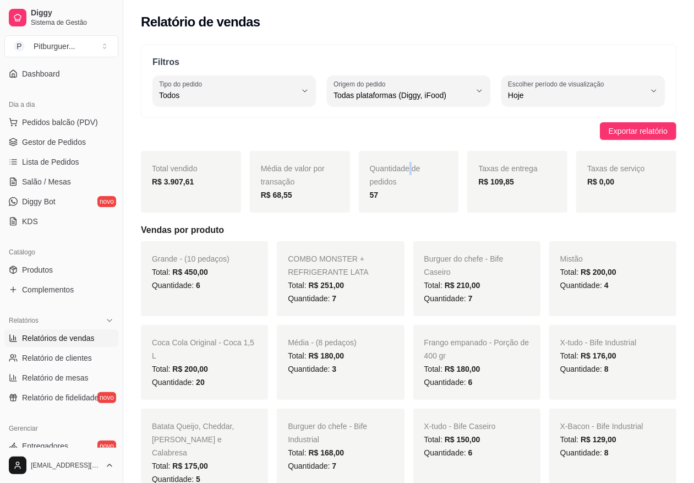
drag, startPoint x: 409, startPoint y: 149, endPoint x: 466, endPoint y: 136, distance: 58.6
click at [204, 128] on div "Exportar relatório" at bounding box center [409, 131] width 536 height 18
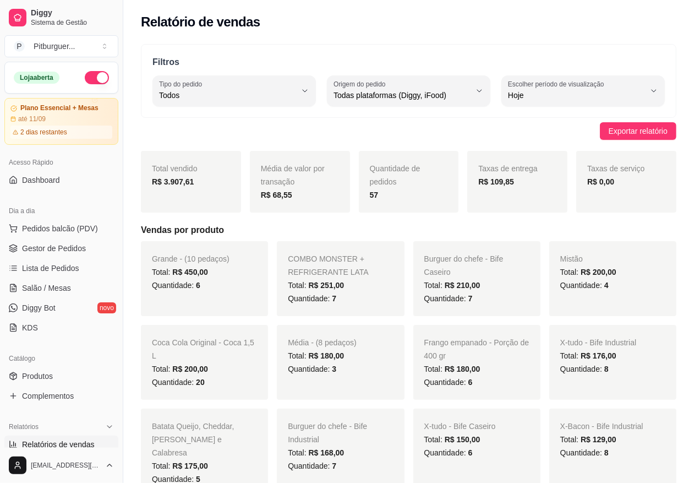
click at [375, 154] on div "Quantidade de pedidos 57" at bounding box center [409, 182] width 100 height 62
